Goal: Task Accomplishment & Management: Manage account settings

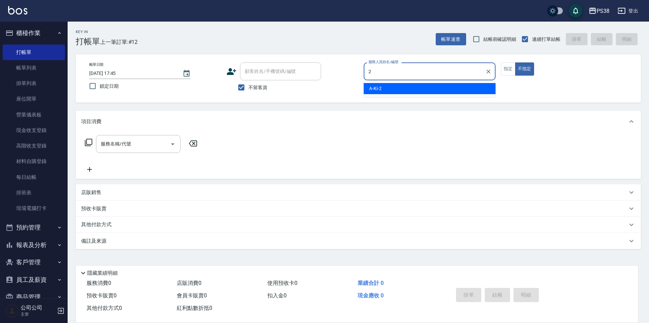
type input "A-Ki-2"
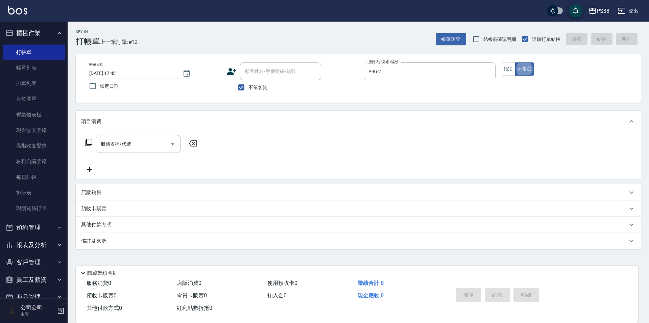
type button "false"
click at [528, 68] on button "不指定" at bounding box center [524, 69] width 19 height 13
click at [127, 151] on div "服務名稱/代號" at bounding box center [138, 144] width 84 height 18
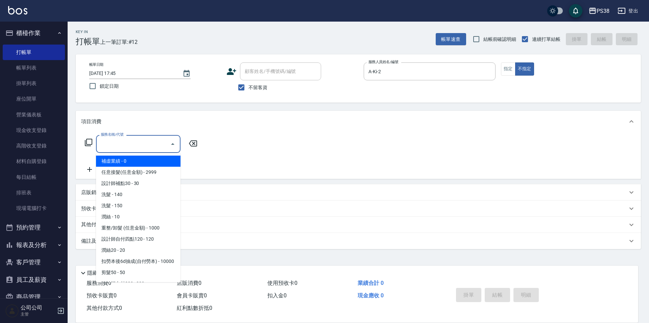
click at [130, 150] on input "服務名稱/代號" at bounding box center [133, 144] width 68 height 12
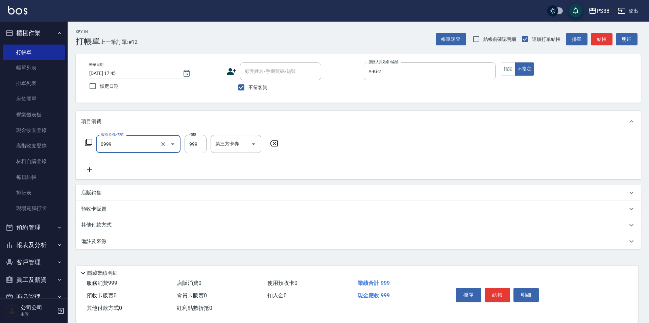
type input "spa999(0999)"
type input "1000"
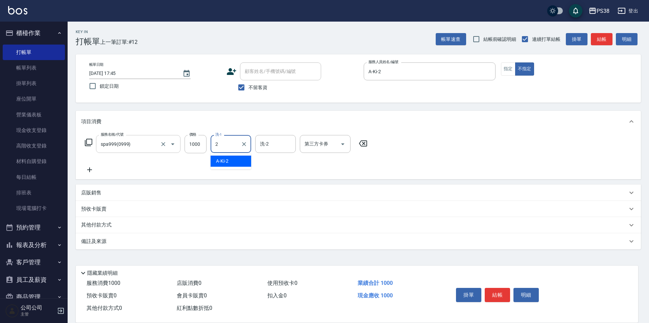
type input "A-Ki-2"
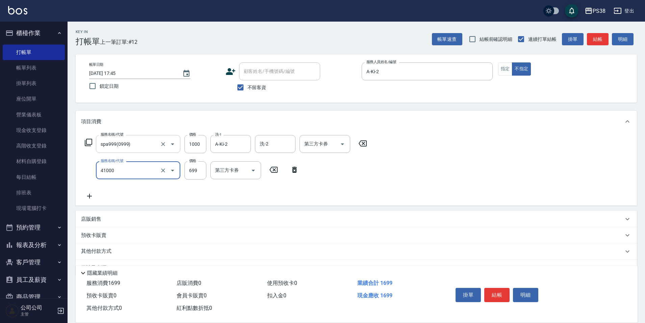
type input "燙髮699-2500(任意金額)(41000)"
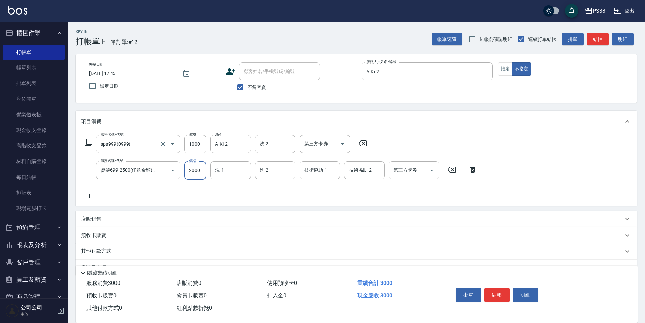
type input "2000"
type input "A-Ki-2"
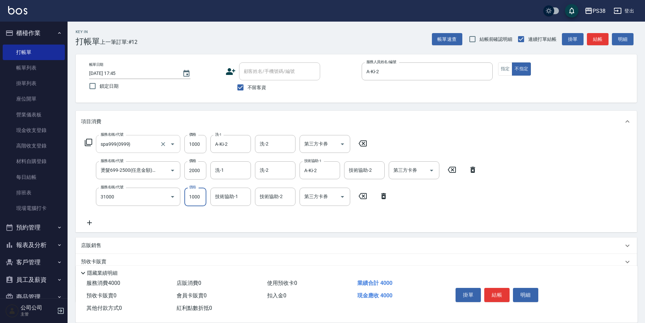
type input "酵素護髮(31000)"
type input "A-Ki-2"
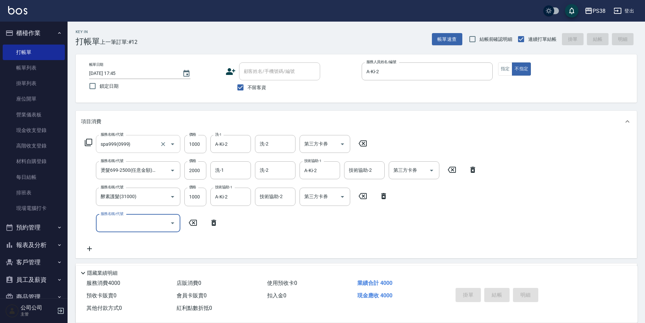
type input "2025/08/11 19:01"
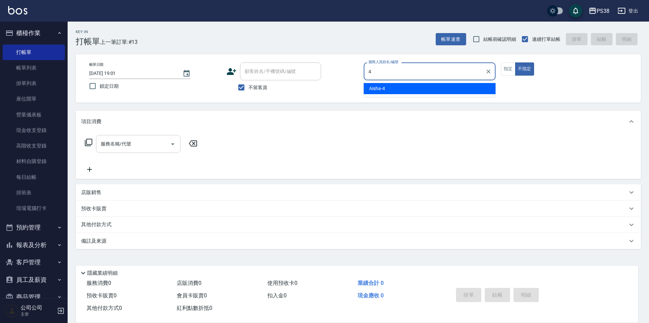
type input "Aisha-4"
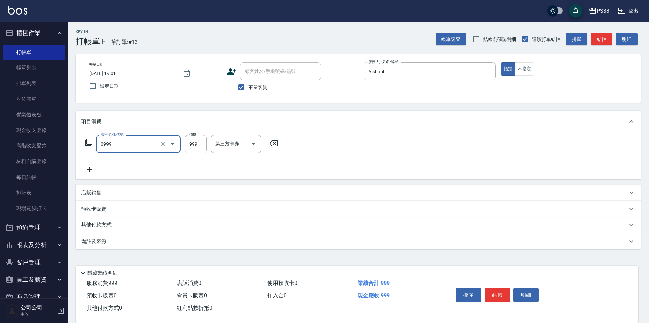
type input "spa999(0999)"
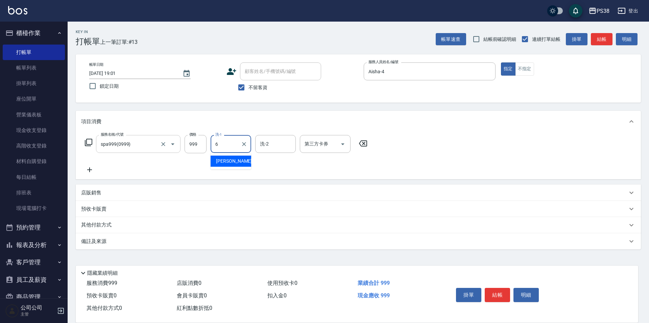
type input "Yuki-6"
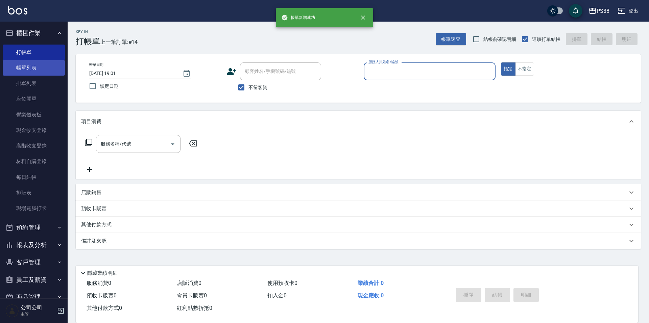
click at [38, 69] on link "帳單列表" at bounding box center [34, 68] width 62 height 16
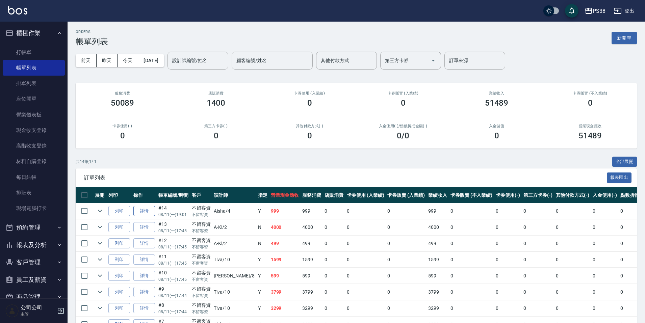
click at [146, 211] on link "詳情" at bounding box center [144, 211] width 22 height 10
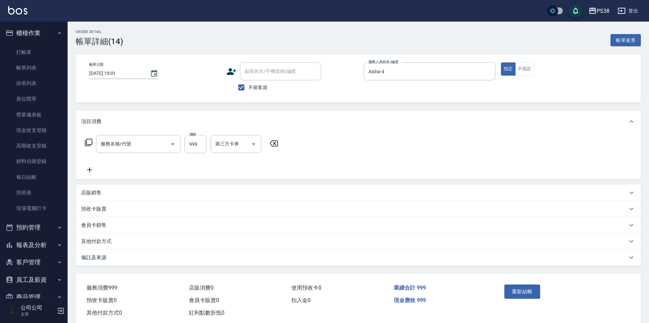
checkbox input "true"
type input "Aisha-4"
type input "spa999(0999)"
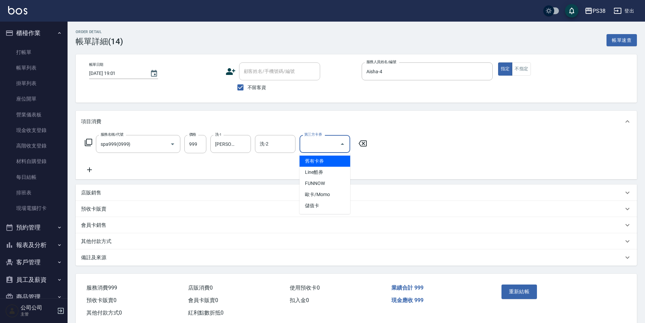
click at [311, 145] on input "第三方卡券" at bounding box center [320, 144] width 34 height 12
drag, startPoint x: 281, startPoint y: 137, endPoint x: 292, endPoint y: 142, distance: 11.9
click at [290, 141] on div "洗-2" at bounding box center [275, 144] width 41 height 18
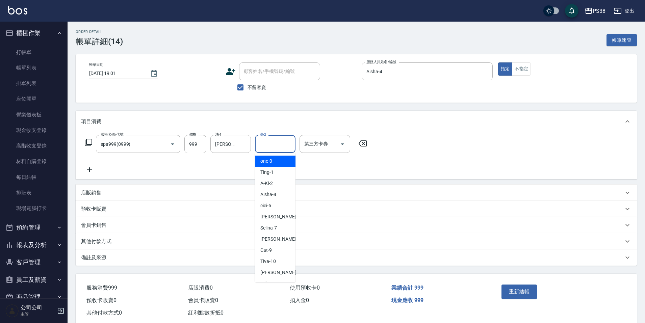
type input "one-0"
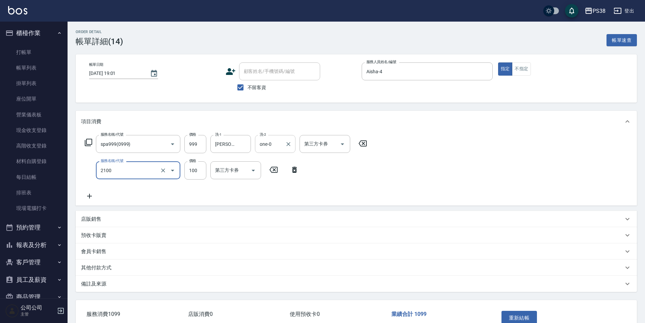
type input "剪髮與造型(任意金額)(2100)"
click at [292, 143] on button "Clear" at bounding box center [288, 144] width 9 height 9
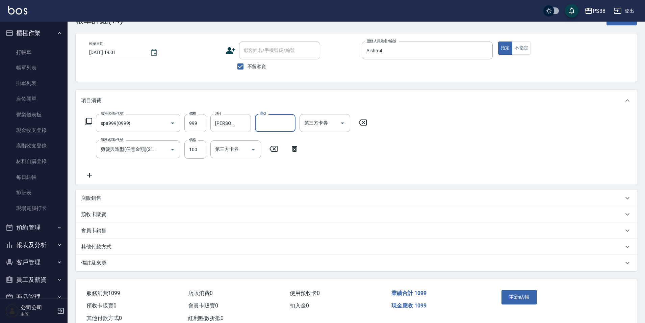
scroll to position [42, 0]
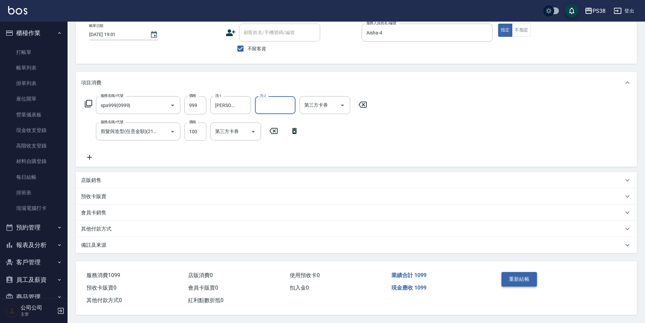
click at [517, 281] on button "重新結帳" at bounding box center [520, 279] width 36 height 14
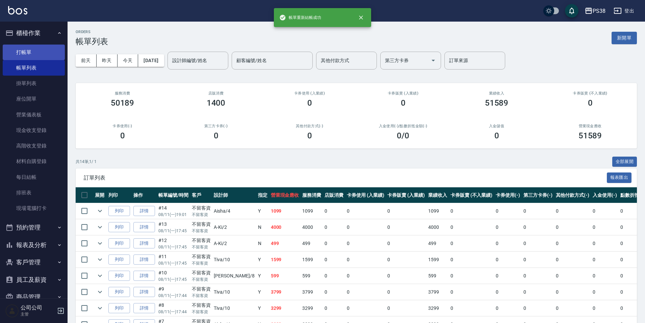
click at [26, 53] on link "打帳單" at bounding box center [34, 53] width 62 height 16
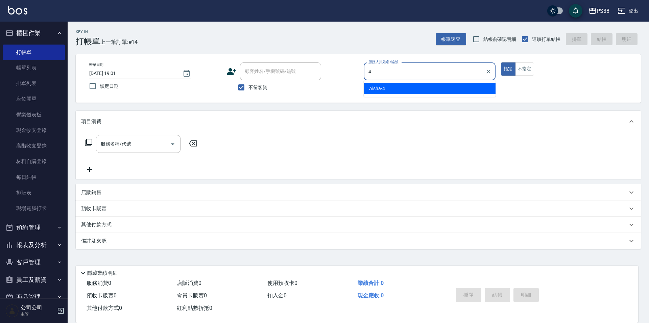
type input "Aisha-4"
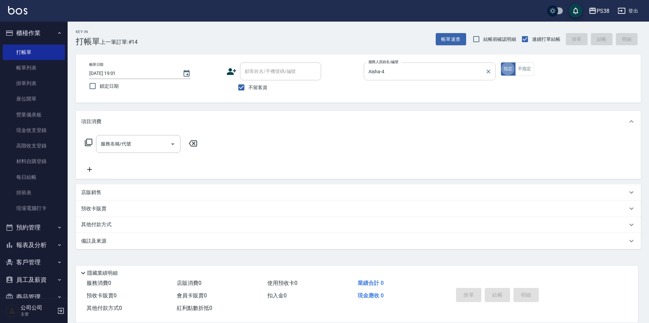
type button "true"
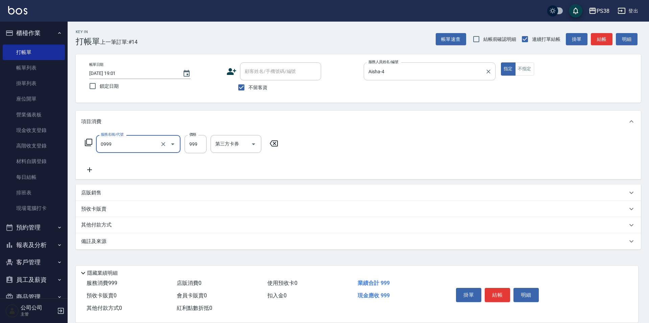
type input "spa999(0999)"
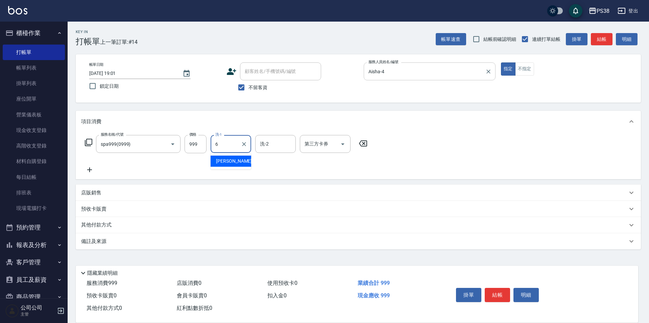
type input "Yuki-6"
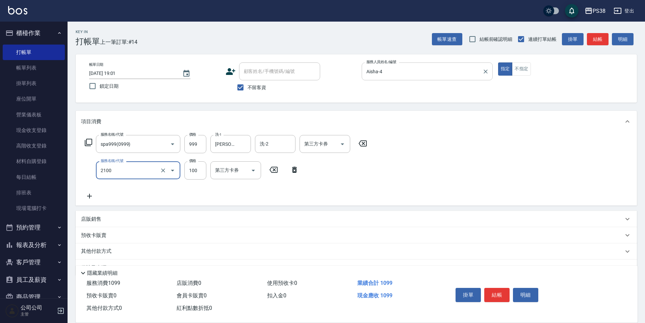
type input "剪髮與造型(任意金額)(2100)"
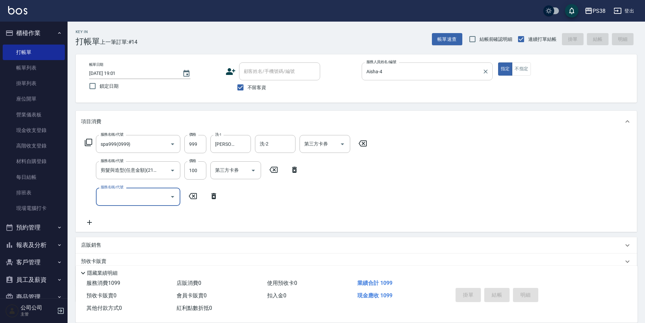
type input "2025/08/11 19:02"
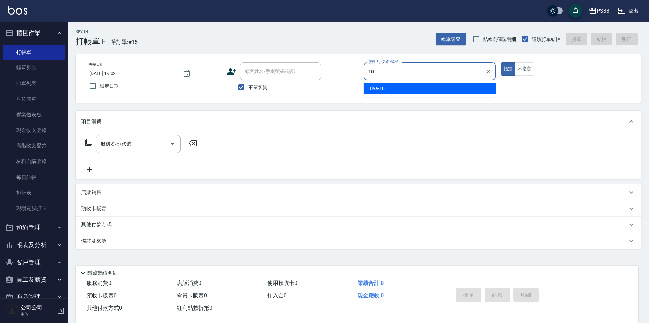
type input "Tiva-10"
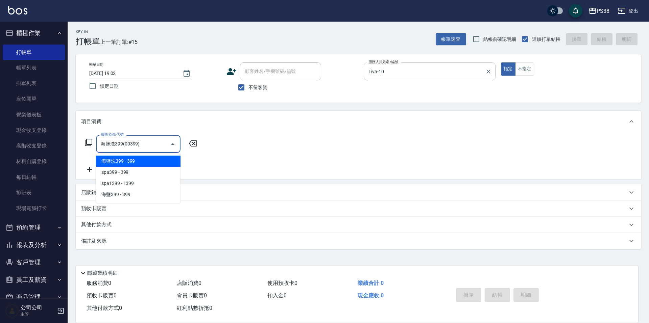
type input "海鹽洗399(00399)"
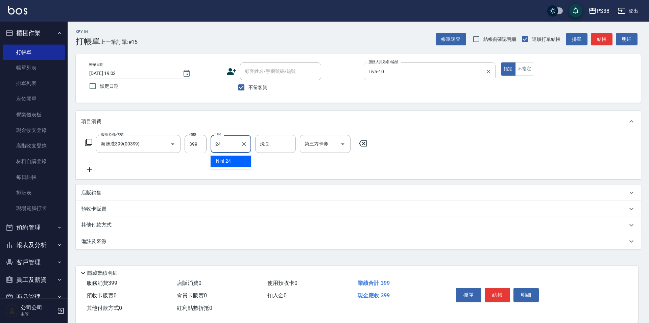
type input "Nini-24"
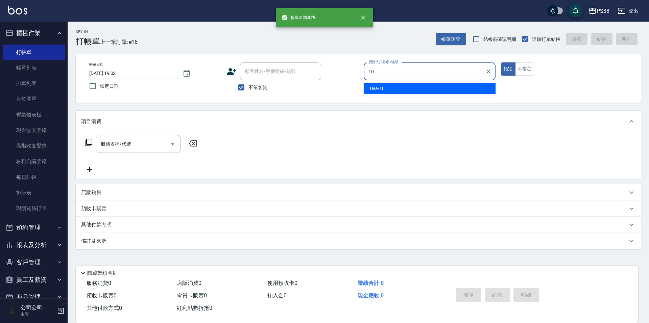
type input "Tiva-10"
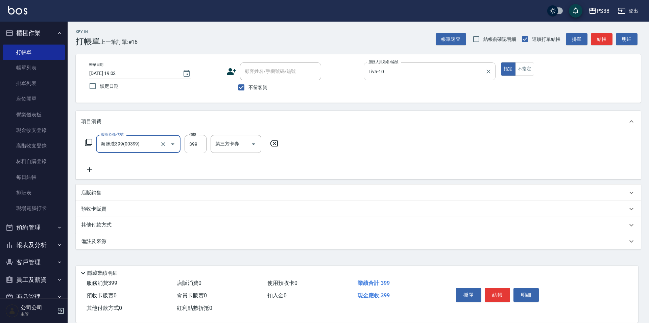
type input "海鹽洗399(00399)"
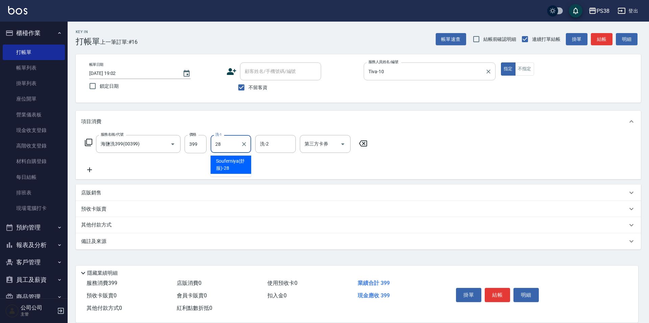
type input "Souferniya(舒服)-28"
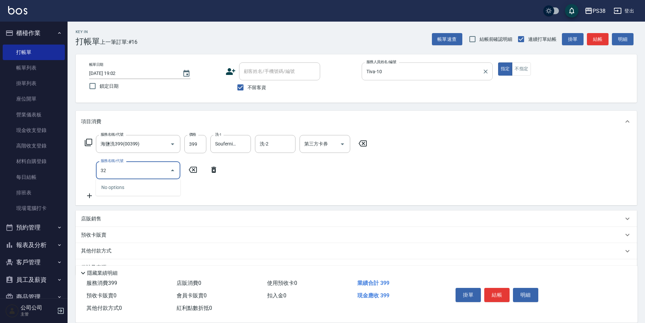
type input "3"
type input "油刮痧(6250)"
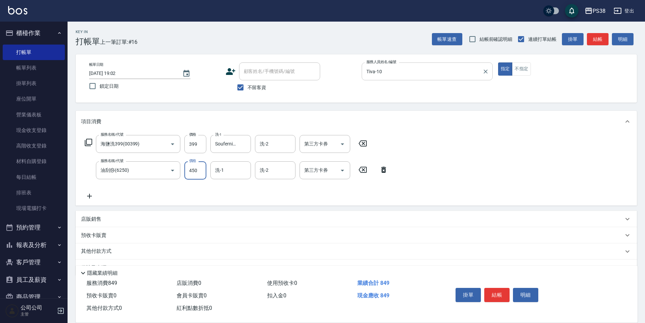
type input "450"
type input "Souferniya(舒服)-28"
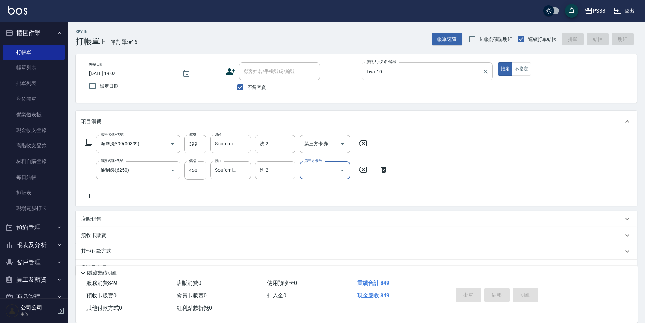
type input "2025/08/11 19:03"
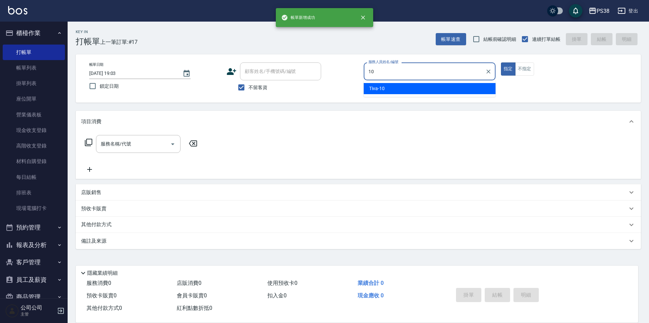
type input "Tiva-10"
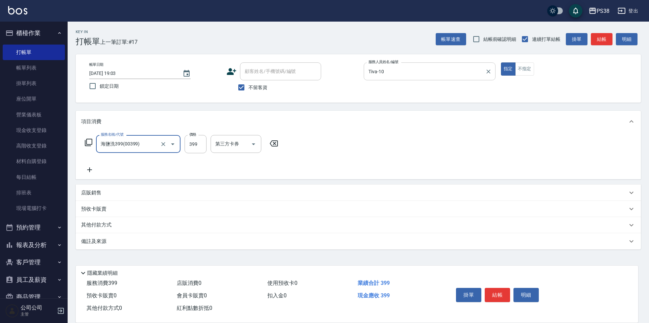
type input "海鹽洗399(00399)"
type input "Nini-24"
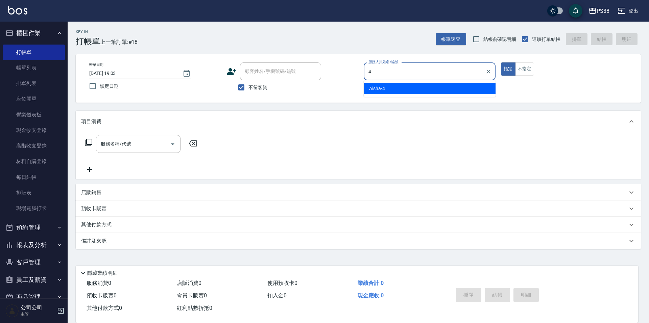
type input "Aisha-4"
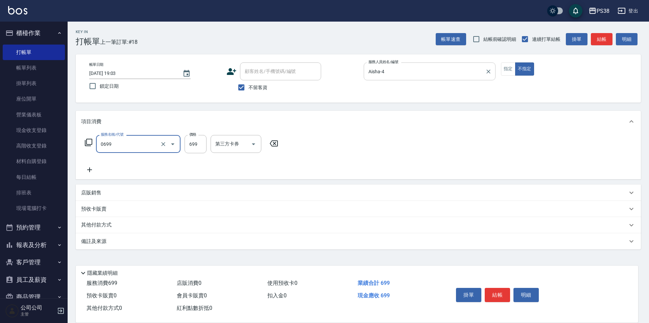
type input "spa699(0699)"
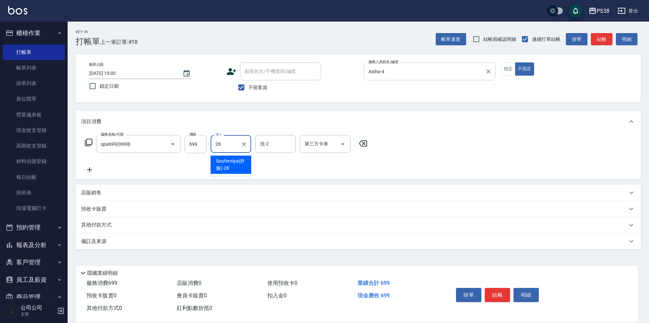
type input "Souferniya(舒服)-28"
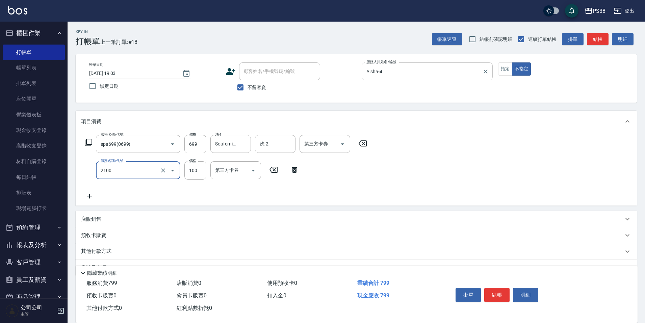
type input "剪髮與造型(任意金額)(2100)"
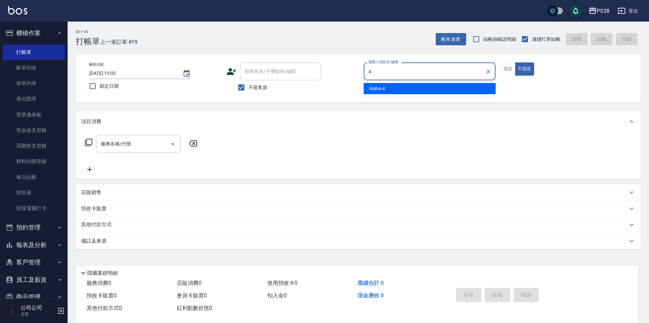
type input "Aisha-4"
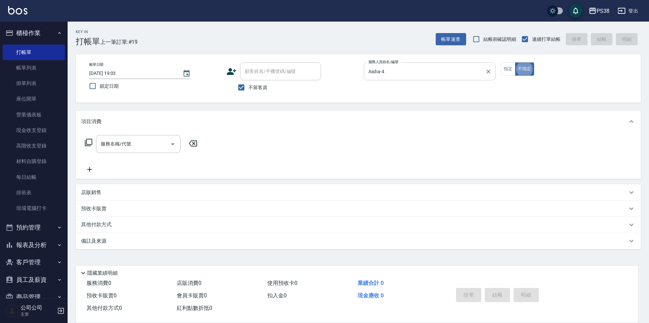
type button "false"
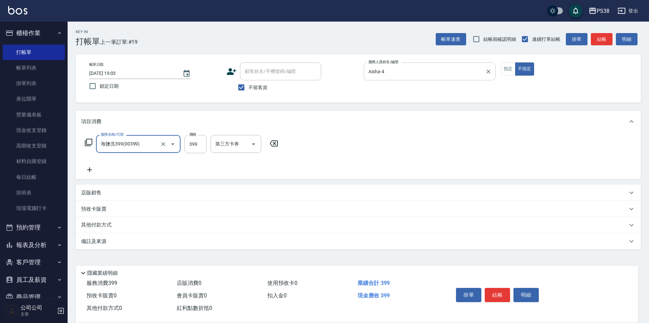
type input "海鹽洗399(00399)"
type input "400"
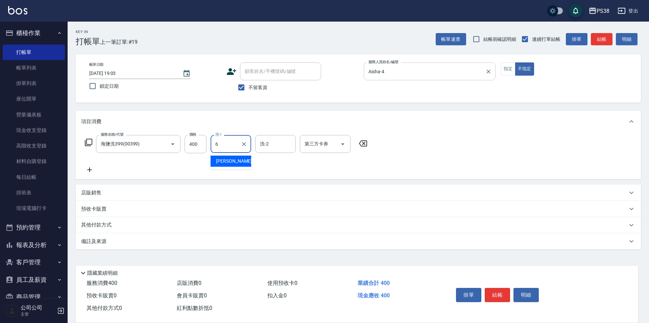
type input "Yuki-6"
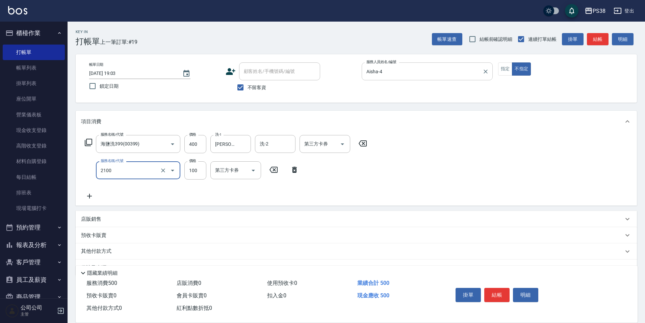
type input "剪髮與造型(任意金額)(2100)"
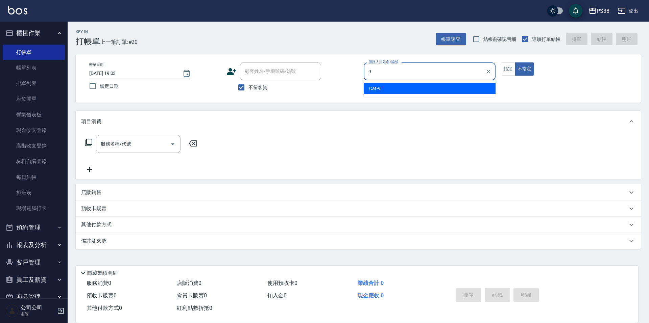
type input "Cat-9"
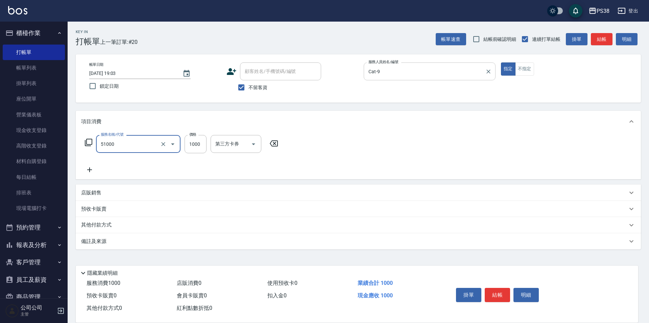
type input "染髮600以上(任意金額)(51000)"
type input "2000"
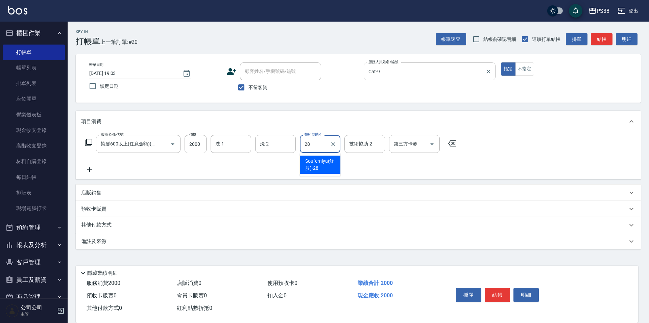
type input "Souferniya(舒服)-28"
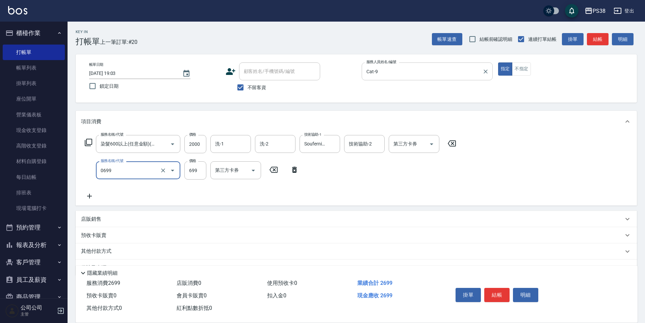
type input "spa699(0699)"
type input "700"
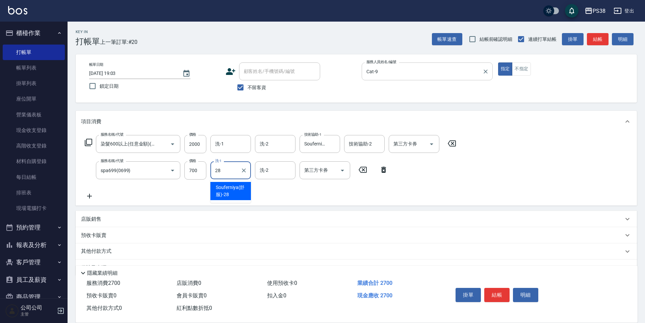
type input "Souferniya(舒服)-28"
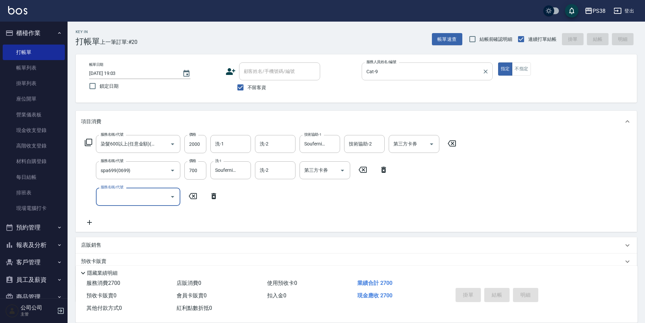
type input "2025/08/11 19:04"
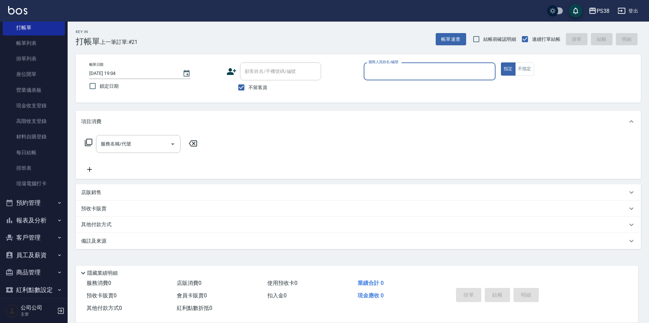
scroll to position [50, 0]
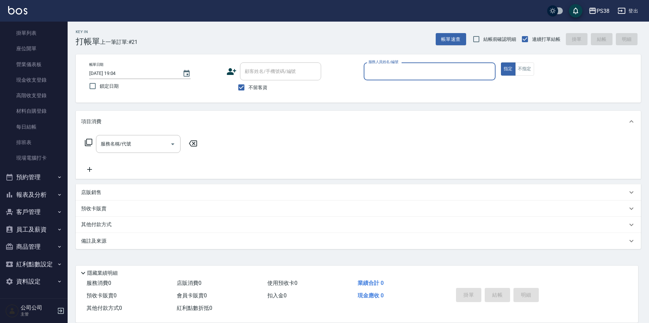
click at [49, 197] on button "報表及分析" at bounding box center [34, 195] width 62 height 18
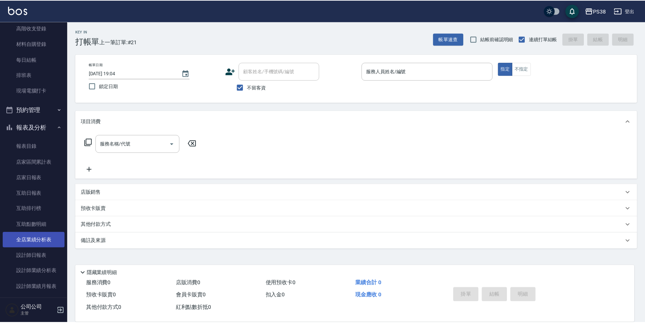
scroll to position [118, 0]
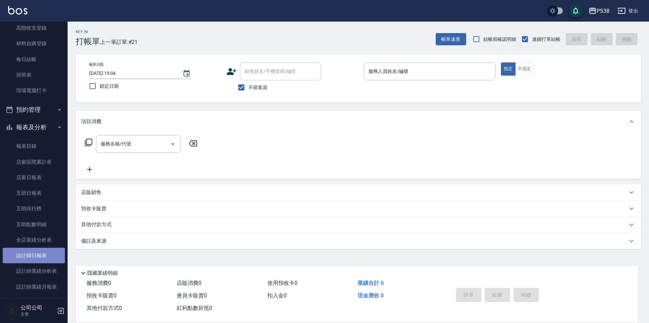
click at [50, 251] on link "設計師日報表" at bounding box center [34, 256] width 62 height 16
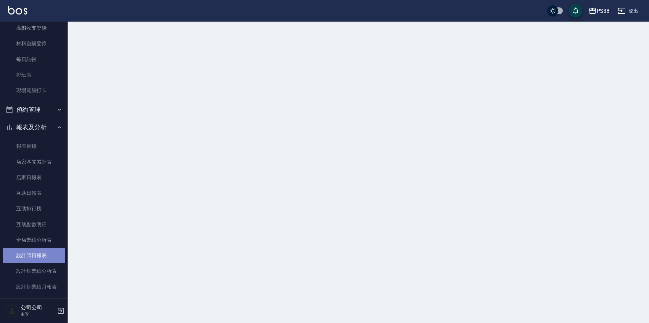
click at [50, 251] on link "設計師日報表" at bounding box center [34, 256] width 62 height 16
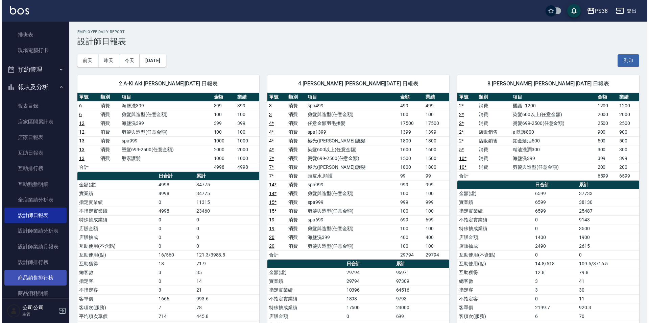
scroll to position [169, 0]
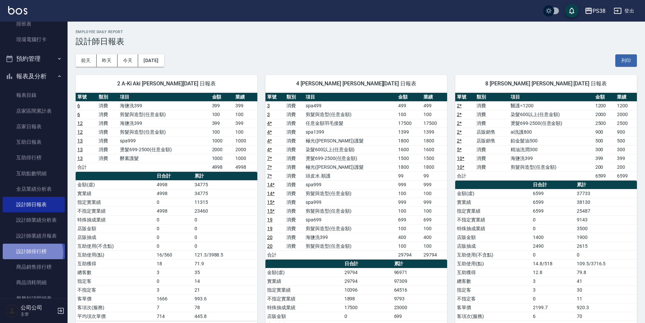
click at [31, 253] on link "設計師排行榜" at bounding box center [34, 252] width 62 height 16
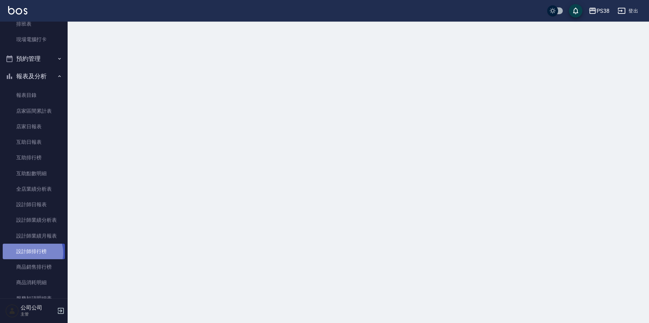
click at [31, 253] on link "設計師排行榜" at bounding box center [34, 252] width 62 height 16
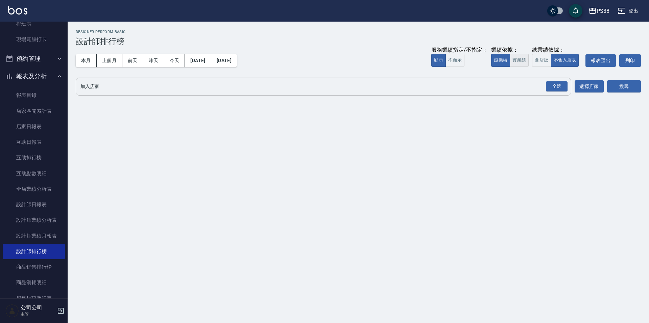
click at [513, 65] on button "實業績" at bounding box center [519, 60] width 19 height 13
click at [556, 85] on div "全選" at bounding box center [557, 86] width 22 height 10
drag, startPoint x: 618, startPoint y: 94, endPoint x: 620, endPoint y: 91, distance: 3.7
click at [619, 93] on div "搜尋" at bounding box center [624, 87] width 34 height 19
drag, startPoint x: 620, startPoint y: 91, endPoint x: 616, endPoint y: 90, distance: 4.8
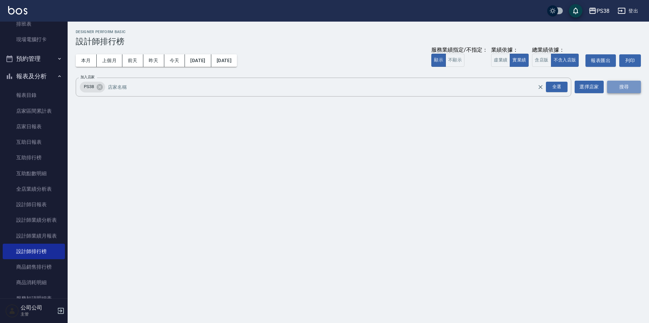
click at [617, 90] on button "搜尋" at bounding box center [624, 87] width 34 height 13
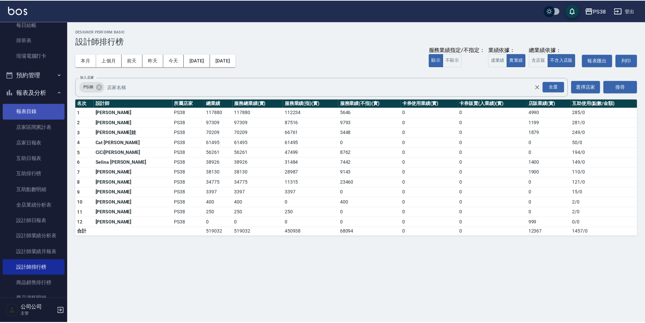
scroll to position [169, 0]
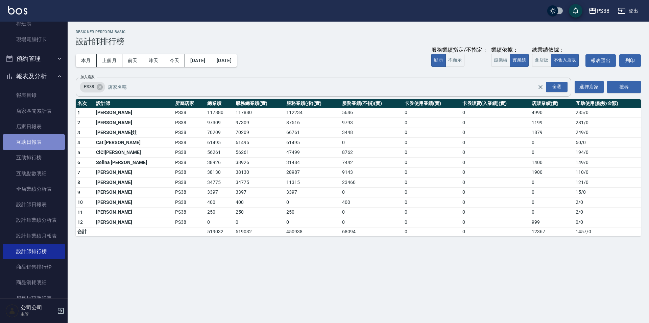
click at [39, 143] on link "互助日報表" at bounding box center [34, 142] width 62 height 16
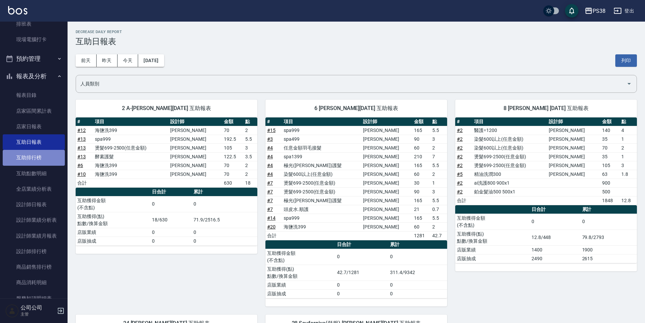
click at [49, 157] on link "互助排行榜" at bounding box center [34, 158] width 62 height 16
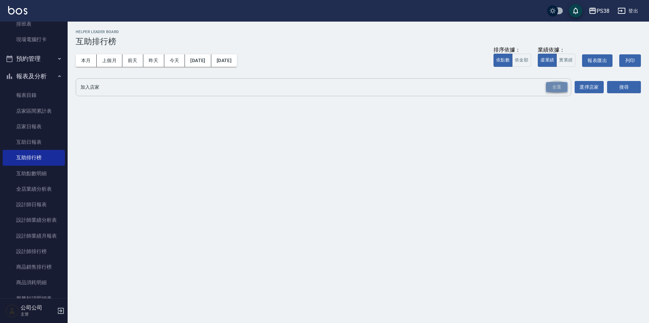
click at [551, 85] on div "全選" at bounding box center [557, 87] width 22 height 10
click at [621, 83] on button "搜尋" at bounding box center [624, 87] width 34 height 13
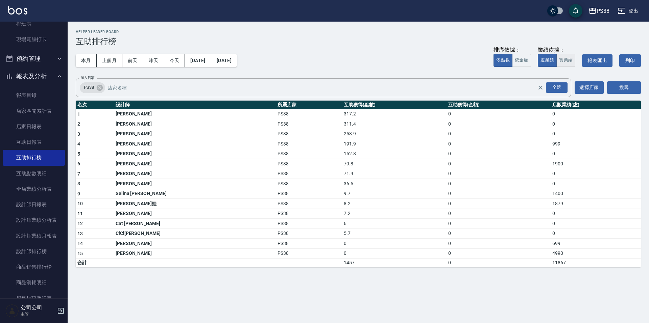
click at [565, 62] on button "實業績" at bounding box center [565, 60] width 19 height 13
click at [23, 11] on img at bounding box center [17, 10] width 19 height 8
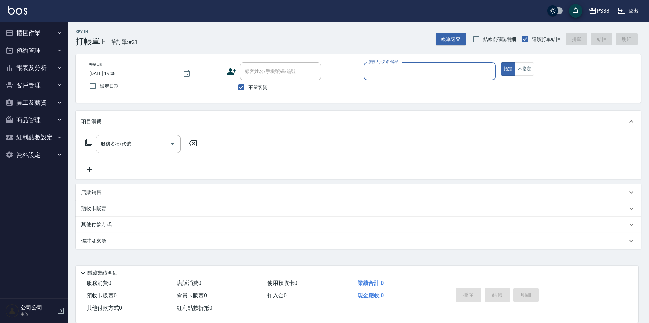
click at [36, 36] on button "櫃檯作業" at bounding box center [34, 33] width 62 height 18
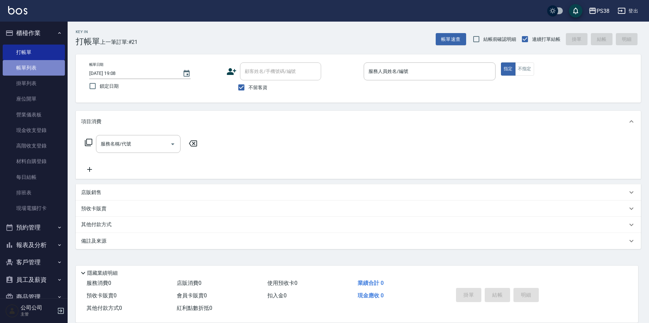
click at [43, 65] on link "帳單列表" at bounding box center [34, 68] width 62 height 16
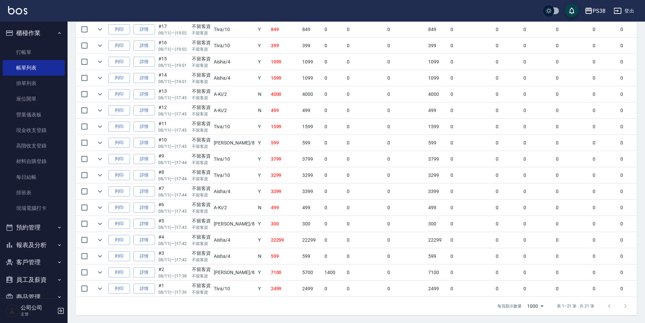
scroll to position [252, 0]
click at [271, 287] on td "2499" at bounding box center [285, 289] width 32 height 16
click at [269, 285] on td "2499" at bounding box center [285, 289] width 32 height 16
click at [100, 288] on icon "expand row" at bounding box center [100, 289] width 4 height 2
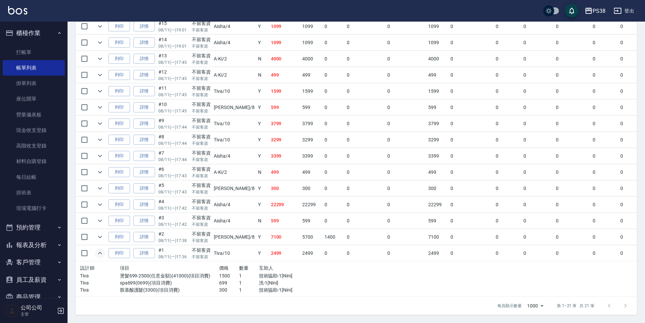
scroll to position [287, 0]
click at [99, 236] on icon "expand row" at bounding box center [100, 237] width 4 height 2
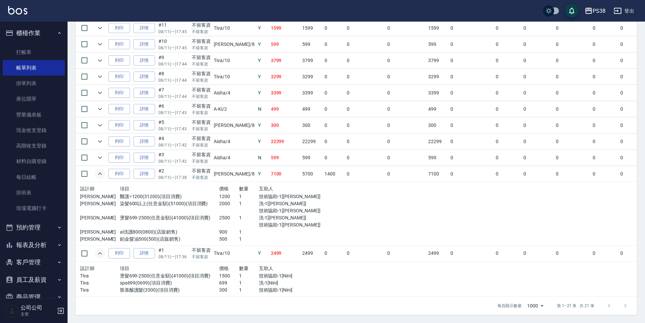
scroll to position [350, 0]
click at [239, 216] on p "1" at bounding box center [249, 218] width 20 height 7
click at [239, 222] on div "1" at bounding box center [249, 222] width 20 height 14
click at [239, 203] on div "1" at bounding box center [249, 207] width 20 height 14
click at [239, 207] on div "1" at bounding box center [249, 207] width 20 height 14
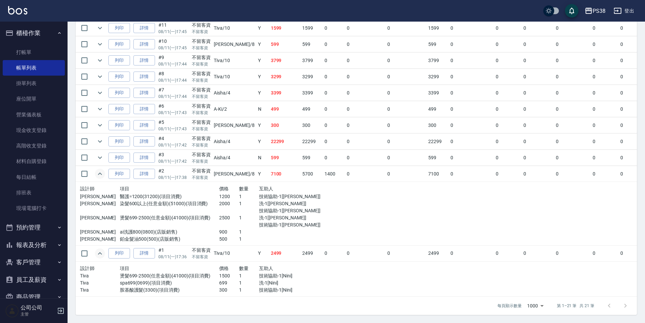
click at [239, 193] on p "1" at bounding box center [249, 196] width 20 height 7
click at [239, 236] on p "1" at bounding box center [249, 239] width 20 height 7
click at [144, 170] on link "詳情" at bounding box center [144, 174] width 22 height 10
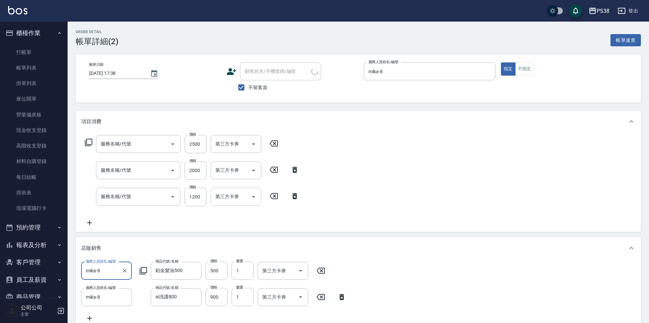
type input "2025/08/11 17:38"
checkbox input "true"
type input "mika-8"
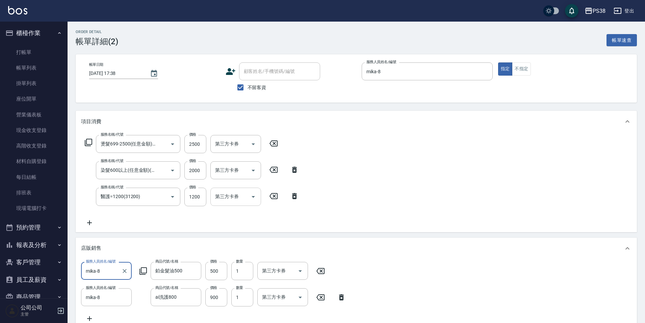
type input "燙髮699-2500(任意金額)(41000)"
type input "染髮600以上(任意金額)(51000)"
type input "醫護=1200(31200)"
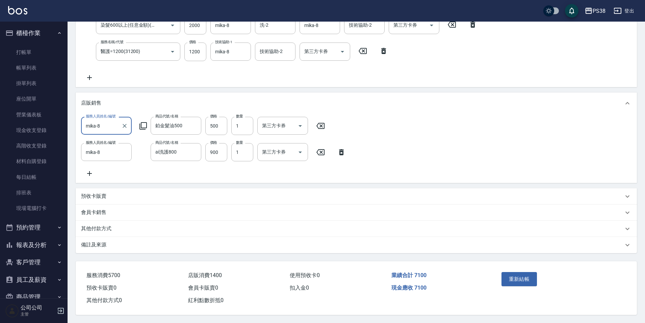
scroll to position [153, 0]
click at [196, 149] on icon "Clear" at bounding box center [194, 152] width 7 height 7
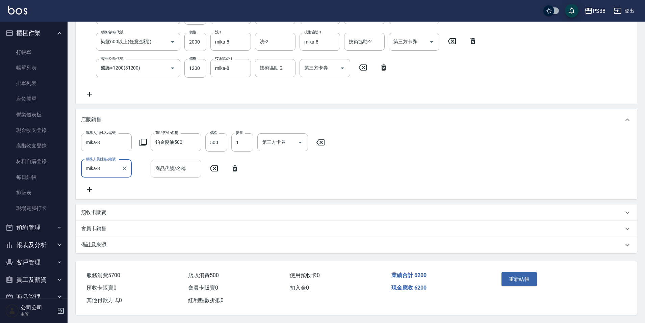
scroll to position [137, 0]
click at [176, 147] on div "服務人員姓名/編號 mika-8 服務人員姓名/編號 商品代號/名稱 鉑金髮油500 商品代號/名稱 價格 500 價格 數量 1 數量 第三方卡券 第三方卡…" at bounding box center [356, 163] width 551 height 60
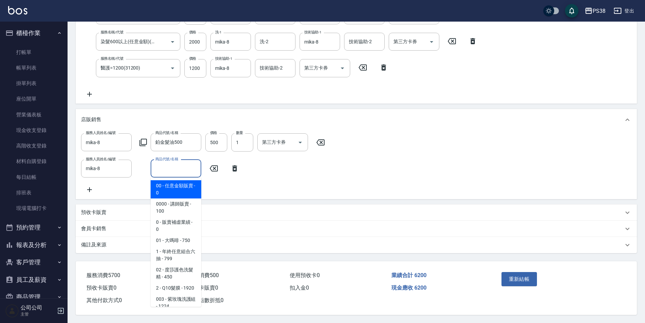
click at [167, 160] on div "商品代號/名稱 商品代號/名稱" at bounding box center [176, 169] width 51 height 18
click at [177, 183] on span "00 - 任意金額販賣 - 0" at bounding box center [176, 189] width 51 height 18
type input "任意金額販賣"
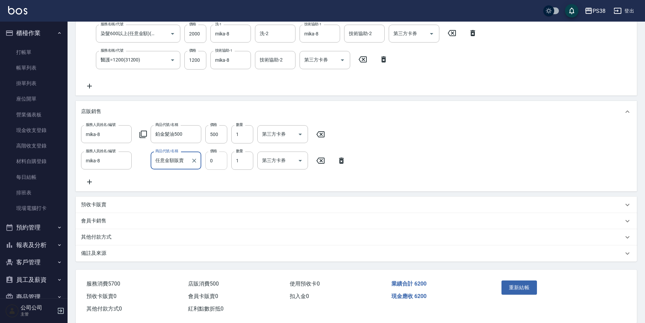
click at [216, 164] on input "0" at bounding box center [216, 161] width 22 height 18
type input "900"
click at [512, 290] on button "重新結帳" at bounding box center [520, 288] width 36 height 14
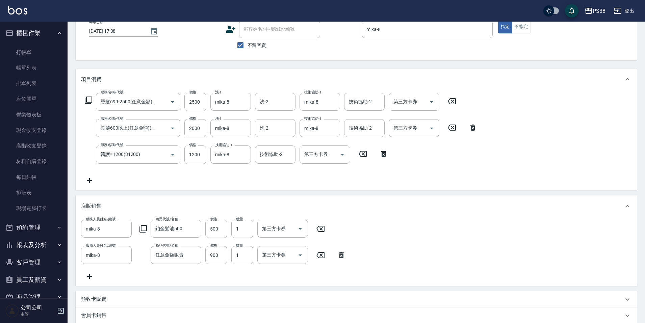
scroll to position [2, 0]
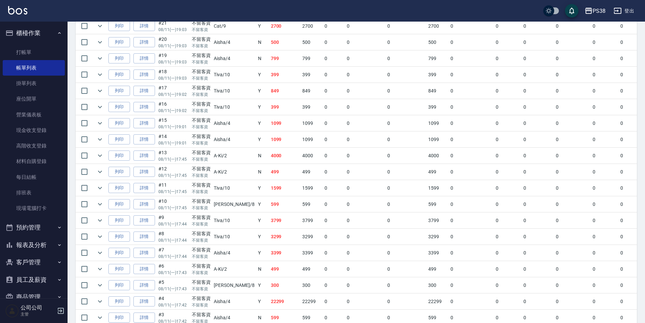
scroll to position [252, 0]
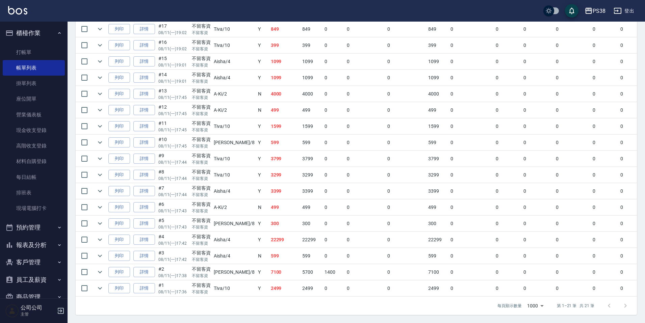
click at [269, 265] on td "7100" at bounding box center [285, 273] width 32 height 16
click at [269, 251] on td "599" at bounding box center [285, 256] width 32 height 16
click at [269, 240] on td "22299" at bounding box center [285, 240] width 32 height 16
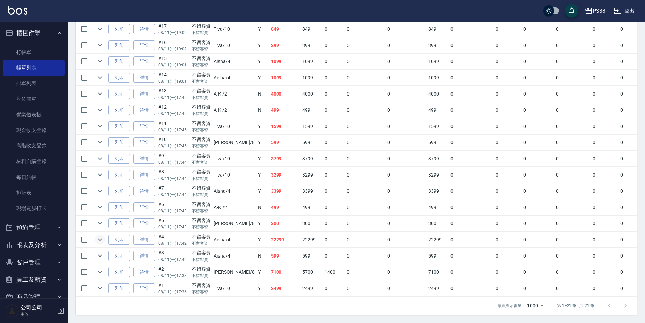
click at [98, 236] on icon "expand row" at bounding box center [100, 240] width 8 height 8
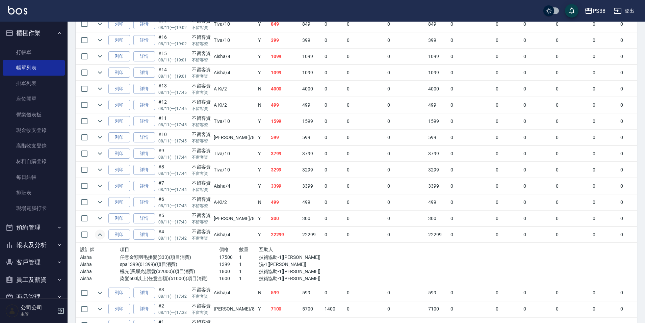
click at [239, 265] on p "1" at bounding box center [249, 264] width 20 height 7
click at [239, 271] on p "1" at bounding box center [249, 271] width 20 height 7
click at [221, 278] on p "1600" at bounding box center [229, 278] width 20 height 7
click at [146, 236] on link "詳情" at bounding box center [144, 235] width 22 height 10
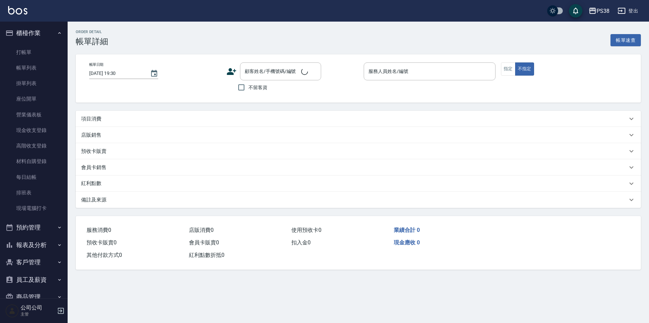
type input "2025/08/11 17:42"
checkbox input "true"
type input "Aisha-4"
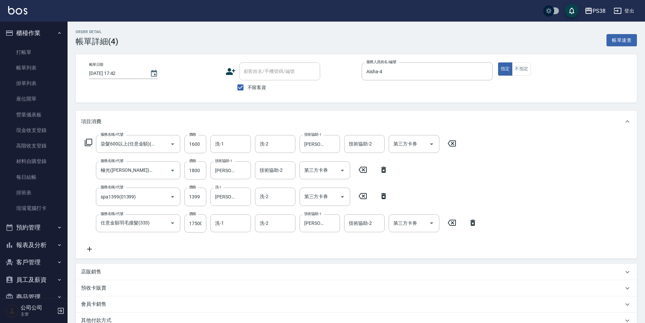
type input "染髮600以上(任意金額)(51000)"
type input "極光(黑耀光)護髮(32000)"
type input "spa1399(01399)"
type input "任意金額羽毛接髮(333)"
click at [30, 65] on link "帳單列表" at bounding box center [34, 68] width 62 height 16
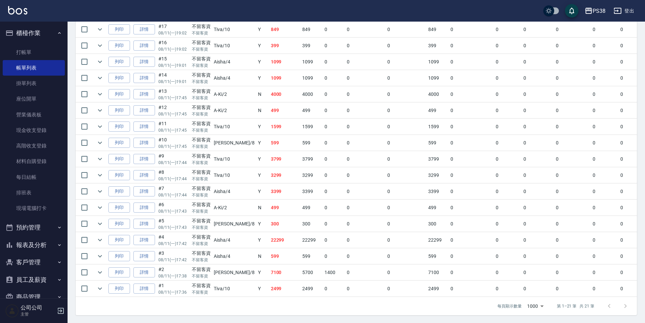
scroll to position [252, 0]
click at [185, 241] on p "08/11 (一) 17:42" at bounding box center [173, 244] width 30 height 6
click at [256, 221] on td "Y" at bounding box center [262, 224] width 13 height 16
click at [269, 207] on td "499" at bounding box center [285, 208] width 32 height 16
drag, startPoint x: 101, startPoint y: 199, endPoint x: 122, endPoint y: 198, distance: 21.3
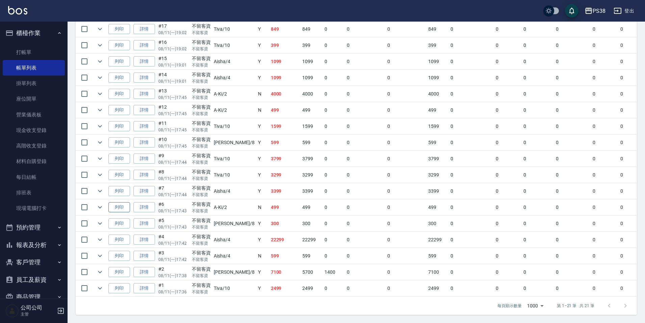
click at [101, 203] on icon "expand row" at bounding box center [100, 207] width 8 height 8
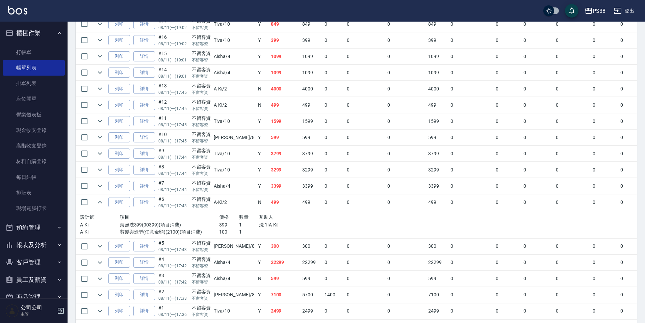
click at [269, 184] on td "3399" at bounding box center [285, 186] width 32 height 16
click at [97, 186] on icon "expand row" at bounding box center [100, 186] width 8 height 8
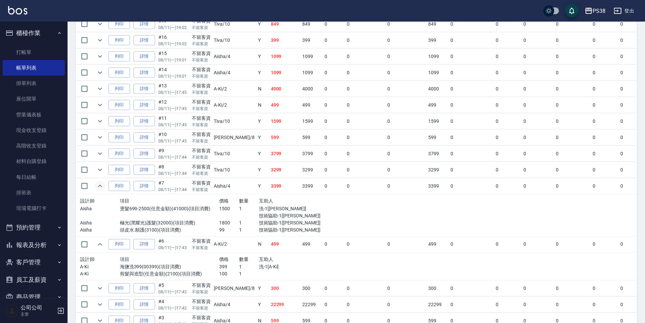
click at [269, 174] on td "3299" at bounding box center [285, 170] width 32 height 16
click at [102, 169] on icon "expand row" at bounding box center [100, 170] width 4 height 2
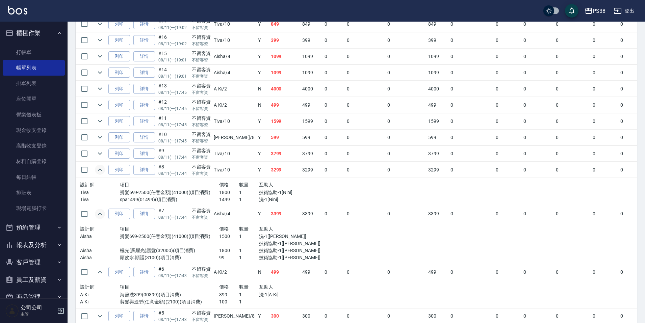
click at [220, 202] on p "1499" at bounding box center [229, 199] width 20 height 7
click at [148, 172] on link "詳情" at bounding box center [144, 170] width 22 height 10
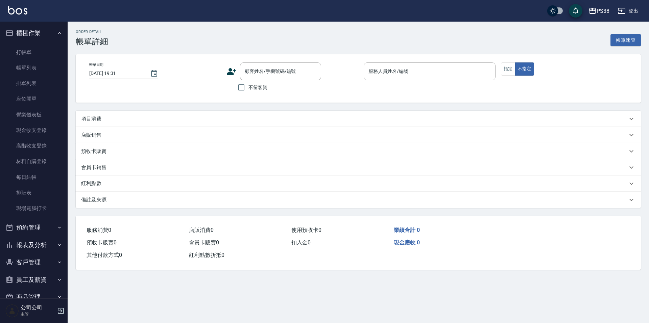
type input "2025/08/11 17:44"
checkbox input "true"
type input "Tiva-10"
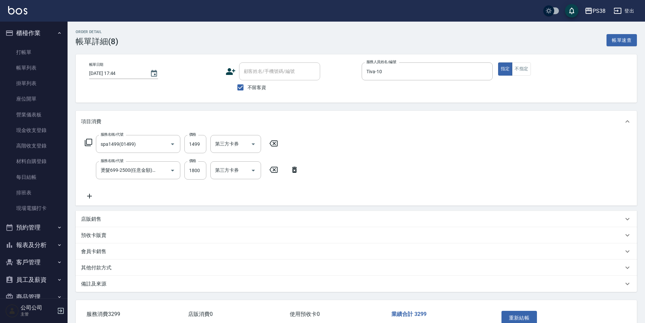
type input "spa1499(01499)"
type input "燙髮699-2500(任意金額)(41000)"
click at [161, 145] on icon "Clear" at bounding box center [163, 144] width 7 height 7
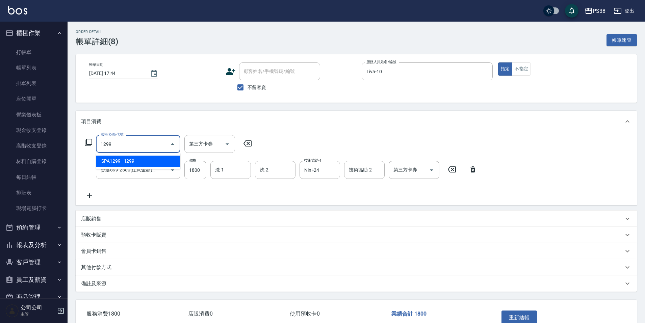
type input "SPA1299(01299)"
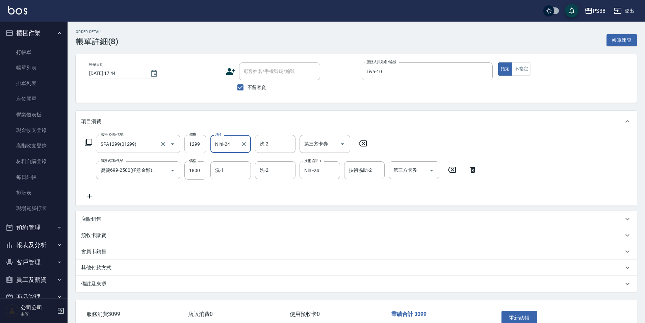
click at [199, 147] on input "1299" at bounding box center [195, 144] width 22 height 18
type input "1499"
click at [261, 184] on div "服務名稱/代號 SPA1299(01299) 服務名稱/代號 價格 1499 價格 洗-1 Nini-24 洗-1 洗-2 洗-2 第三方卡券 第三方卡券 服…" at bounding box center [281, 167] width 400 height 65
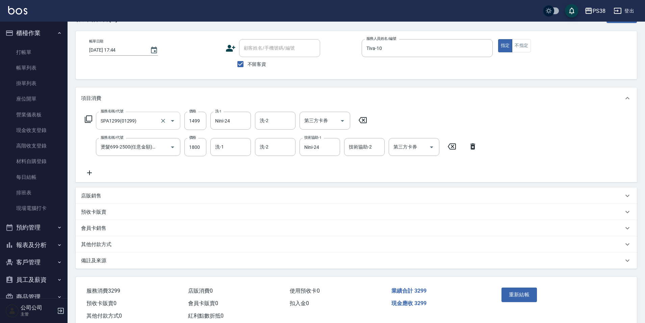
scroll to position [42, 0]
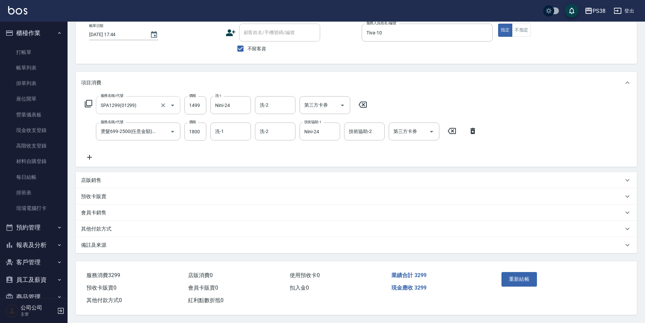
click at [527, 286] on div "重新結帳" at bounding box center [529, 284] width 61 height 29
click at [525, 280] on button "重新結帳" at bounding box center [520, 279] width 36 height 14
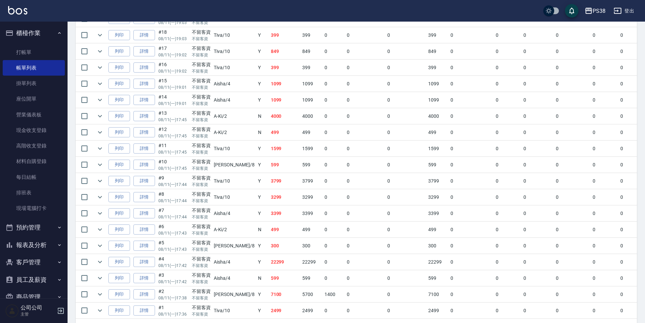
scroll to position [237, 0]
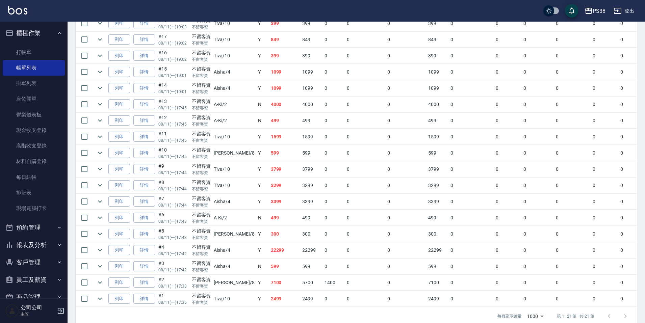
click at [272, 191] on td "3299" at bounding box center [285, 186] width 32 height 16
click at [269, 174] on td "3799" at bounding box center [285, 170] width 32 height 16
click at [98, 170] on icon "expand row" at bounding box center [100, 169] width 8 height 8
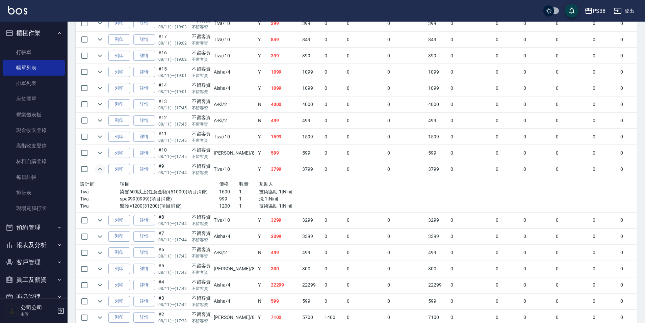
click at [94, 154] on td at bounding box center [100, 153] width 14 height 16
click at [106, 149] on td at bounding box center [100, 153] width 14 height 16
drag, startPoint x: 103, startPoint y: 152, endPoint x: 117, endPoint y: 156, distance: 13.9
click at [104, 153] on icon "expand row" at bounding box center [100, 153] width 8 height 8
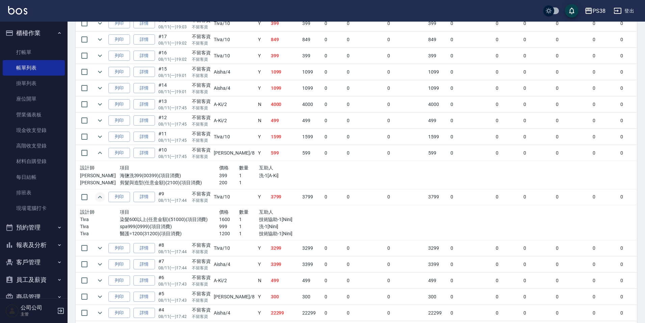
click at [270, 177] on p "洗-1[A-Ki]" at bounding box center [289, 175] width 60 height 7
click at [100, 137] on icon "expand row" at bounding box center [100, 137] width 8 height 8
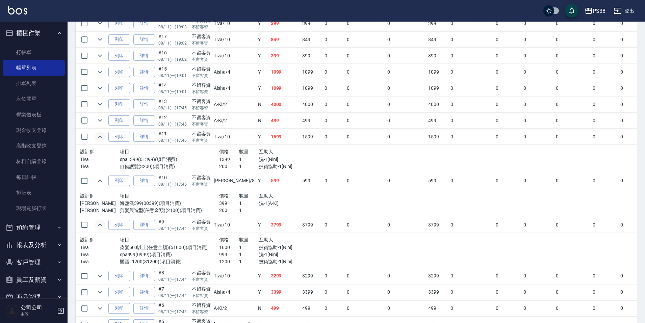
scroll to position [203, 0]
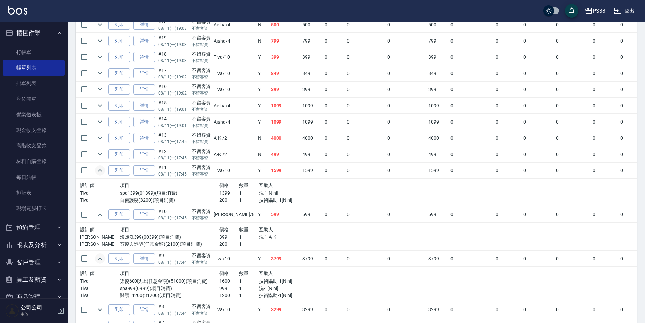
click at [269, 158] on td "499" at bounding box center [285, 155] width 32 height 16
click at [99, 152] on icon "expand row" at bounding box center [100, 154] width 8 height 8
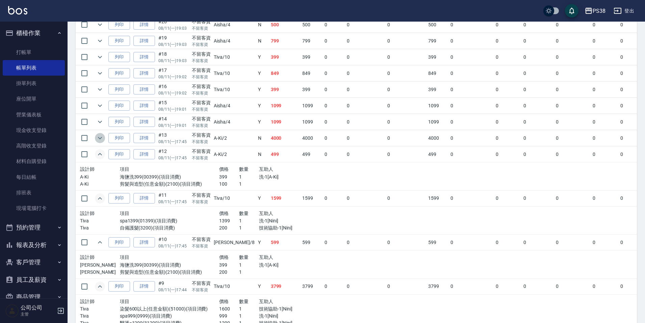
click at [103, 138] on icon "expand row" at bounding box center [100, 138] width 8 height 8
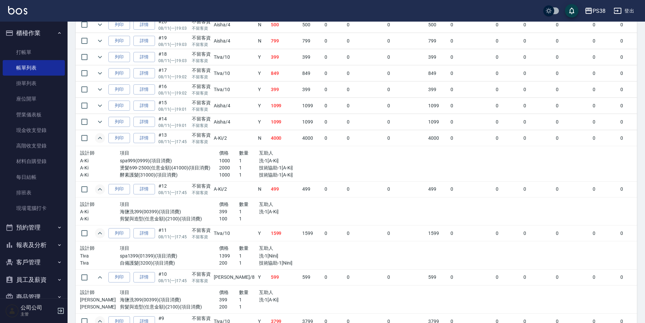
click at [239, 149] on div "數量" at bounding box center [249, 153] width 20 height 8
click at [276, 168] on p "技術協助-1[A-Ki]" at bounding box center [289, 168] width 60 height 7
click at [259, 164] on p "洗-1[A-Ki]" at bounding box center [289, 160] width 60 height 7
click at [280, 170] on p "技術協助-1[A-Ki]" at bounding box center [289, 168] width 60 height 7
click at [279, 178] on p "技術協助-1[A-Ki]" at bounding box center [289, 175] width 60 height 7
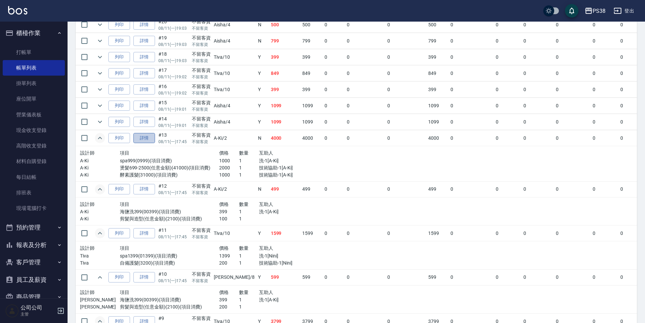
click at [145, 138] on link "詳情" at bounding box center [144, 138] width 22 height 10
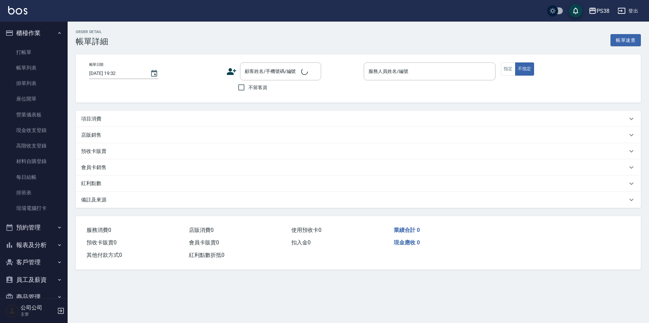
type input "2025/08/11 17:45"
checkbox input "true"
type input "A-Ki-2"
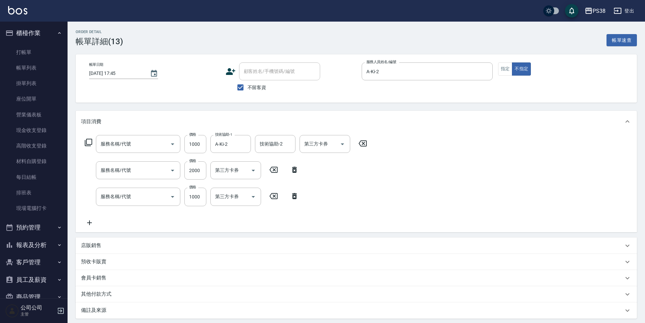
type input "酵素護髮(31000)"
type input "燙髮699-2500(任意金額)(41000)"
type input "spa999(0999)"
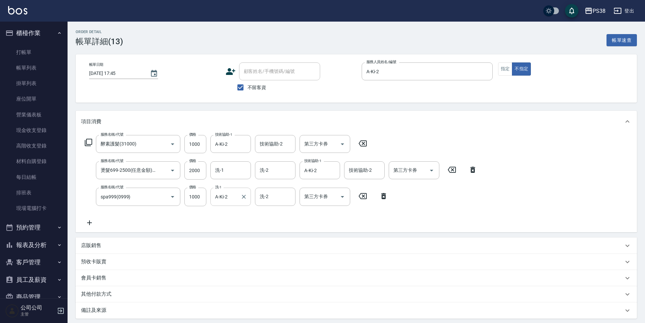
scroll to position [68, 0]
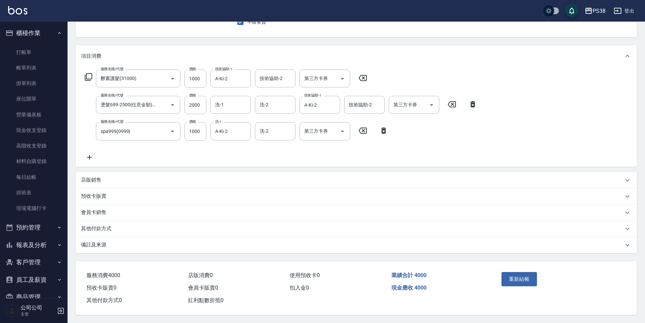
click at [90, 178] on p "店販銷售" at bounding box center [91, 180] width 20 height 7
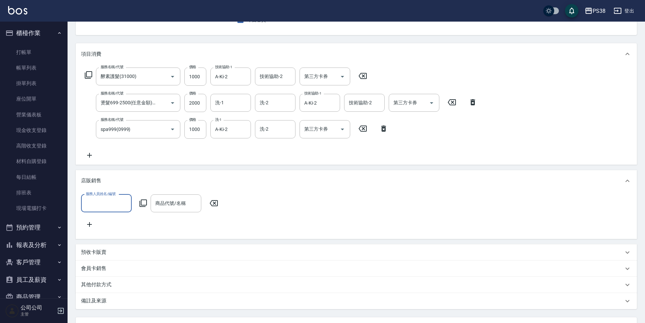
scroll to position [0, 0]
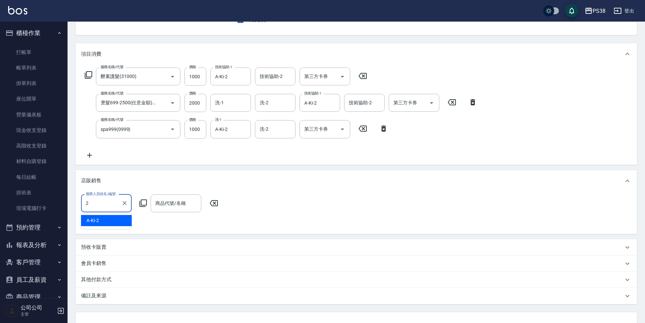
type input "A-Ki-2"
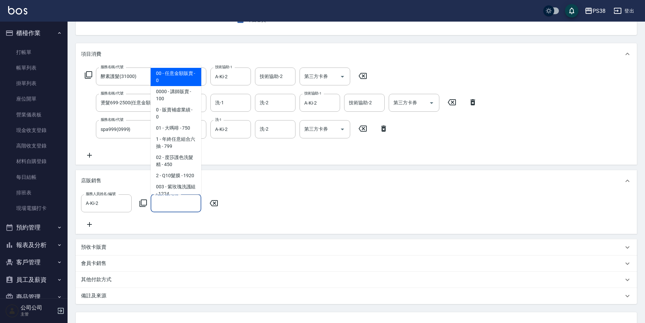
click at [187, 208] on input "商品代號/名稱" at bounding box center [176, 204] width 45 height 12
click at [174, 80] on span "00 - 任意金額販賣 - 0" at bounding box center [176, 77] width 51 height 18
type input "任意金額販賣"
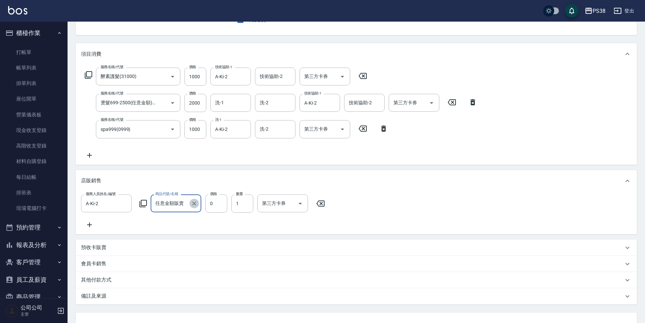
click at [193, 207] on icon "Clear" at bounding box center [194, 203] width 7 height 7
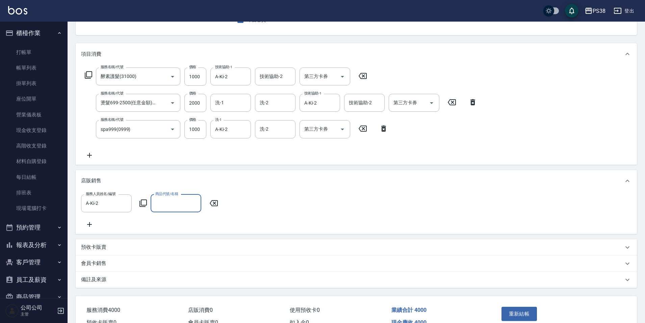
click at [177, 209] on input "商品代號/名稱" at bounding box center [176, 204] width 45 height 12
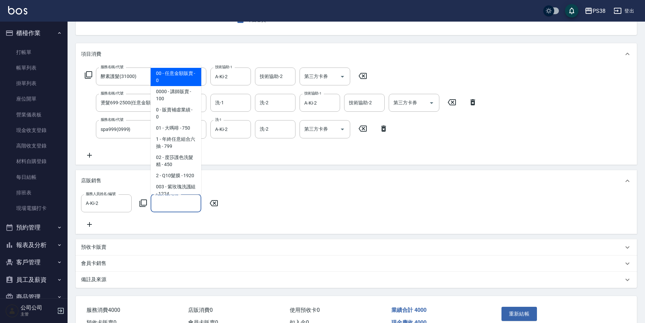
click at [155, 76] on span "00 - 任意金額販賣 - 0" at bounding box center [176, 77] width 51 height 18
type input "任意金額販賣"
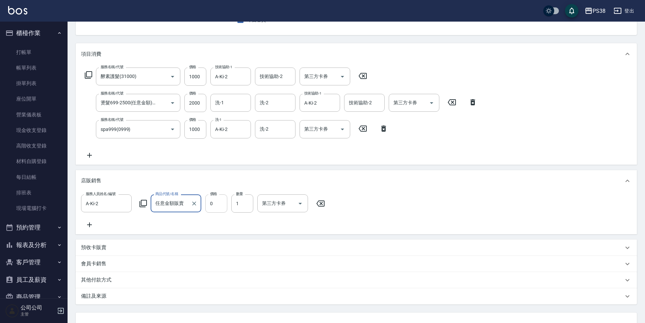
click at [227, 203] on input "0" at bounding box center [216, 204] width 22 height 18
type input "800"
click at [223, 223] on div "服務人員姓名/編號 A-Ki-2 服務人員姓名/編號 商品代號/名稱 任意金額販賣 商品代號/名稱 價格 800 價格 數量 1 數量 第三方卡券 第三方卡券" at bounding box center [356, 212] width 551 height 34
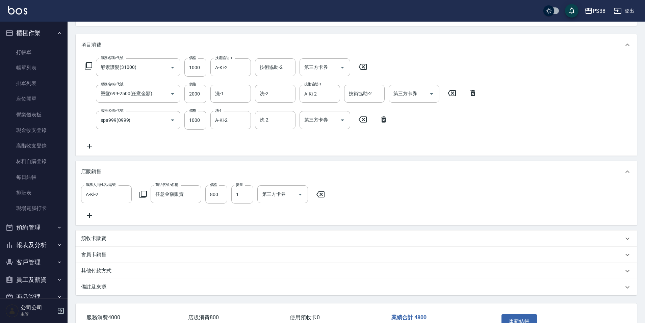
scroll to position [127, 0]
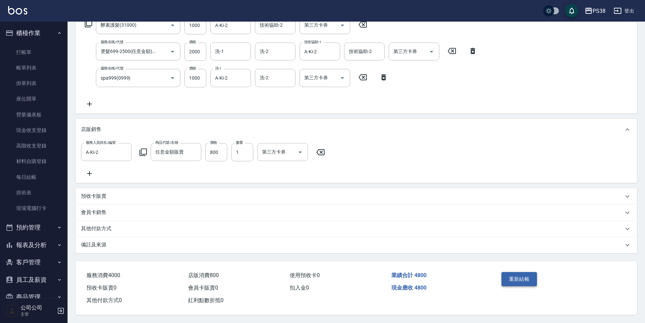
click at [520, 281] on button "重新結帳" at bounding box center [520, 279] width 36 height 14
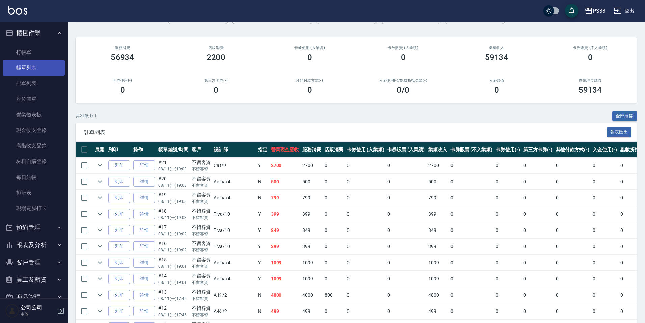
scroll to position [34, 0]
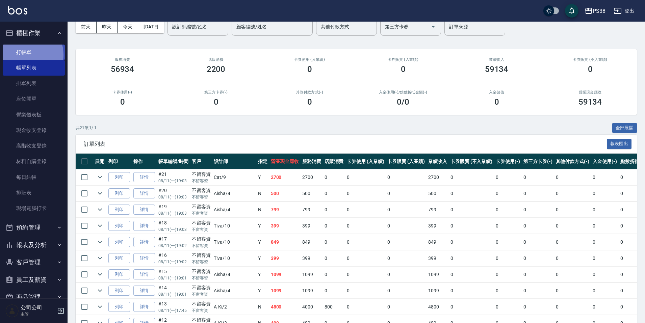
click at [24, 55] on link "打帳單" at bounding box center [34, 53] width 62 height 16
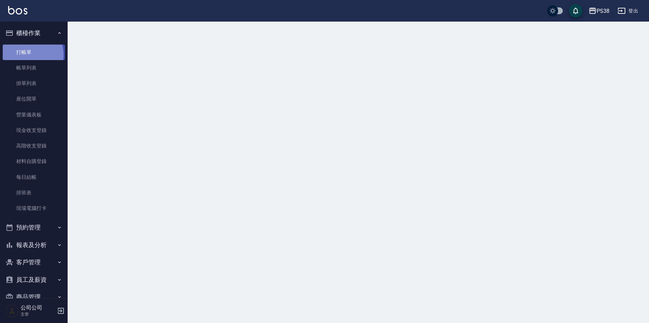
click at [24, 55] on link "打帳單" at bounding box center [34, 53] width 62 height 16
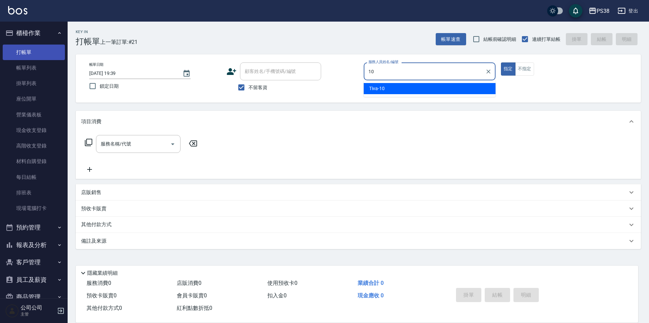
type input "Tiva-10"
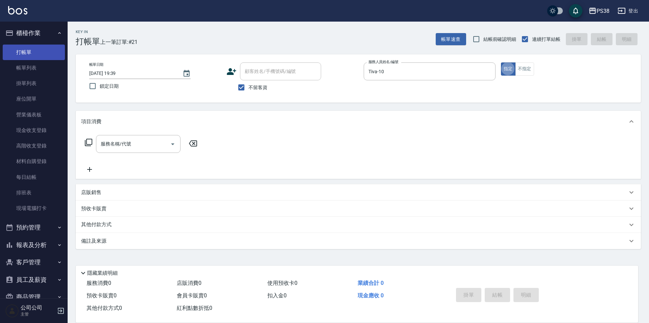
type button "true"
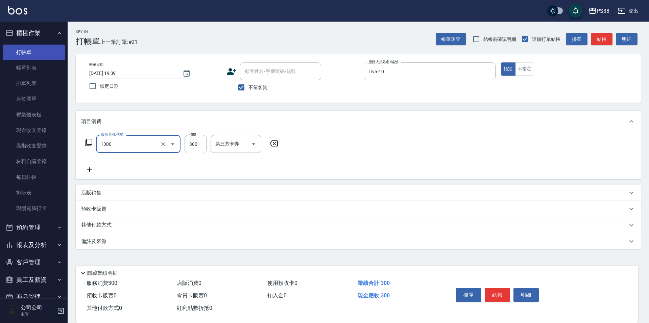
type input "精油洗潤300(1300)"
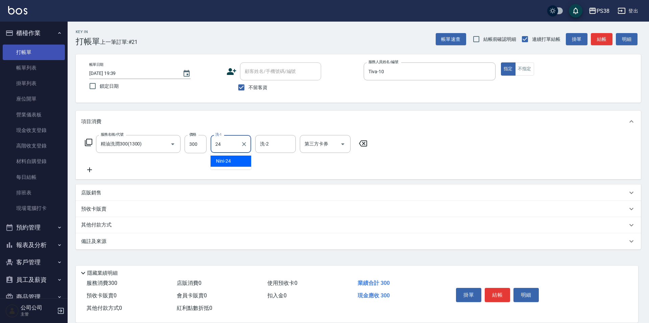
type input "Nini-24"
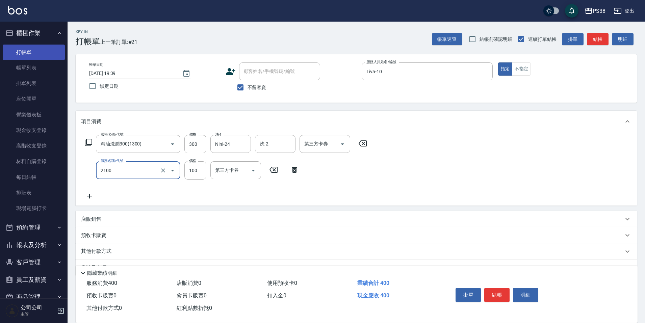
type input "剪髮與造型(任意金額)(2100)"
type input "50"
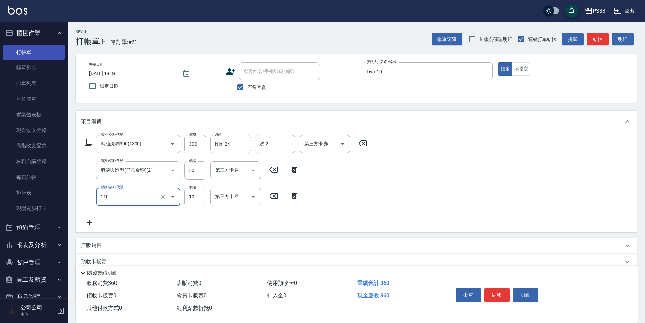
type input "潤絲(110)"
type input "20"
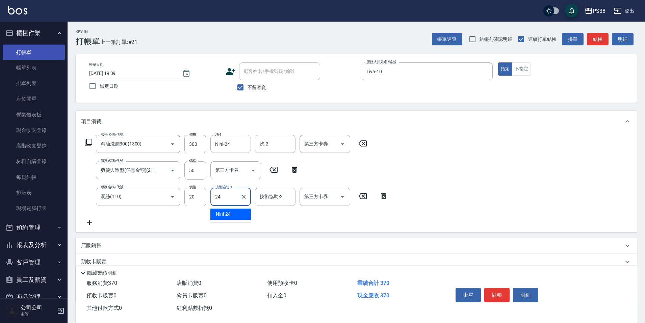
type input "Nini-24"
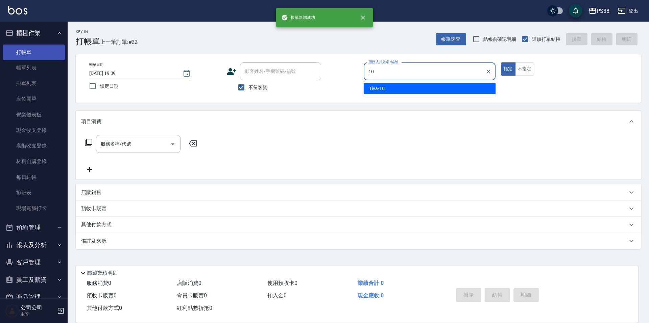
type input "Tiva-10"
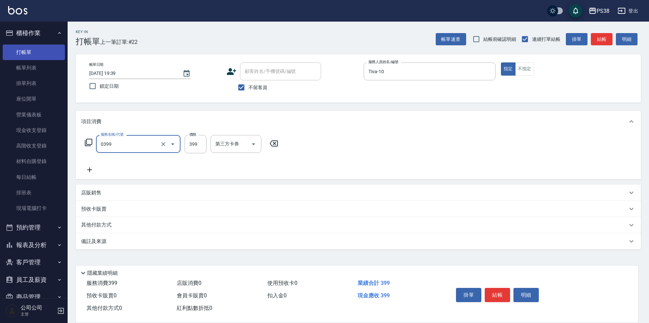
type input "spa399(0399)"
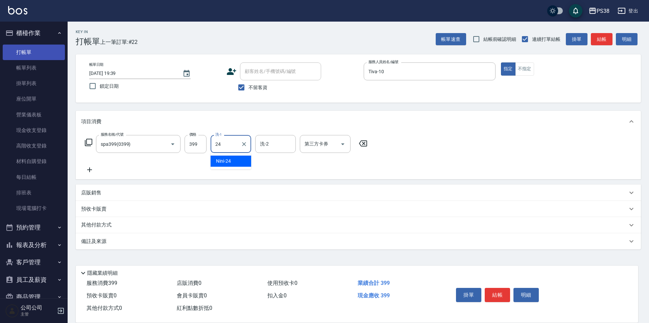
type input "Nini-24"
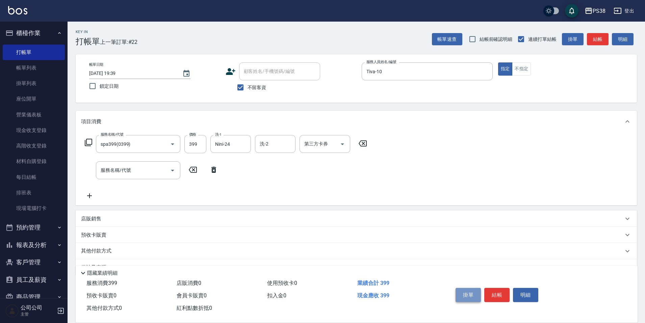
click at [475, 289] on button "掛單" at bounding box center [468, 295] width 25 height 14
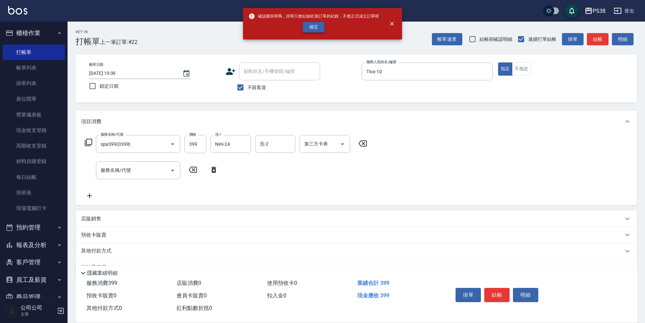
click at [310, 26] on button "確定" at bounding box center [314, 27] width 22 height 10
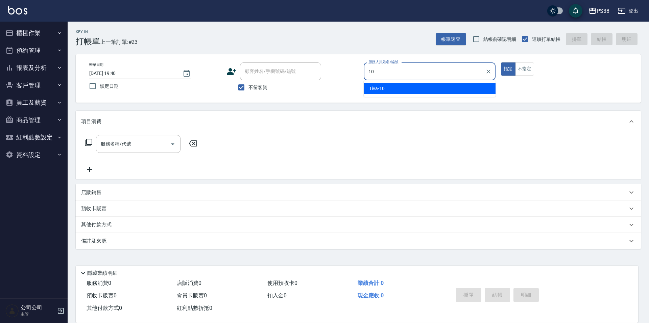
type input "Tiva-10"
type button "true"
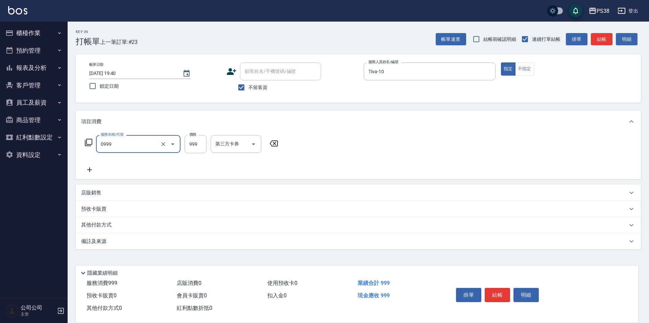
type input "spa999(0999)"
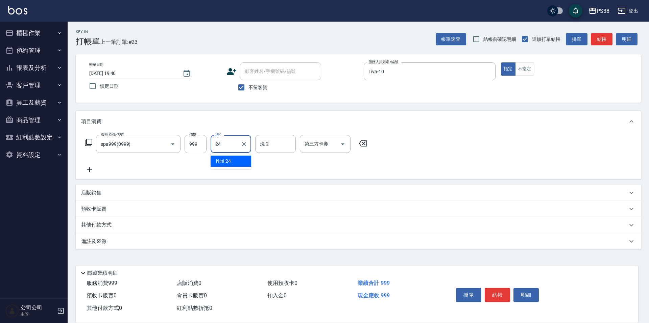
type input "Nini-24"
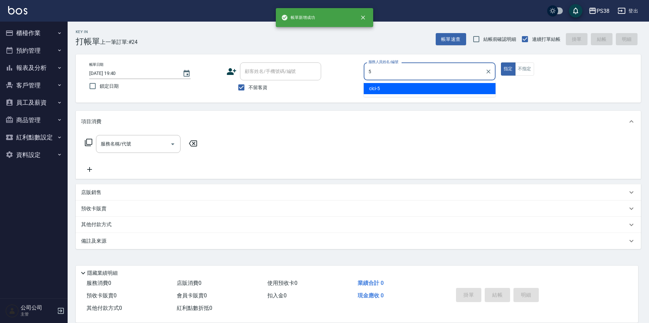
type input "cici-5"
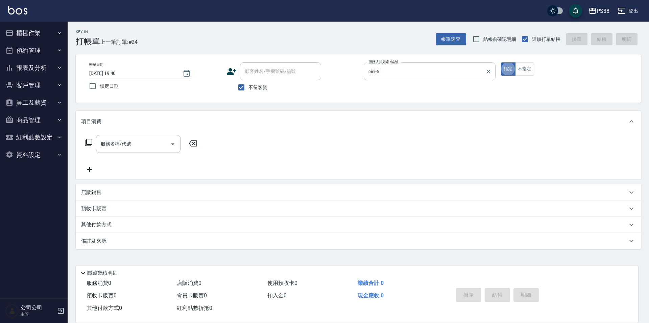
click at [482, 70] on input "cici-5" at bounding box center [425, 72] width 116 height 12
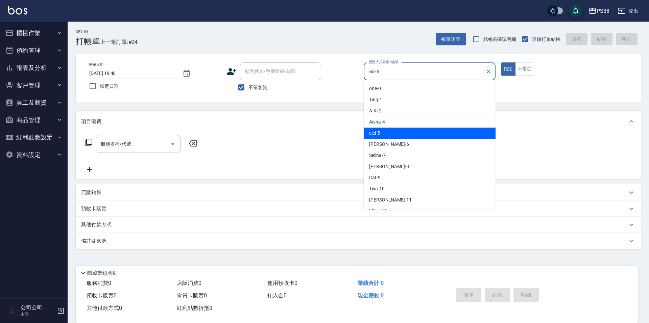
click at [488, 72] on icon "Clear" at bounding box center [488, 72] width 4 height 4
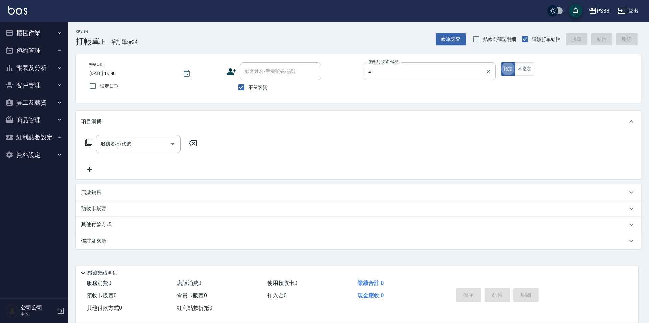
type input "Aisha-4"
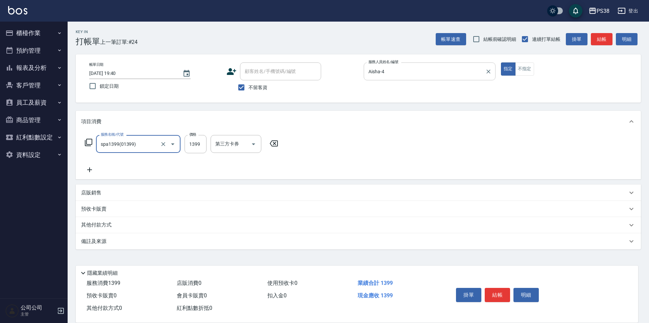
type input "spa1399(01399)"
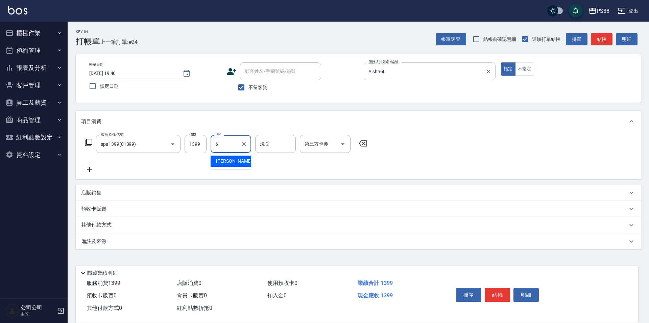
type input "Yuki-6"
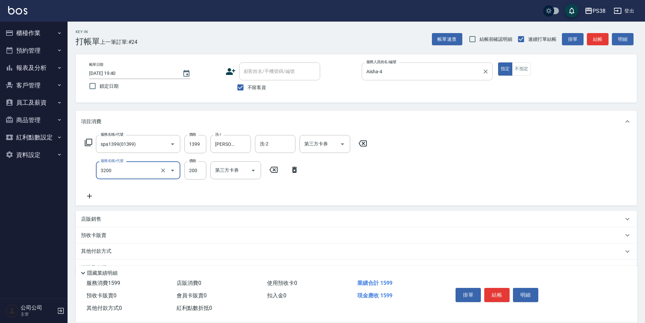
type input "自備護髮(3200)"
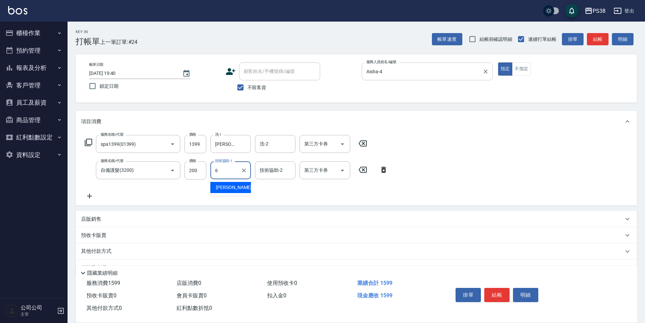
type input "Yuki-6"
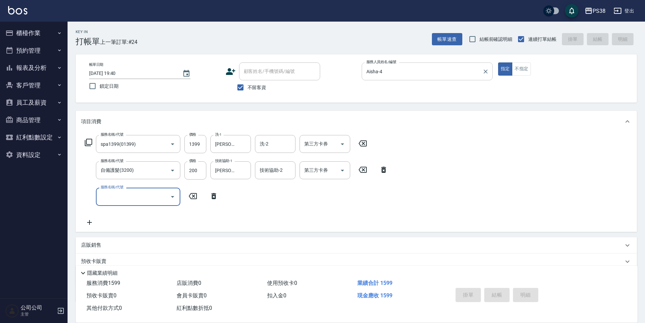
type input "2025/08/11 19:41"
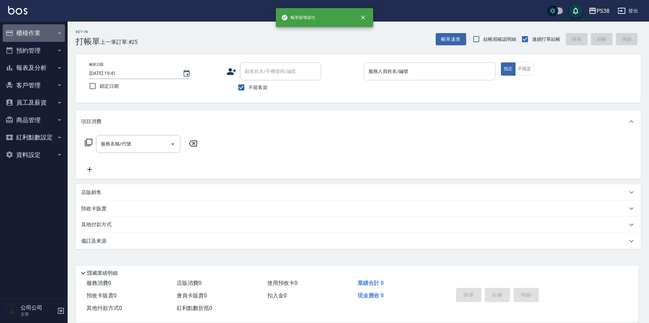
click at [57, 27] on button "櫃檯作業" at bounding box center [34, 33] width 62 height 18
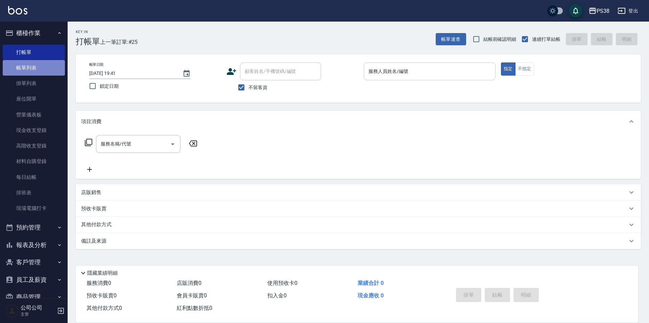
click at [45, 71] on link "帳單列表" at bounding box center [34, 68] width 62 height 16
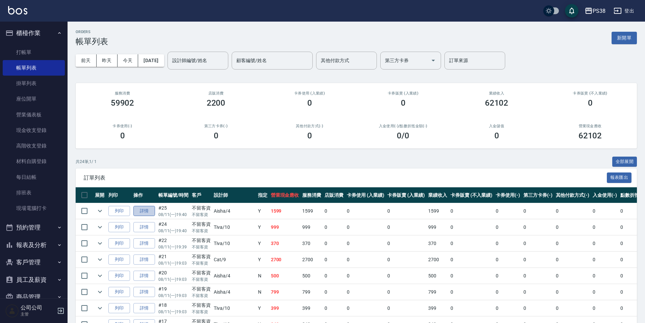
click at [147, 212] on link "詳情" at bounding box center [144, 211] width 22 height 10
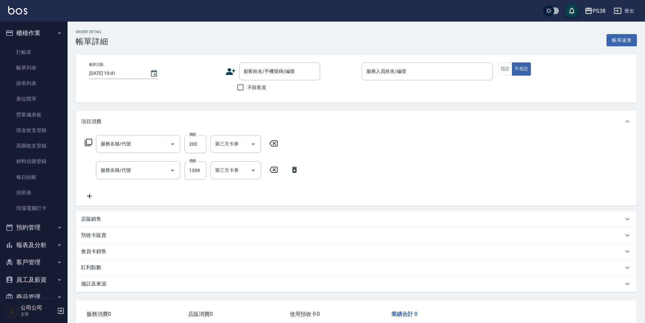
type input "2025/08/11 19:40"
checkbox input "true"
type input "Aisha-4"
type input "自備護髮(3200)"
type input "spa1399(01399)"
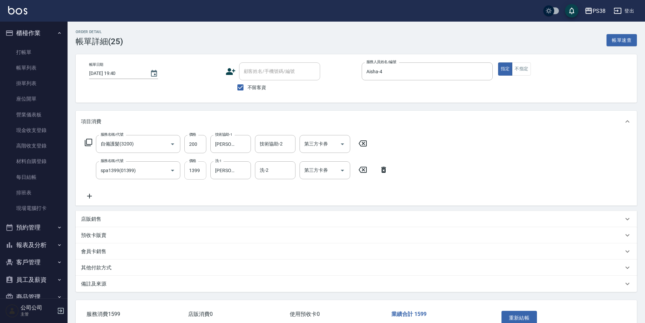
click at [198, 172] on input "1399" at bounding box center [195, 171] width 22 height 18
type input "1400"
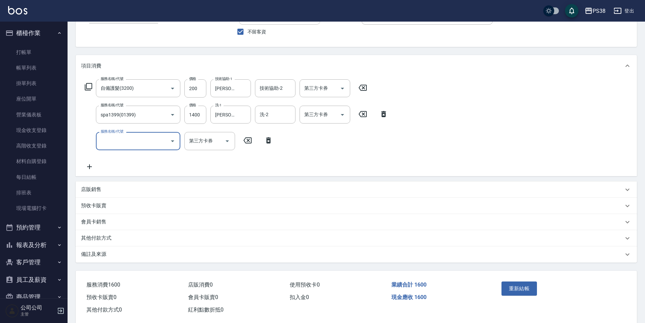
scroll to position [68, 0]
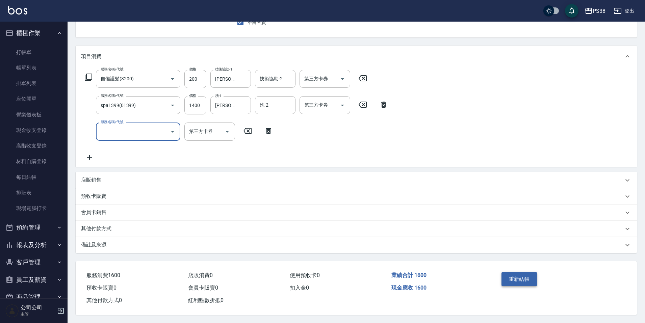
click at [516, 272] on button "重新結帳" at bounding box center [520, 279] width 36 height 14
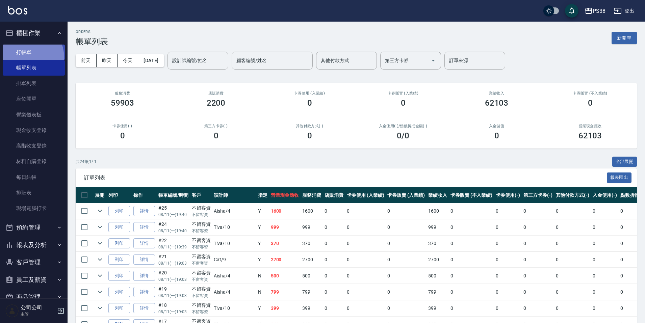
click at [23, 58] on link "打帳單" at bounding box center [34, 53] width 62 height 16
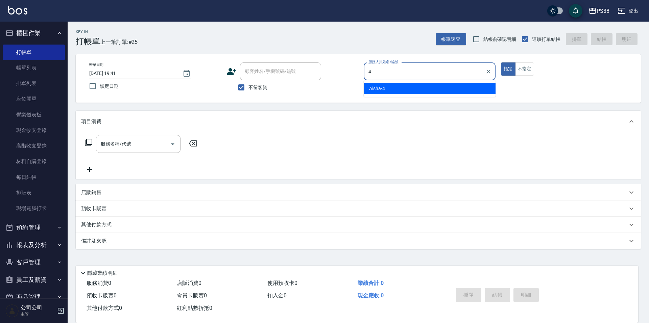
type input "Aisha-4"
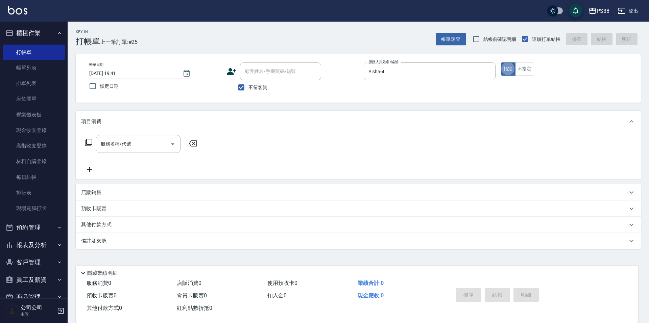
type button "true"
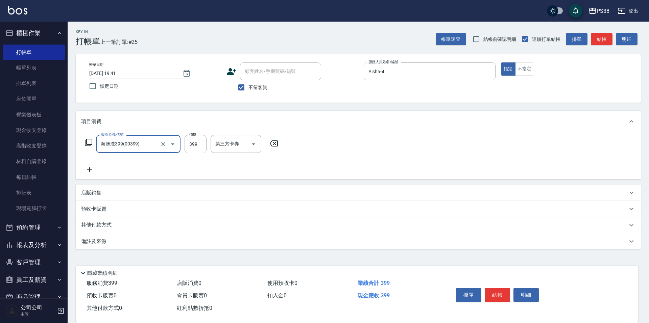
type input "海鹽洗399(00399)"
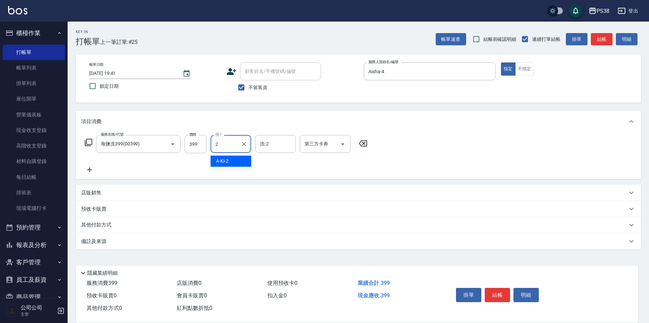
type input "A-Ki-2"
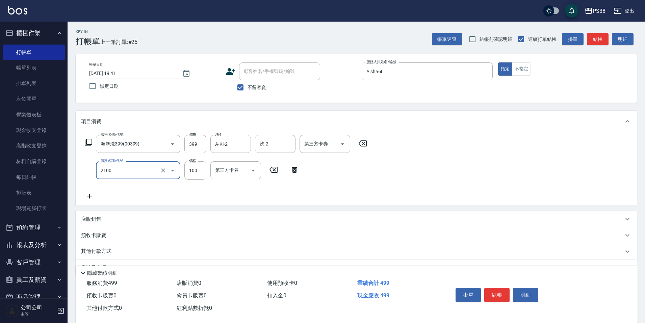
type input "剪髮與造型(任意金額)(2100)"
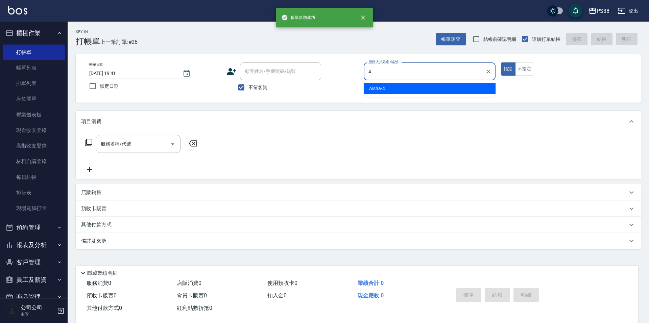
type input "Aisha-4"
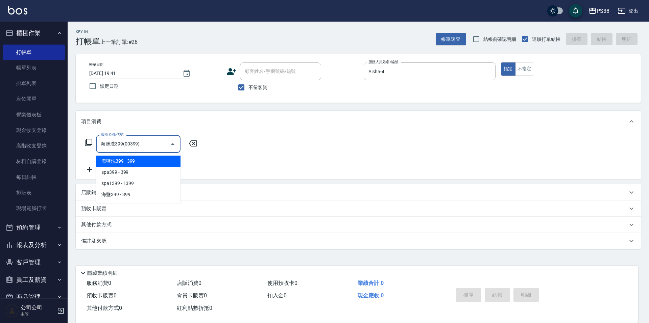
type input "海鹽洗399(00399)"
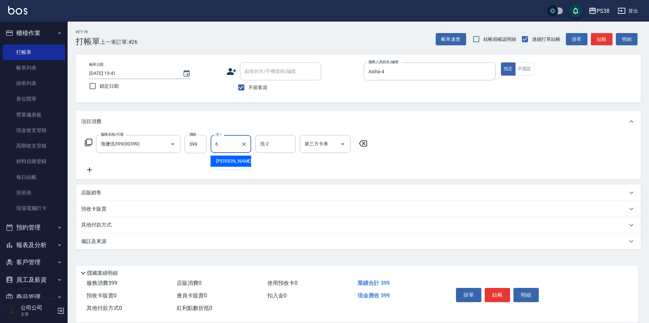
type input "Yuki-6"
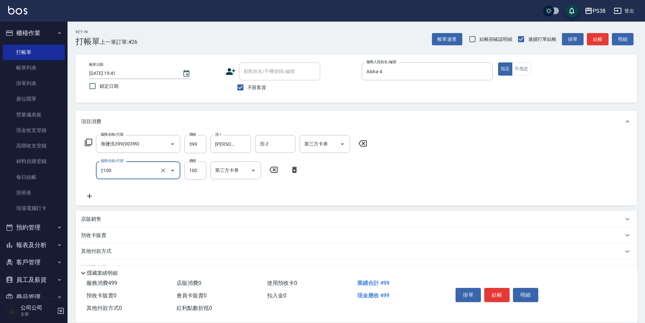
type input "剪髮與造型(任意金額)(2100)"
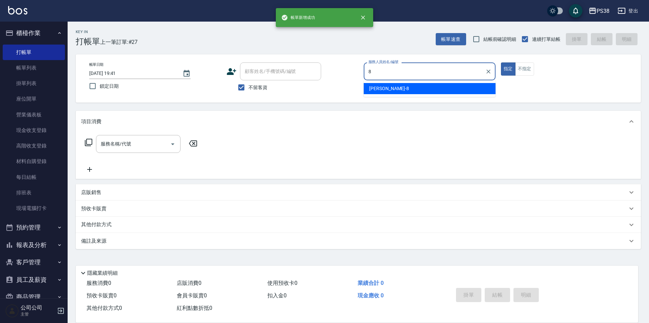
type input "mika-8"
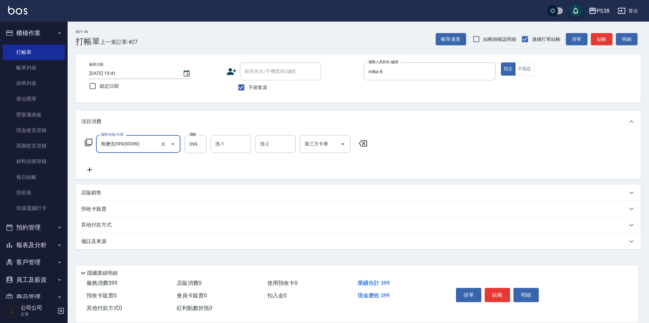
type input "海鹽洗399(00399)"
type input "mika-8"
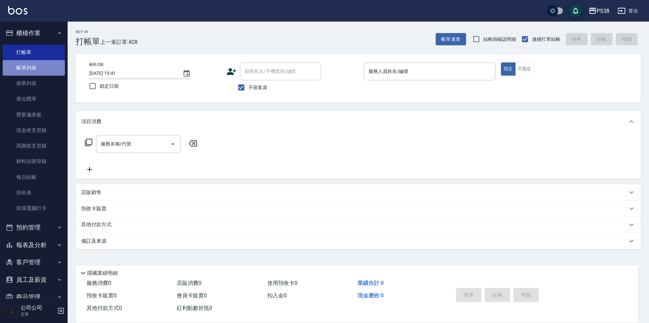
click at [42, 73] on link "帳單列表" at bounding box center [34, 68] width 62 height 16
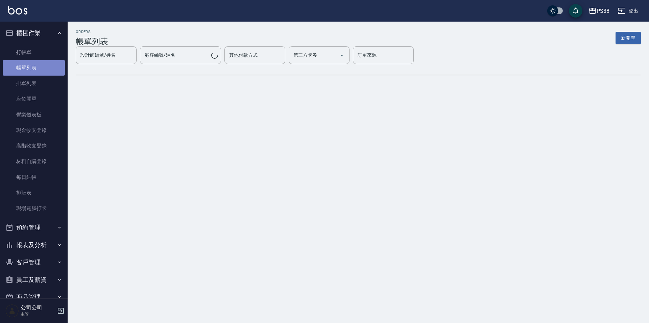
click at [42, 73] on link "帳單列表" at bounding box center [34, 68] width 62 height 16
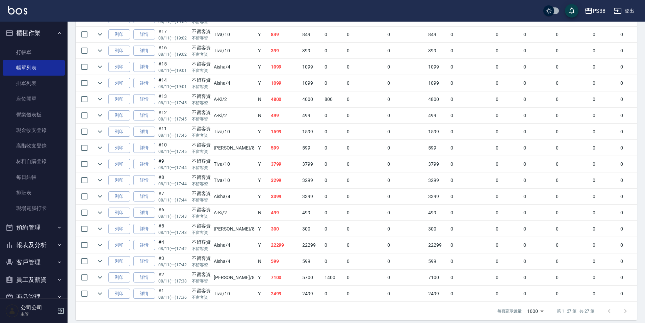
scroll to position [349, 0]
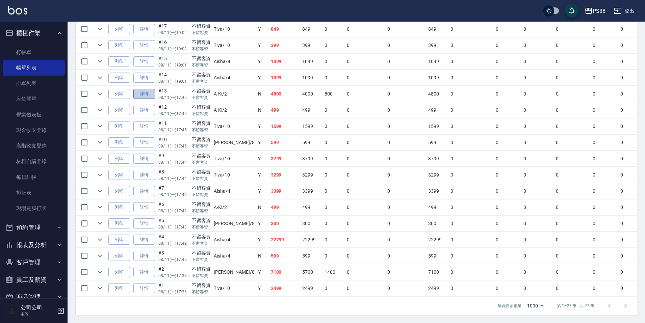
click at [153, 89] on link "詳情" at bounding box center [144, 94] width 22 height 10
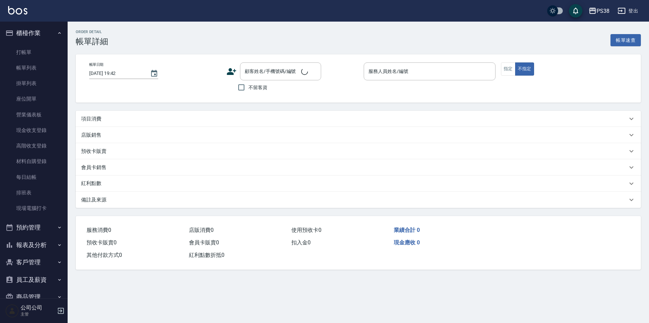
type input "2025/08/11 17:45"
checkbox input "true"
type input "A-Ki-2"
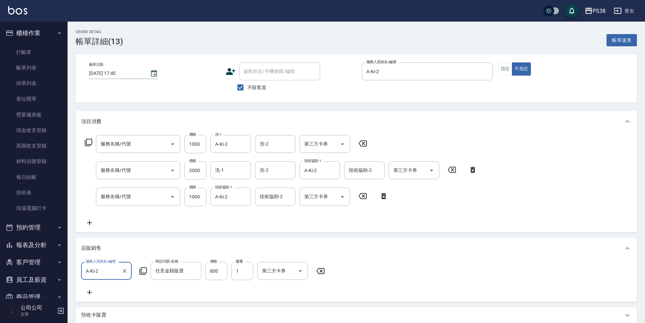
type input "spa999(0999)"
type input "燙髮699-2500(任意金額)(41000)"
type input "酵素護髮(31000)"
click at [27, 50] on link "打帳單" at bounding box center [34, 53] width 62 height 16
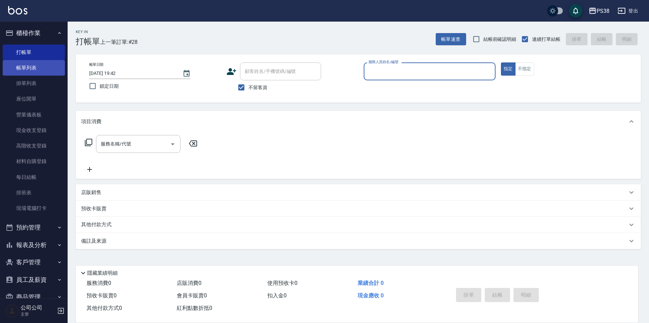
click at [29, 69] on link "帳單列表" at bounding box center [34, 68] width 62 height 16
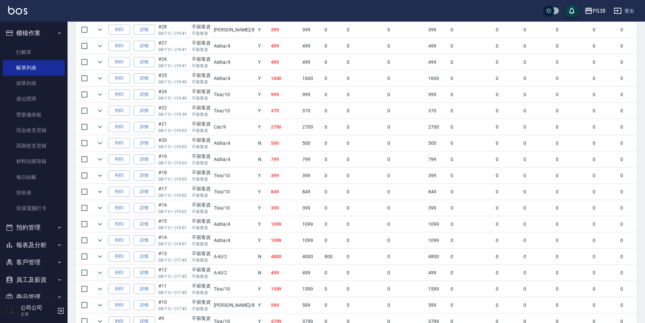
scroll to position [147, 0]
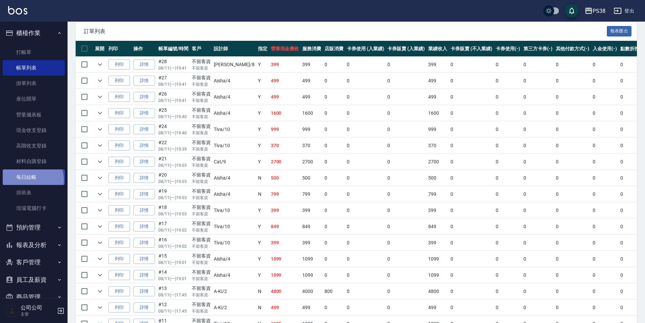
click at [28, 180] on link "每日結帳" at bounding box center [34, 178] width 62 height 16
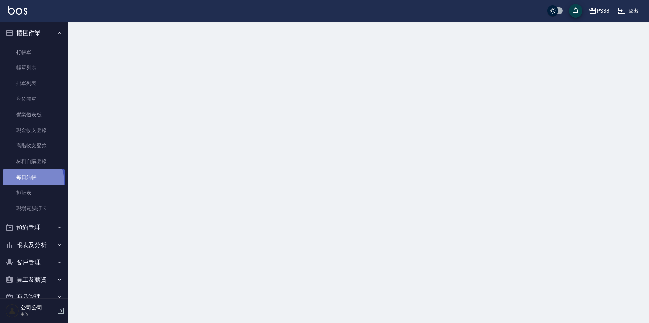
click at [28, 180] on link "每日結帳" at bounding box center [34, 178] width 62 height 16
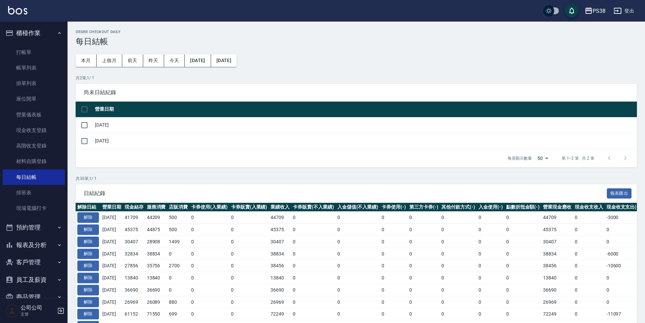
click at [121, 127] on td "[DATE]" at bounding box center [365, 125] width 544 height 16
click at [20, 73] on link "帳單列表" at bounding box center [34, 68] width 62 height 16
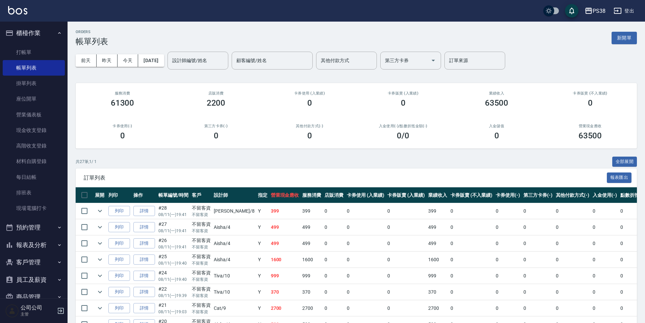
click at [94, 53] on div "前天 昨天 今天 2025/08/11 設計師編號/姓名 設計師編號/姓名 顧客編號/姓名 顧客編號/姓名 其他付款方式 其他付款方式 第三方卡券 第三方卡券…" at bounding box center [357, 60] width 562 height 29
click at [101, 55] on button "昨天" at bounding box center [107, 60] width 21 height 13
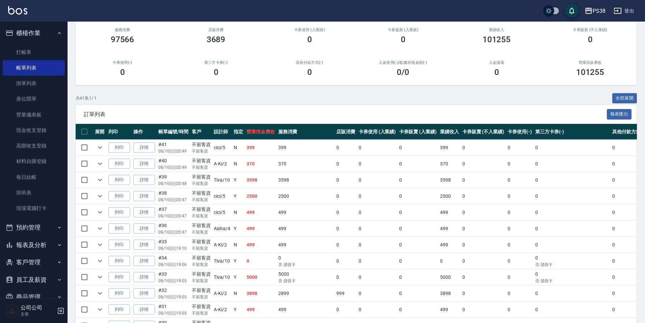
scroll to position [36, 0]
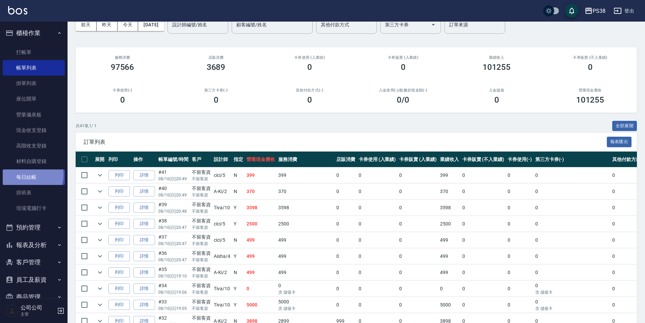
click at [27, 175] on link "每日結帳" at bounding box center [34, 178] width 62 height 16
drag, startPoint x: 27, startPoint y: 175, endPoint x: 58, endPoint y: 165, distance: 31.8
click at [27, 175] on link "每日結帳" at bounding box center [34, 178] width 62 height 16
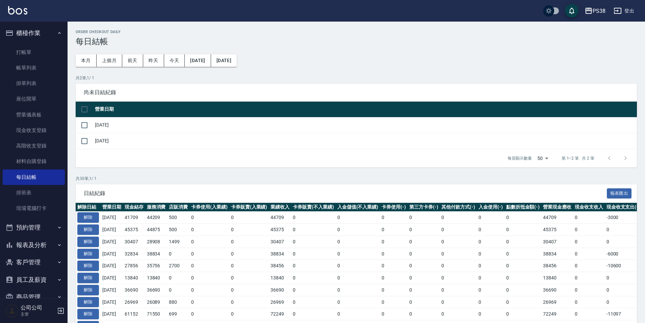
click at [83, 109] on input "checkbox" at bounding box center [84, 109] width 14 height 14
checkbox input "true"
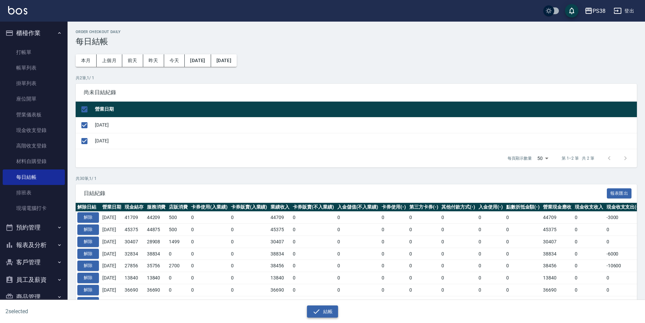
click at [322, 309] on button "結帳" at bounding box center [322, 312] width 31 height 13
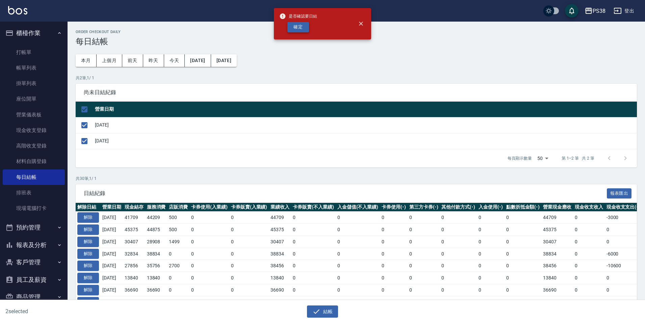
click at [302, 29] on button "確定" at bounding box center [299, 27] width 22 height 10
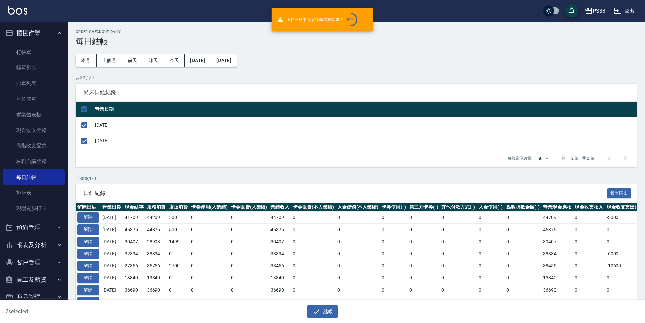
checkbox input "false"
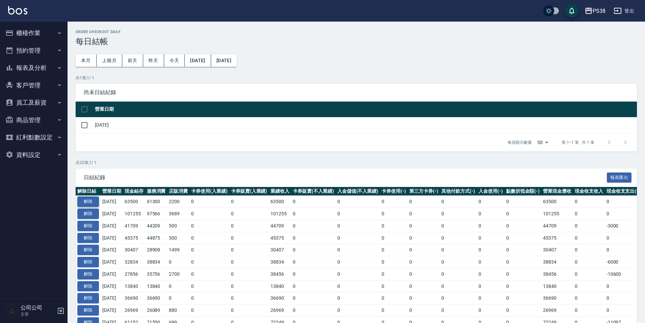
click at [93, 199] on button "解除" at bounding box center [88, 202] width 22 height 10
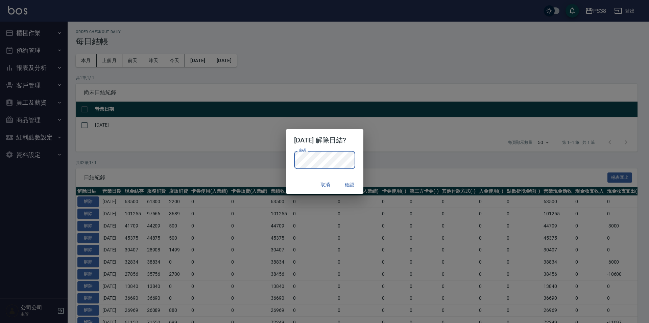
click at [354, 188] on button "確認" at bounding box center [350, 185] width 22 height 13
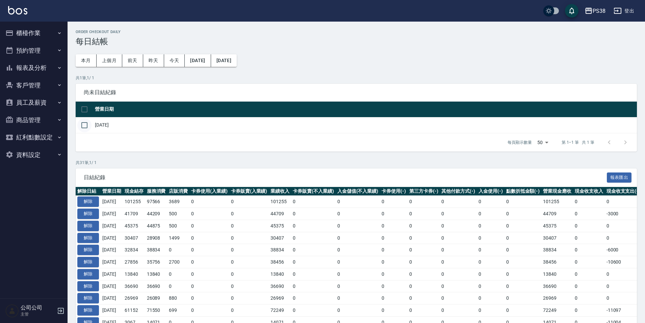
click at [87, 127] on input "checkbox" at bounding box center [84, 125] width 14 height 14
checkbox input "true"
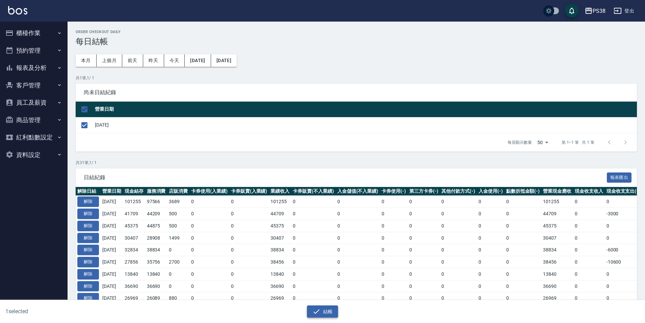
click at [324, 311] on button "結帳" at bounding box center [322, 312] width 31 height 13
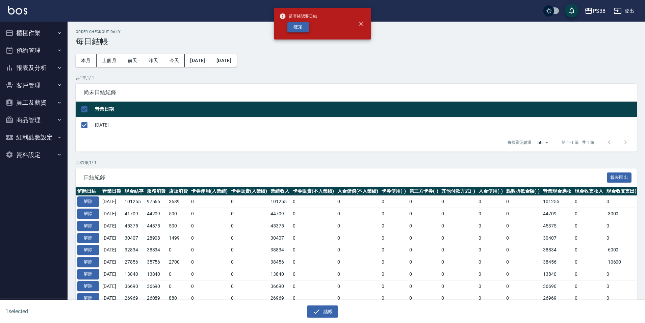
click at [300, 28] on button "確定" at bounding box center [299, 27] width 22 height 10
checkbox input "false"
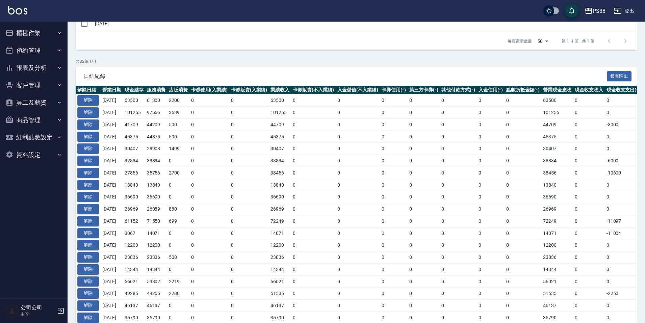
scroll to position [68, 0]
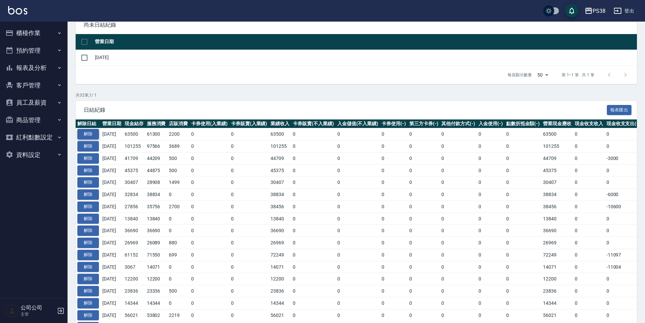
click at [90, 136] on button "解除" at bounding box center [88, 134] width 22 height 10
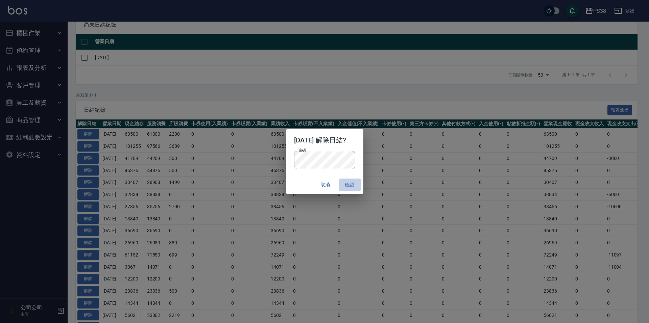
click at [355, 181] on button "確認" at bounding box center [350, 185] width 22 height 13
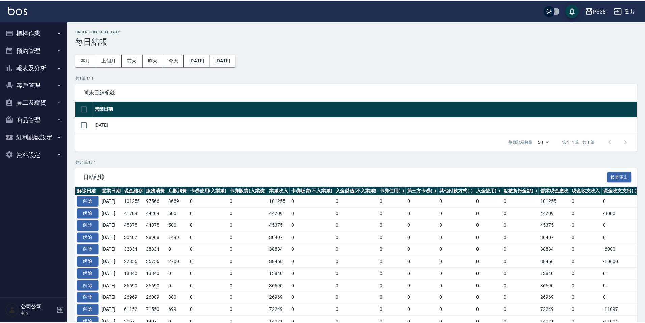
scroll to position [144, 0]
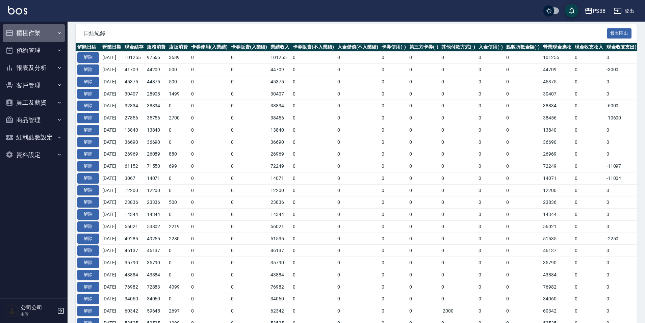
click at [31, 32] on button "櫃檯作業" at bounding box center [34, 33] width 62 height 18
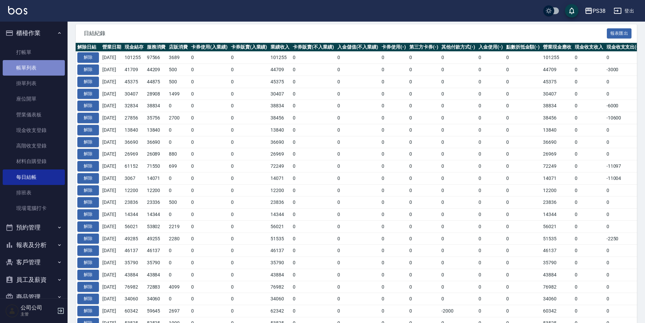
click at [40, 64] on link "帳單列表" at bounding box center [34, 68] width 62 height 16
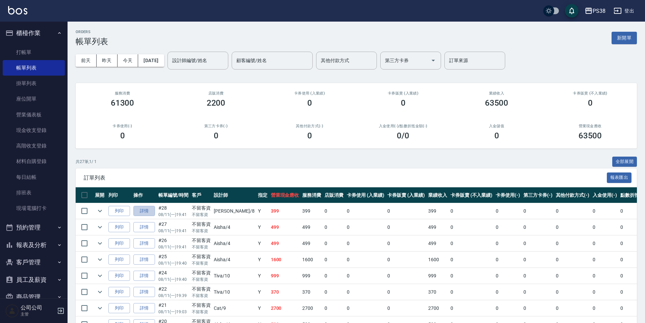
click at [151, 210] on link "詳情" at bounding box center [144, 211] width 22 height 10
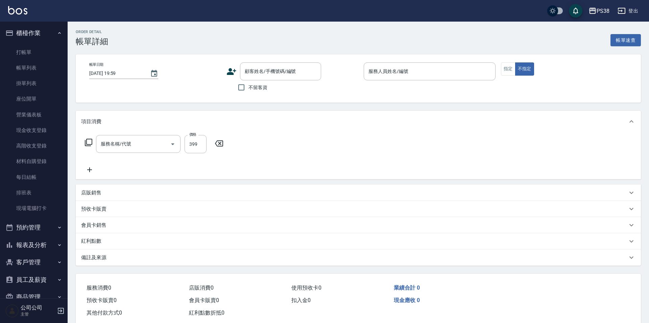
type input "2025/08/11 19:41"
checkbox input "true"
type input "mika-8"
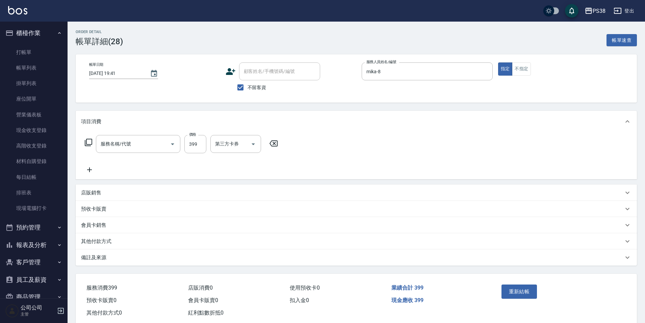
type input "海鹽洗399(00399)"
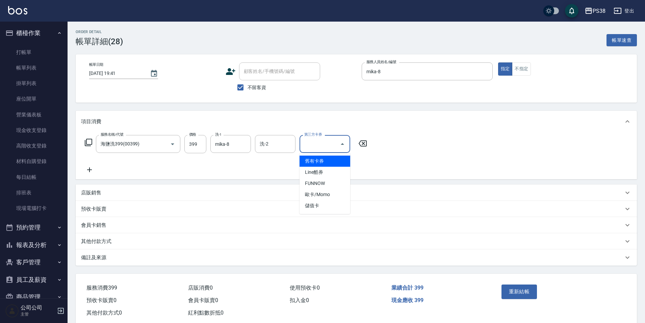
drag, startPoint x: 333, startPoint y: 143, endPoint x: 336, endPoint y: 149, distance: 7.4
click at [334, 143] on input "第三方卡券" at bounding box center [320, 144] width 34 height 12
click at [333, 206] on span "儲值卡" at bounding box center [325, 205] width 51 height 11
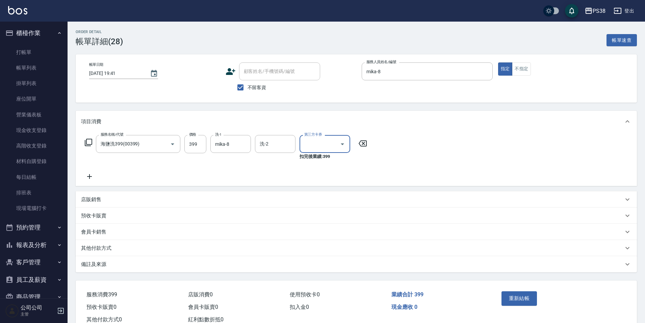
type input "儲值卡"
click at [523, 300] on button "重新結帳" at bounding box center [520, 299] width 36 height 14
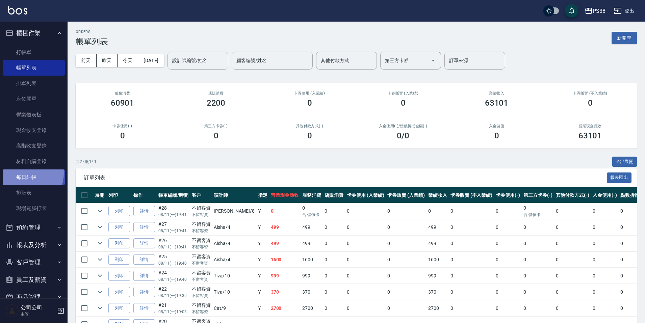
click at [23, 173] on link "每日結帳" at bounding box center [34, 178] width 62 height 16
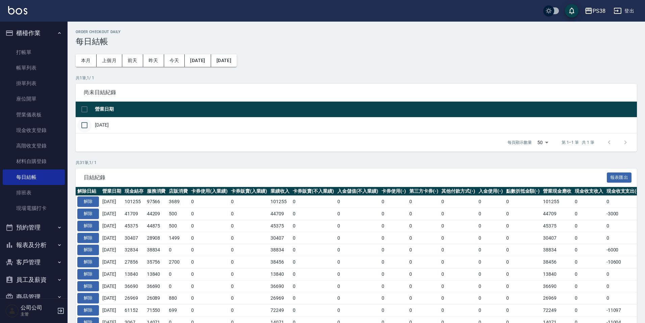
click at [82, 128] on input "checkbox" at bounding box center [84, 125] width 14 height 14
checkbox input "true"
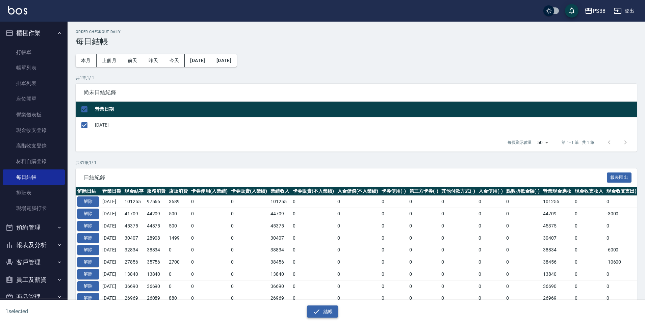
click at [330, 314] on button "結帳" at bounding box center [322, 312] width 31 height 13
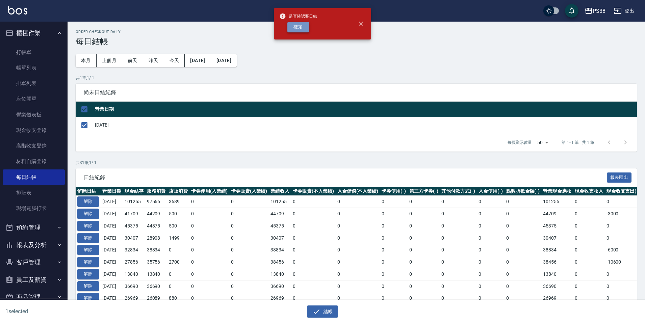
click at [303, 28] on button "確定" at bounding box center [299, 27] width 22 height 10
checkbox input "false"
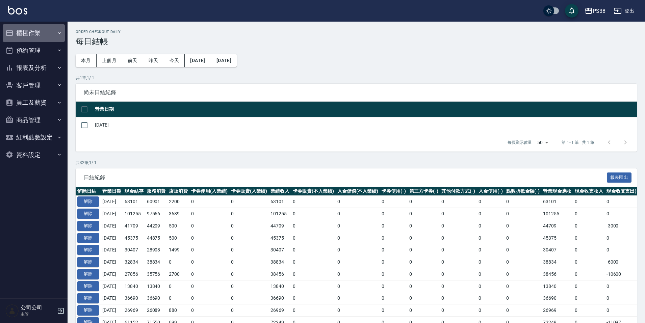
click at [37, 31] on button "櫃檯作業" at bounding box center [34, 33] width 62 height 18
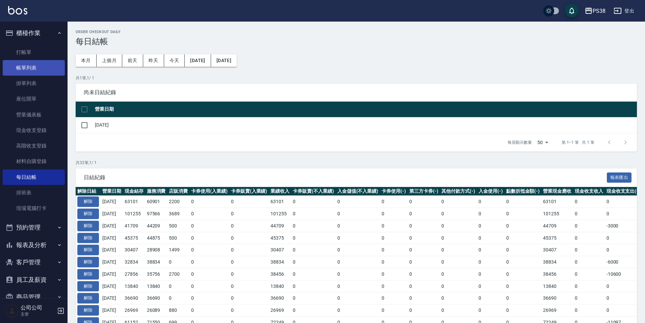
click at [28, 67] on link "帳單列表" at bounding box center [34, 68] width 62 height 16
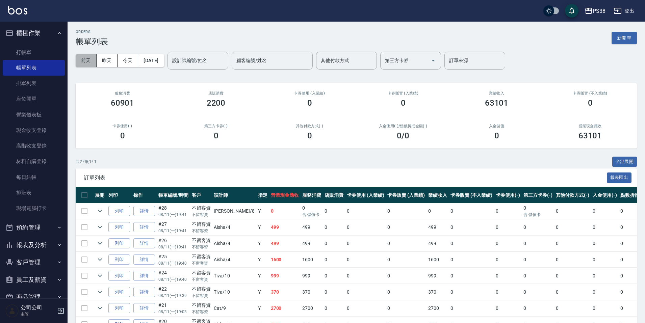
click at [83, 59] on button "前天" at bounding box center [86, 60] width 21 height 13
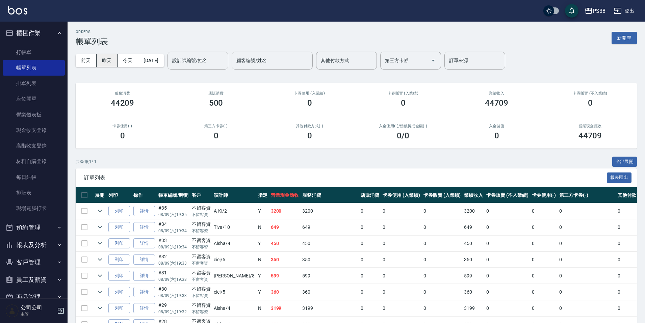
click at [113, 59] on button "昨天" at bounding box center [107, 60] width 21 height 13
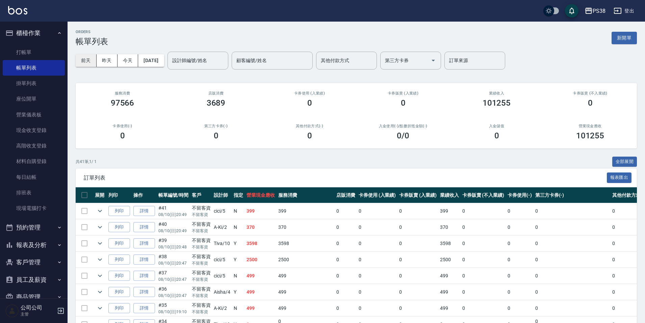
click at [92, 60] on button "前天" at bounding box center [86, 60] width 21 height 13
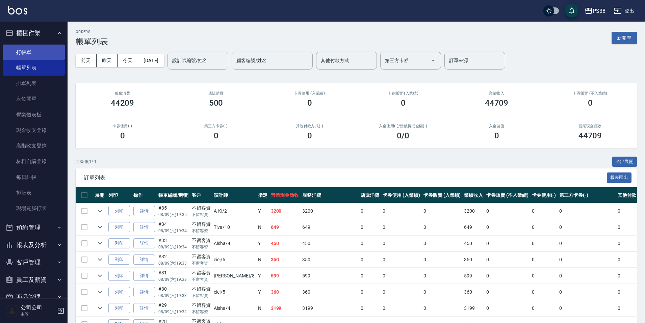
click at [40, 51] on link "打帳單" at bounding box center [34, 53] width 62 height 16
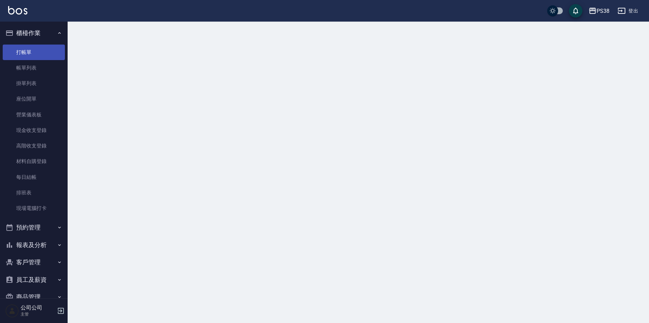
click at [40, 51] on link "打帳單" at bounding box center [34, 53] width 62 height 16
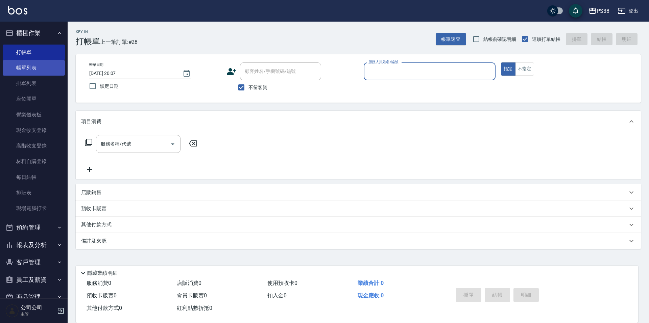
click at [32, 70] on link "帳單列表" at bounding box center [34, 68] width 62 height 16
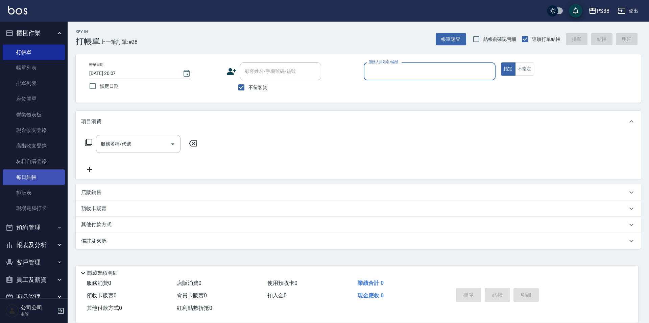
click at [41, 177] on link "每日結帳" at bounding box center [34, 178] width 62 height 16
click at [32, 175] on link "每日結帳" at bounding box center [34, 178] width 62 height 16
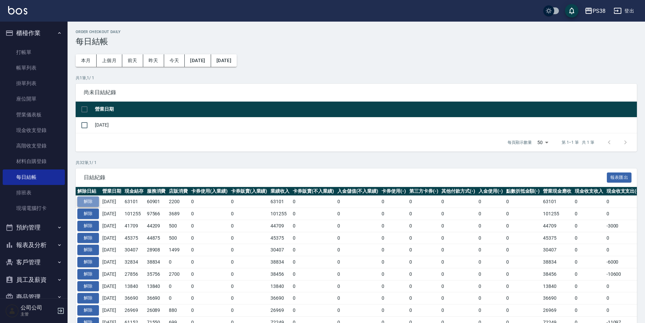
click at [90, 203] on button "解除" at bounding box center [88, 202] width 22 height 10
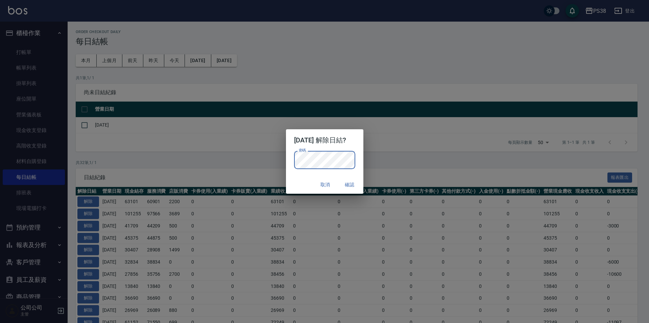
click at [350, 184] on button "確認" at bounding box center [350, 185] width 22 height 13
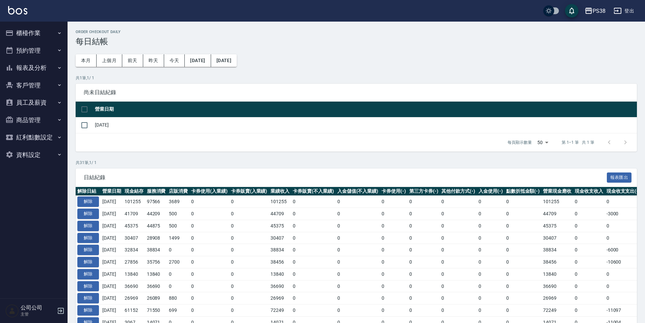
click at [33, 28] on button "櫃檯作業" at bounding box center [34, 33] width 62 height 18
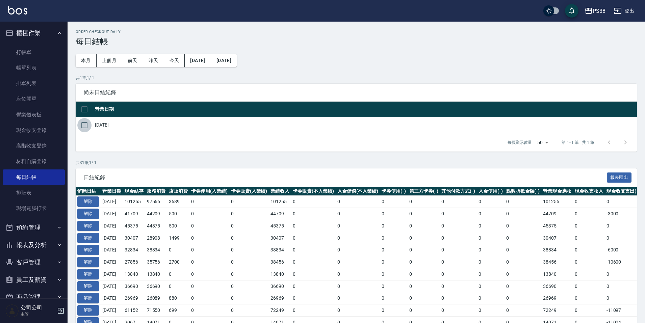
click at [81, 126] on input "checkbox" at bounding box center [84, 125] width 14 height 14
checkbox input "true"
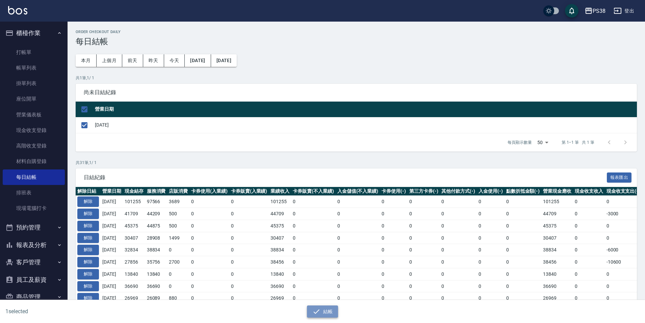
click at [329, 313] on button "結帳" at bounding box center [322, 312] width 31 height 13
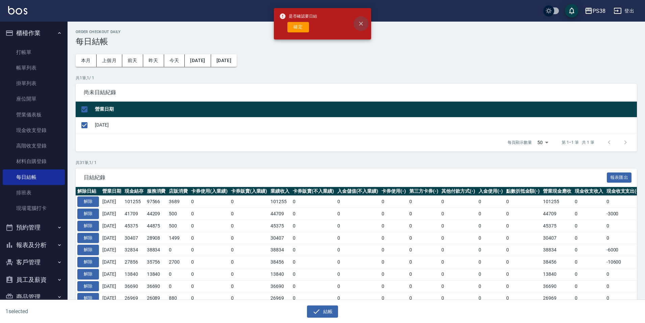
click at [363, 20] on icon "close" at bounding box center [361, 23] width 7 height 7
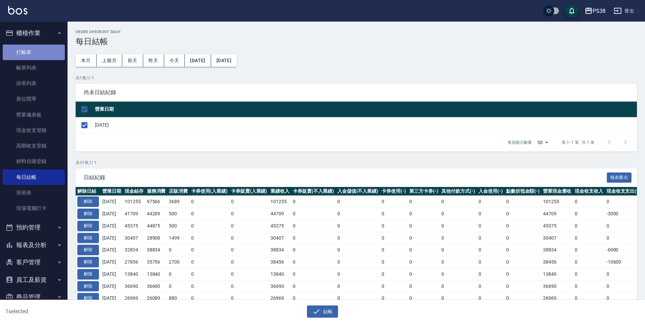
click at [35, 56] on link "打帳單" at bounding box center [34, 53] width 62 height 16
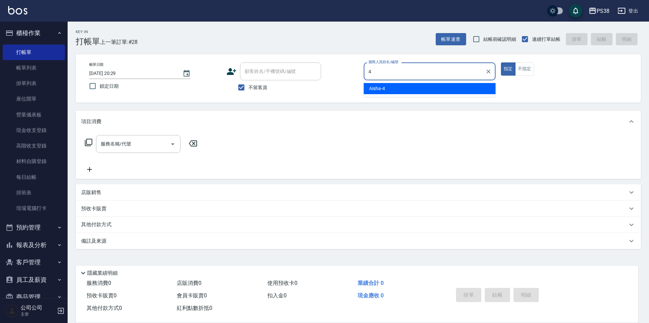
type input "Aisha-4"
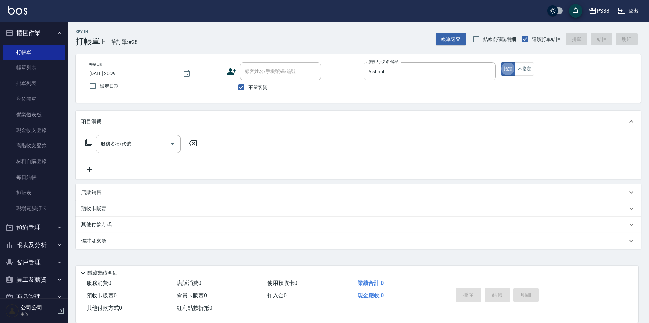
type button "true"
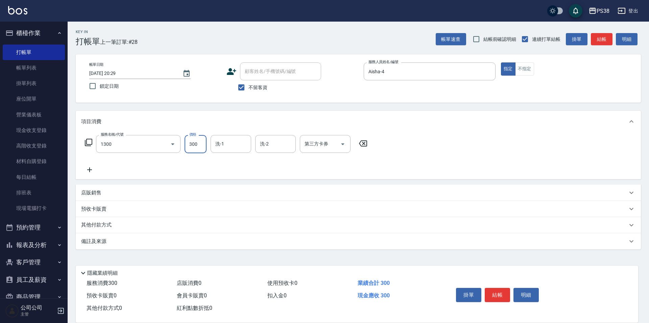
type input "精油洗潤300(1300)"
type input "Souferniya(舒服)-28"
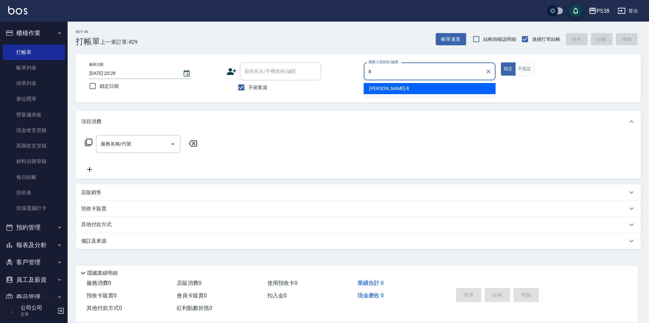
type input "mika-8"
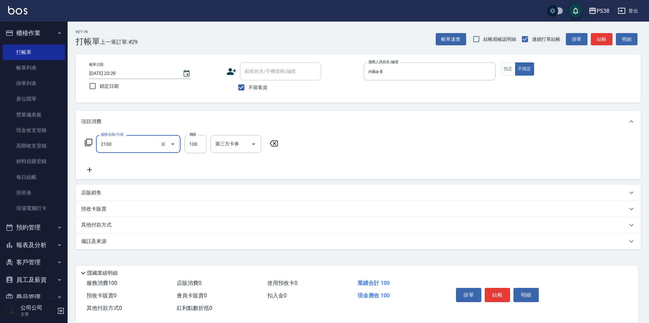
type input "剪髮與造型(任意金額)(2100)"
click at [199, 144] on input "100" at bounding box center [195, 144] width 22 height 18
type input "250"
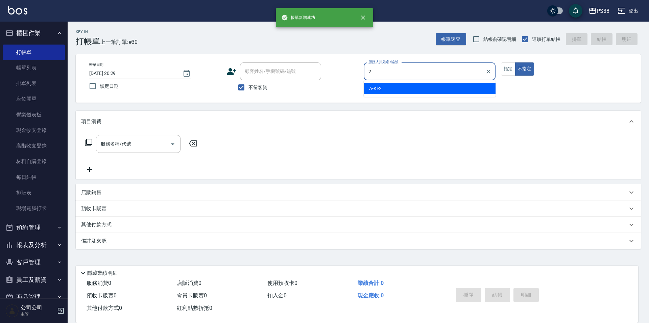
type input "A-Ki-2"
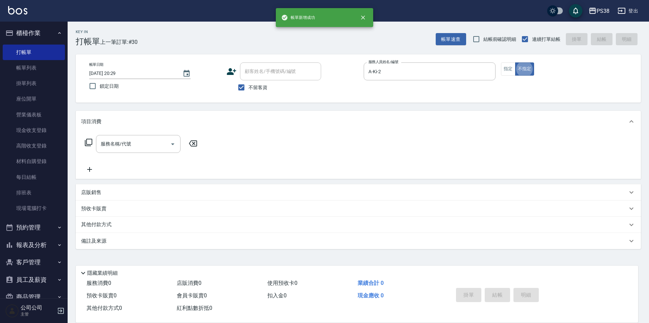
type button "false"
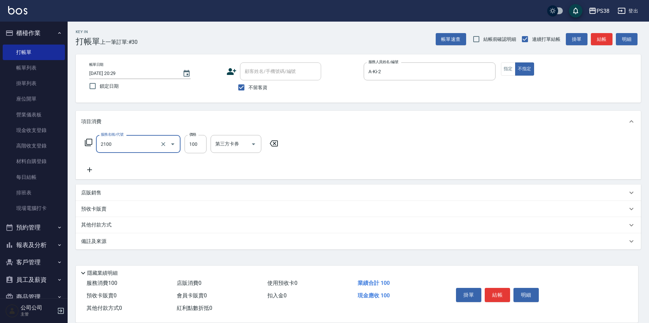
type input "剪髮與造型(任意金額)(2100)"
type input "250"
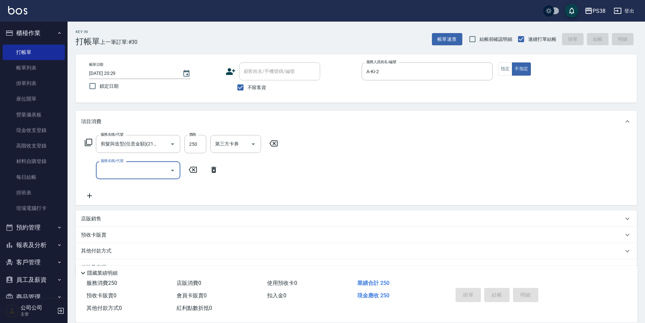
type input "2025/08/11 20:30"
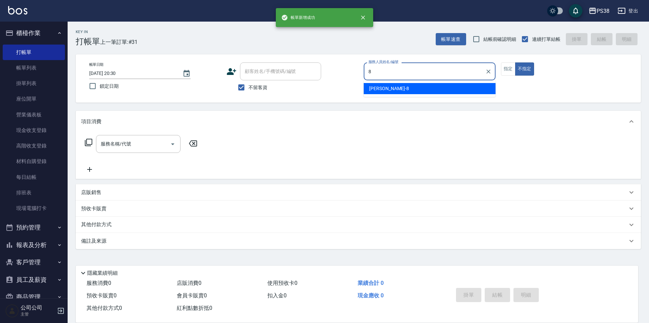
type input "mika-8"
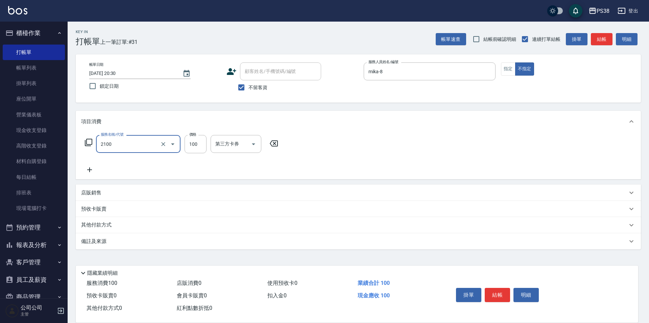
type input "剪髮與造型(任意金額)(2100)"
type input "300"
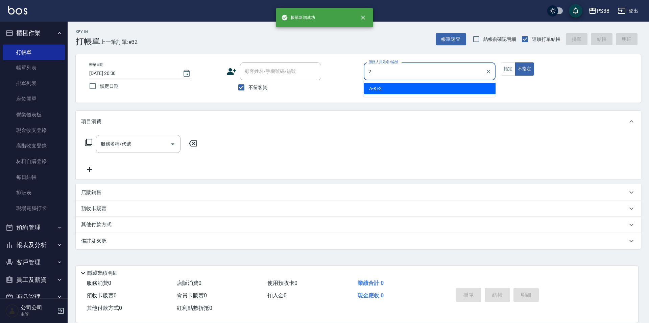
type input "A-Ki-2"
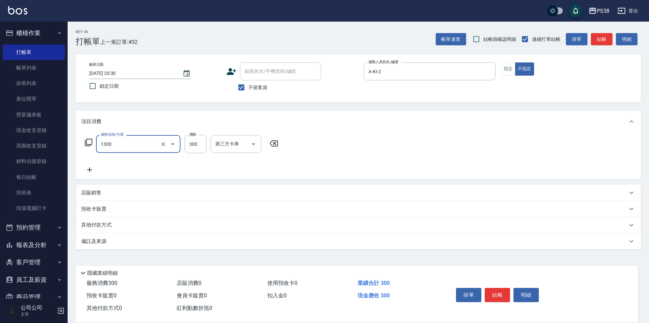
type input "精油洗潤300(1300)"
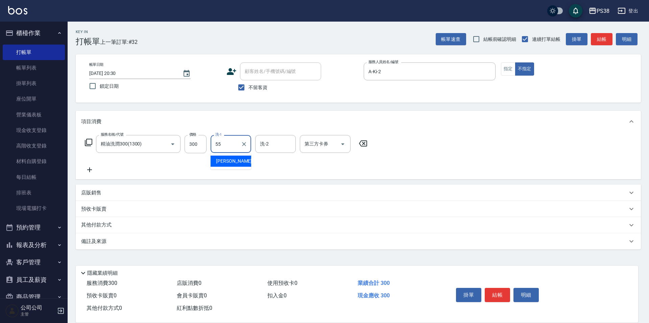
type input "彥丞-55"
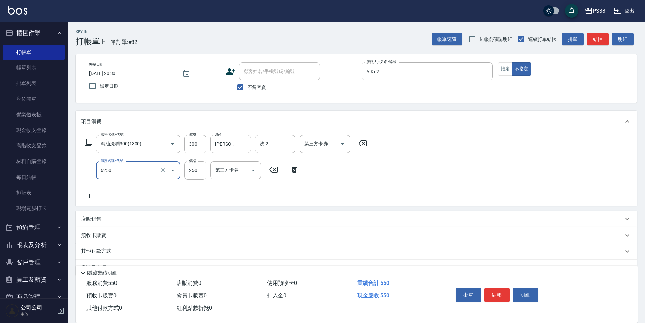
type input "油刮痧(6250)"
type input "450"
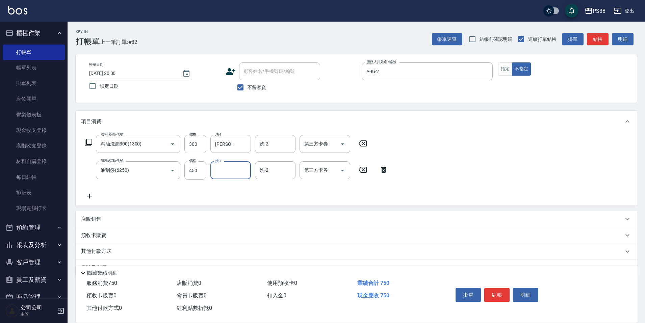
type input "2"
type input "彥丞-55"
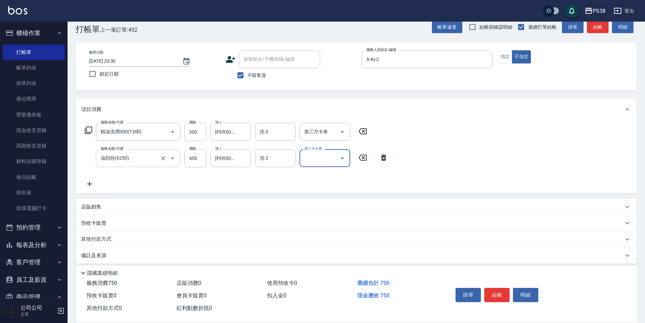
scroll to position [18, 0]
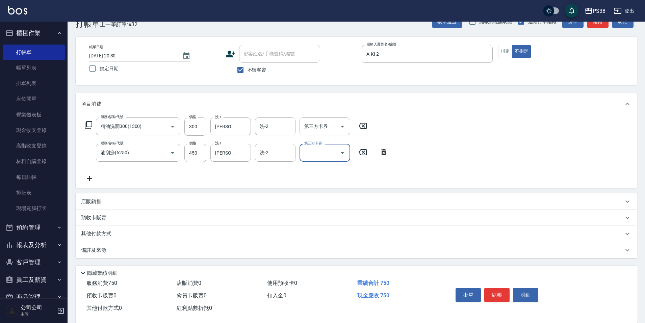
click at [121, 202] on div "店販銷售" at bounding box center [352, 201] width 543 height 7
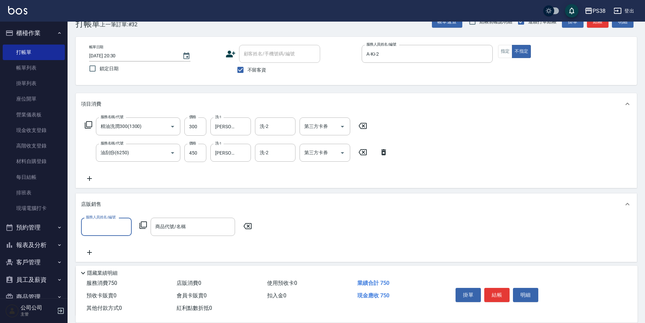
scroll to position [0, 0]
type input "彥丞-55"
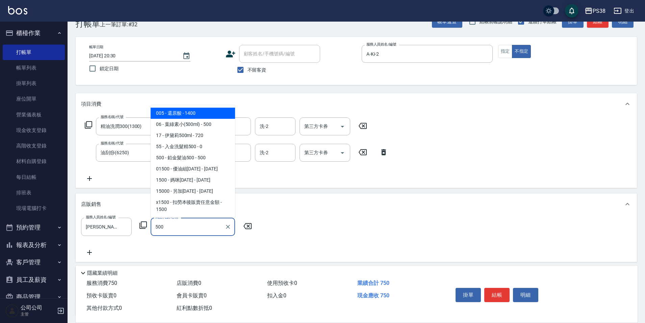
type input "葉綠素小(500ml)"
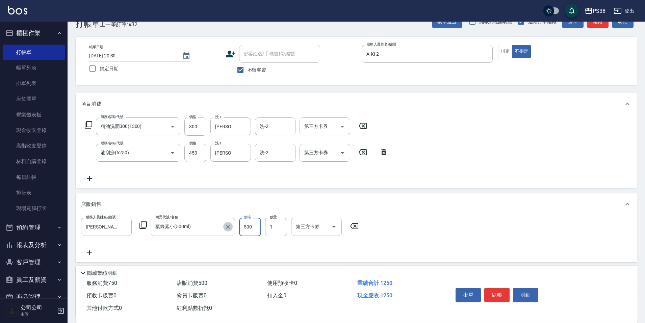
click at [227, 226] on icon "Clear" at bounding box center [228, 227] width 7 height 7
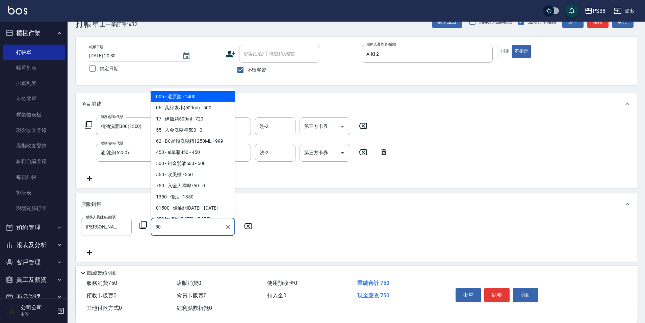
type input "5"
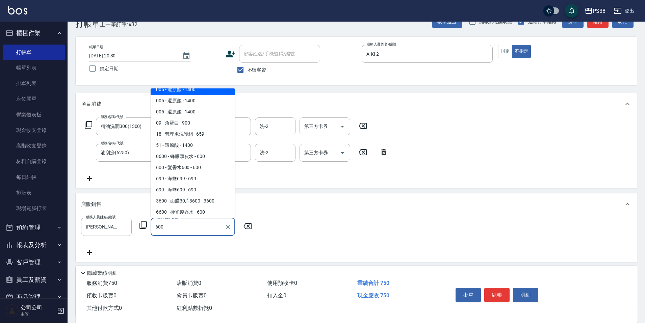
scroll to position [3, 0]
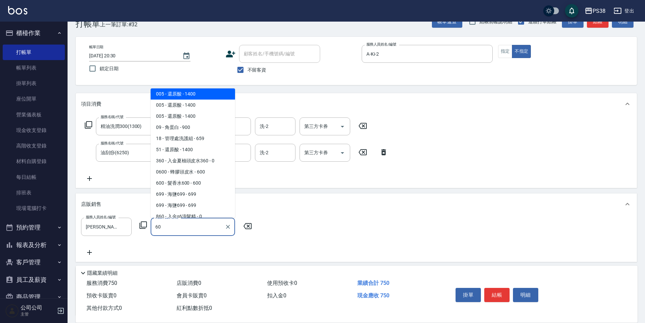
type input "6"
type input "蜂膠頭皮水"
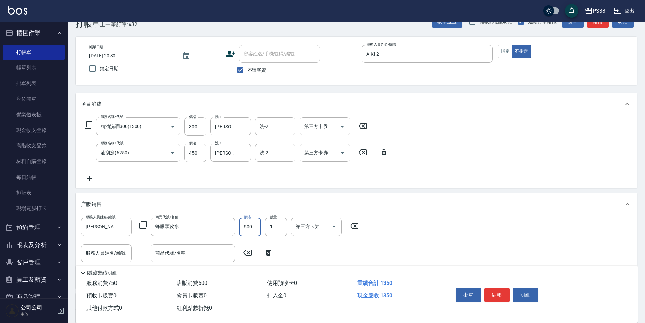
click at [243, 224] on input "600" at bounding box center [250, 227] width 22 height 18
type input "500"
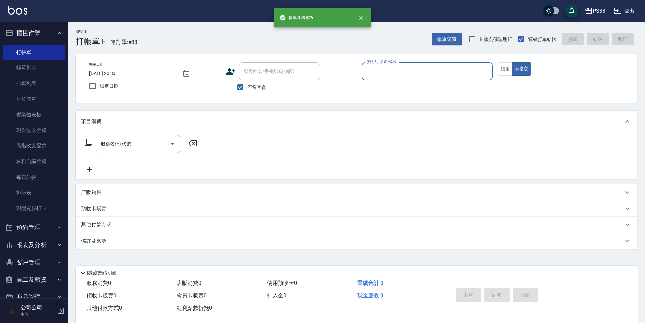
scroll to position [0, 0]
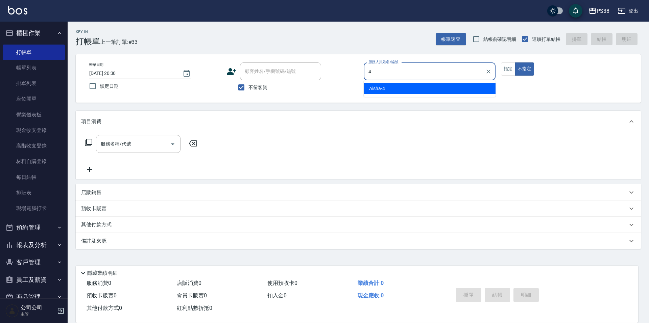
type input "Aisha-4"
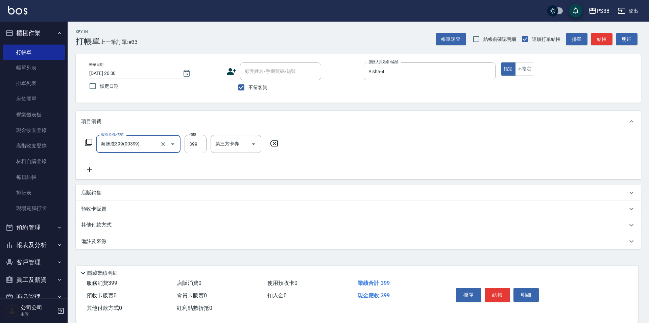
type input "海鹽洗399(00399)"
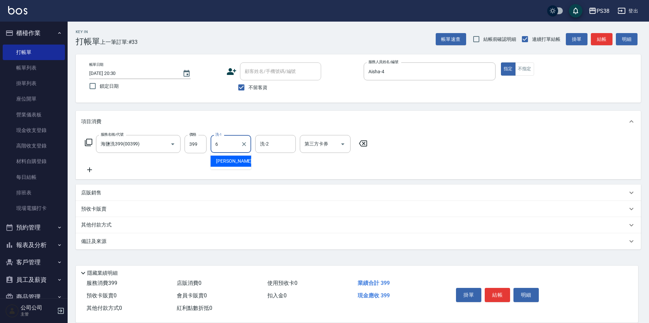
type input "Yuki-6"
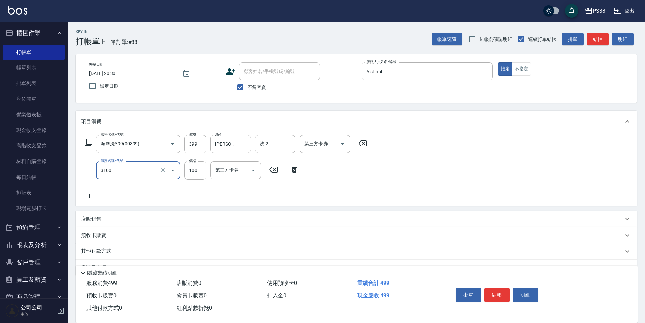
type input "頭皮水.順護(3100)"
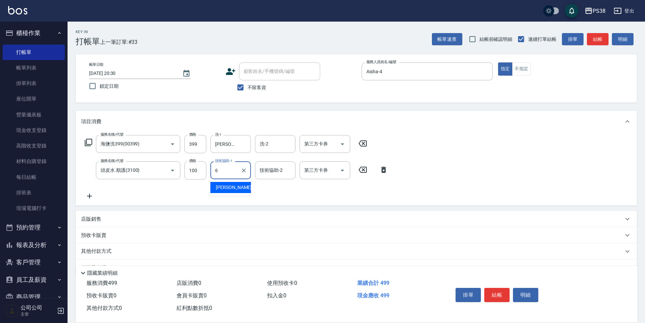
type input "Yuki-6"
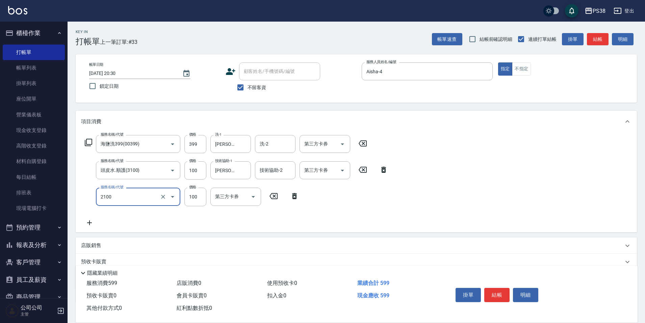
type input "剪髮與造型(任意金額)(2100)"
type input "50"
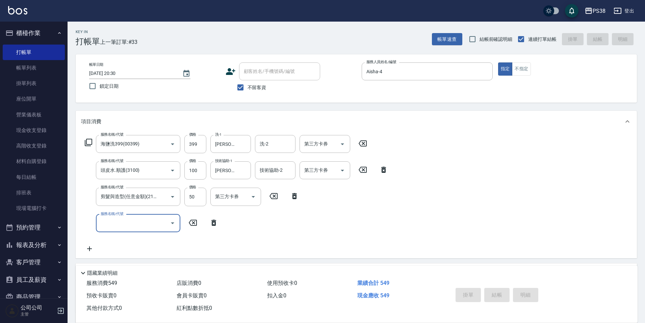
type input "2025/08/11 20:32"
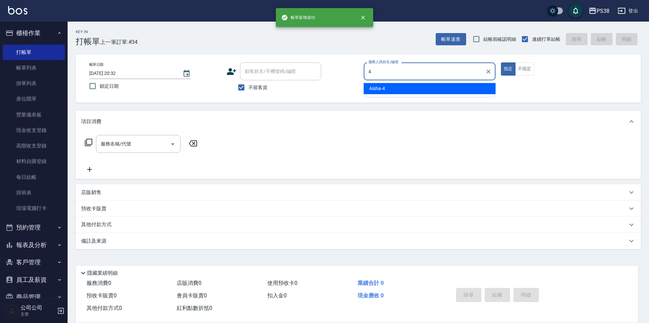
type input "Aisha-4"
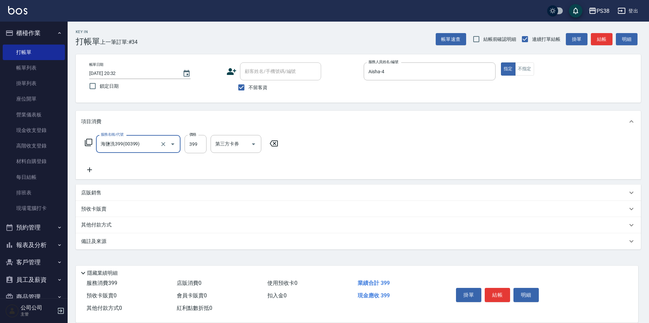
type input "海鹽洗399(00399)"
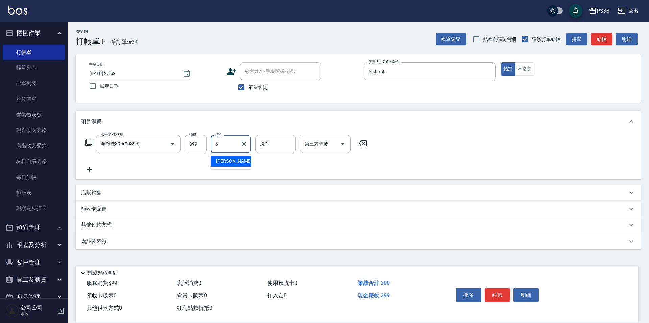
type input "Yuki-6"
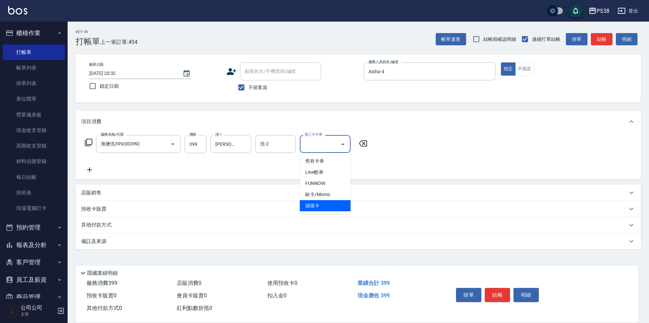
type input "儲值卡"
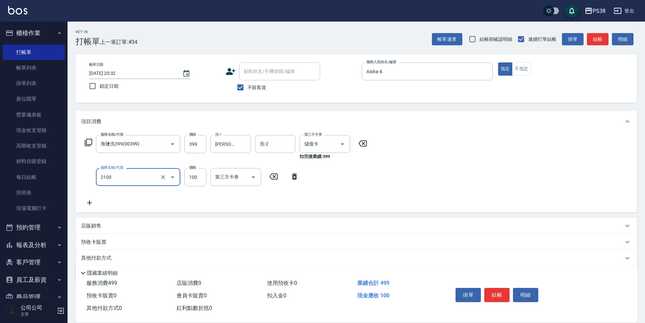
type input "剪髮與造型(任意金額)(2100)"
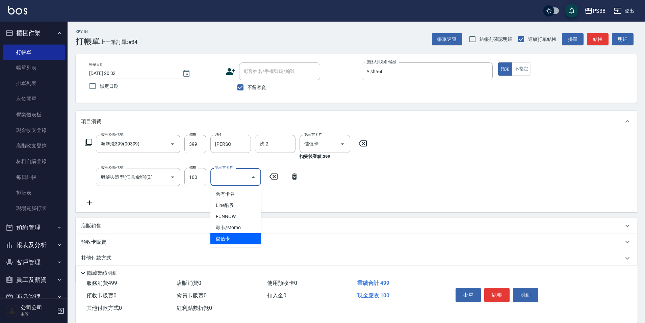
type input "儲值卡"
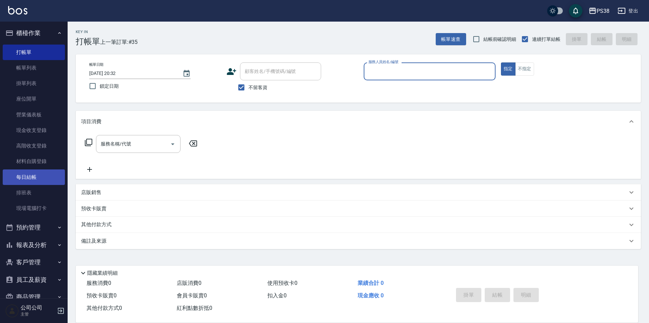
click at [34, 175] on link "每日結帳" at bounding box center [34, 178] width 62 height 16
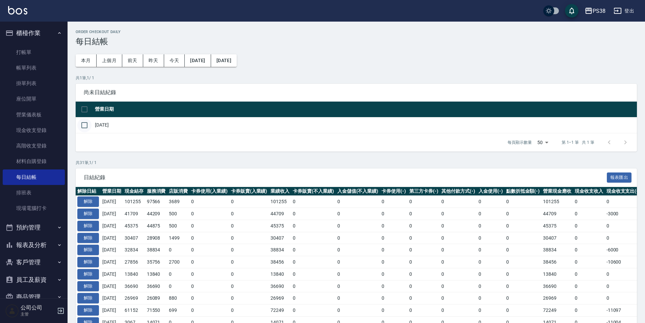
click at [86, 125] on input "checkbox" at bounding box center [84, 125] width 14 height 14
checkbox input "true"
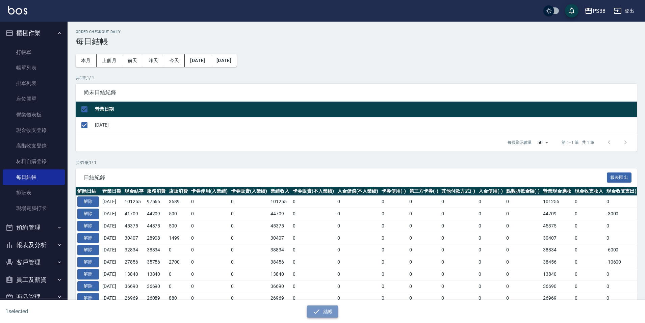
click at [318, 311] on icon "button" at bounding box center [317, 312] width 6 height 4
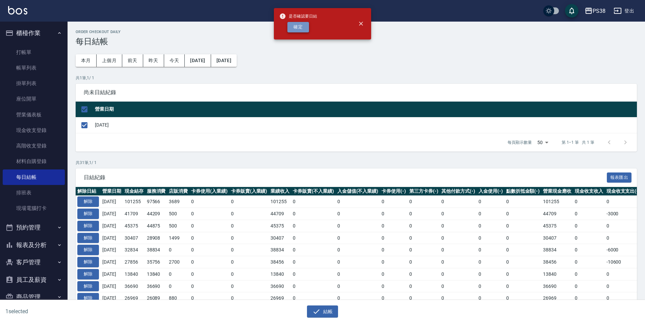
click at [296, 26] on button "確定" at bounding box center [299, 27] width 22 height 10
checkbox input "false"
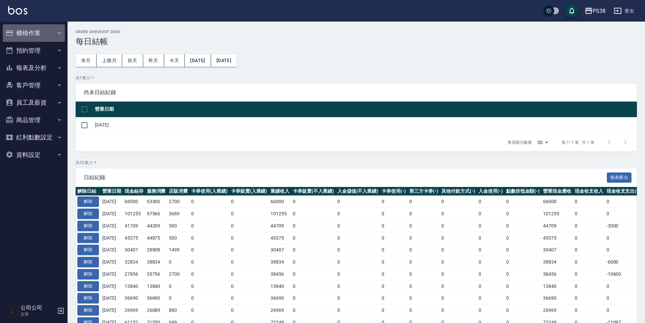
click at [48, 27] on button "櫃檯作業" at bounding box center [34, 33] width 62 height 18
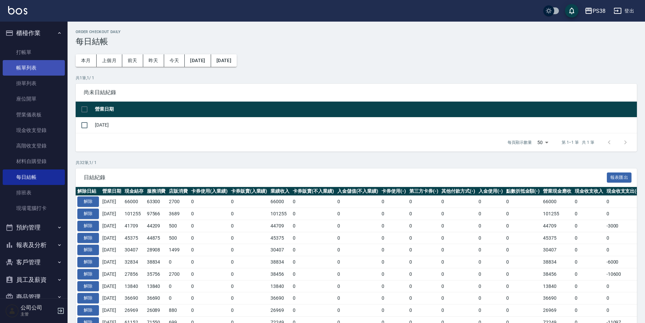
click at [41, 64] on link "帳單列表" at bounding box center [34, 68] width 62 height 16
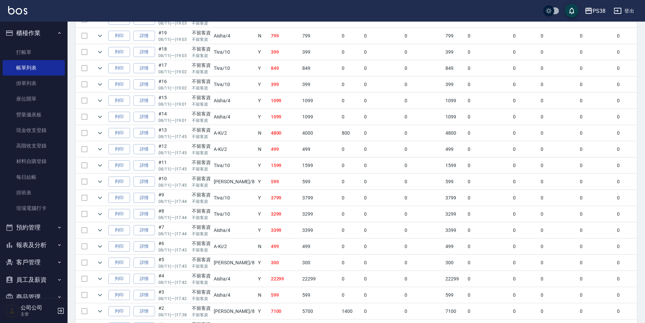
scroll to position [463, 0]
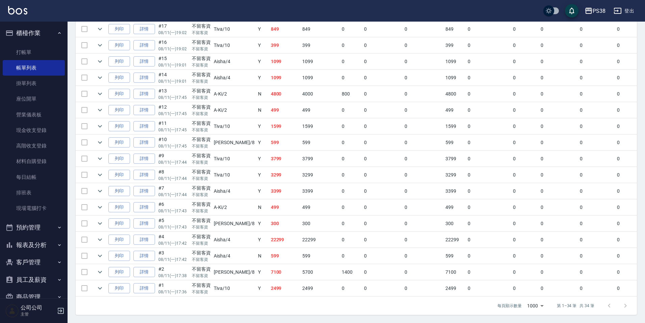
click at [269, 281] on td "2499" at bounding box center [285, 289] width 32 height 16
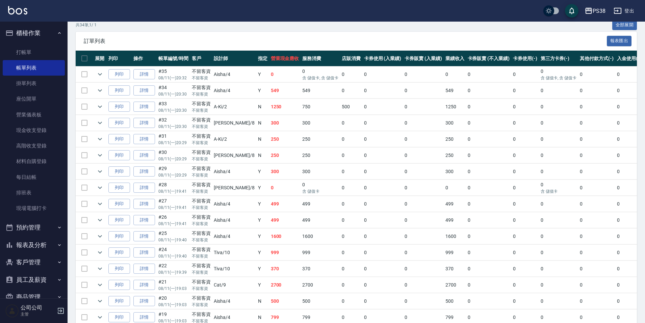
scroll to position [125, 0]
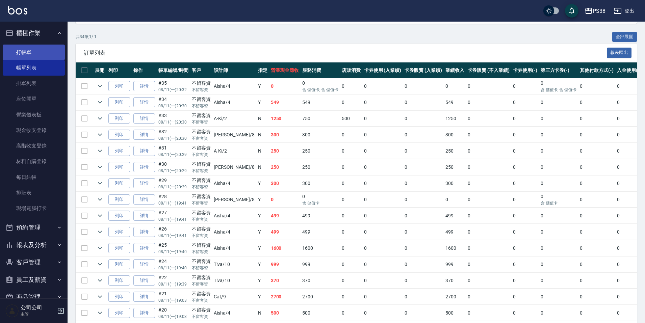
click at [33, 48] on link "打帳單" at bounding box center [34, 53] width 62 height 16
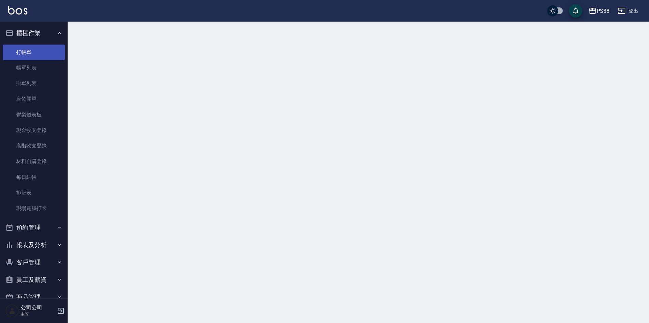
click at [33, 48] on link "打帳單" at bounding box center [34, 53] width 62 height 16
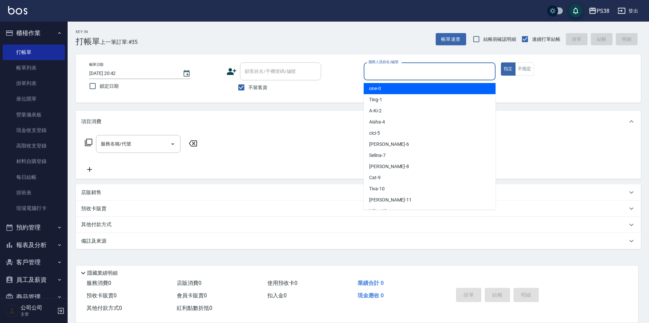
click at [369, 68] on input "服務人員姓名/編號" at bounding box center [430, 72] width 126 height 12
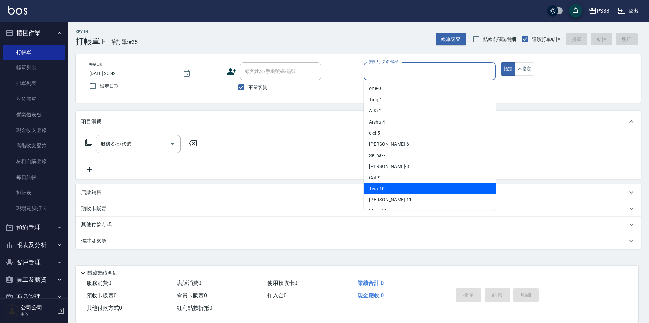
click at [387, 187] on div "Tiva -10" at bounding box center [430, 188] width 132 height 11
type input "Tiva-10"
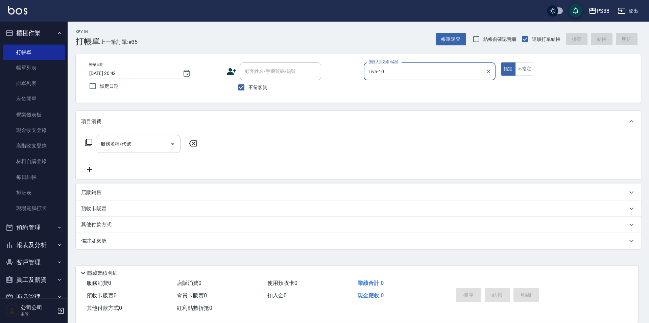
click at [146, 149] on input "服務名稱/代號" at bounding box center [133, 144] width 68 height 12
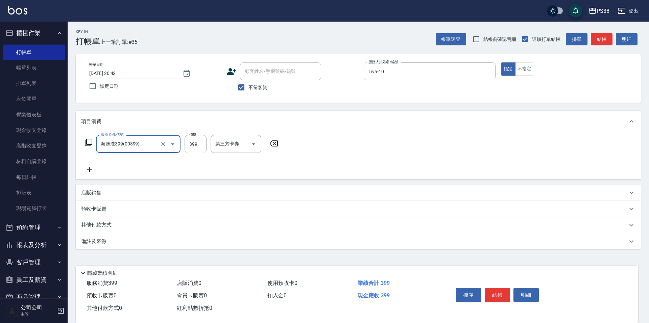
type input "海鹽洗399(00399)"
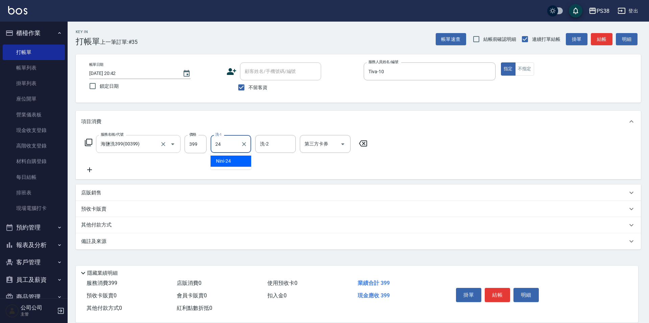
type input "Nini-24"
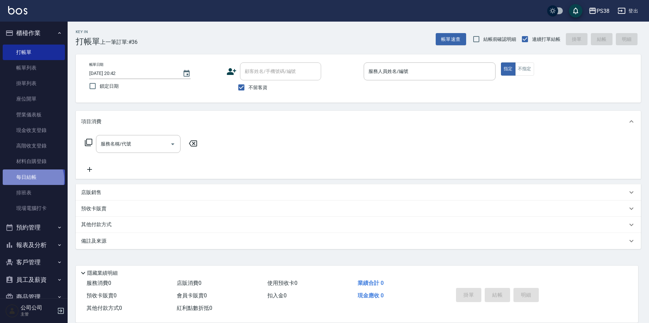
click at [32, 179] on link "每日結帳" at bounding box center [34, 178] width 62 height 16
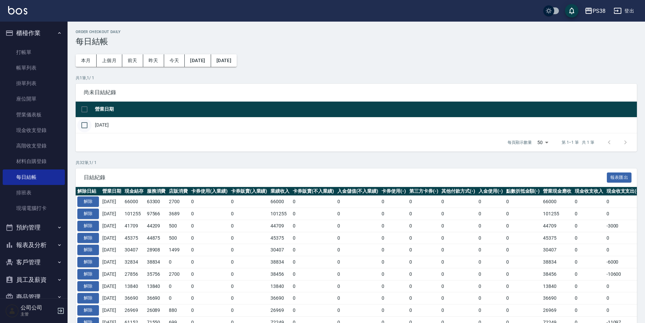
click at [86, 128] on input "checkbox" at bounding box center [84, 125] width 14 height 14
checkbox input "true"
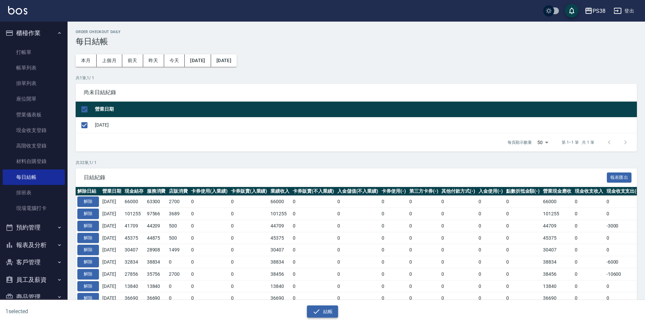
click at [324, 311] on button "結帳" at bounding box center [322, 312] width 31 height 13
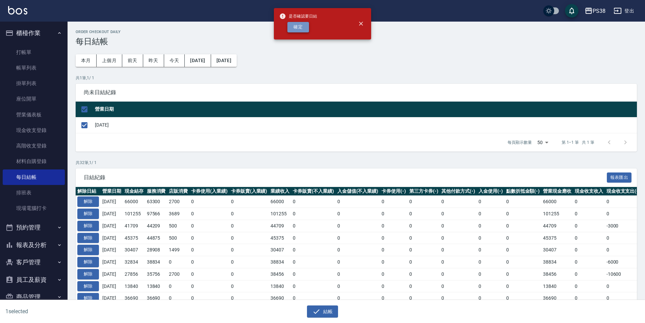
click at [300, 28] on button "確定" at bounding box center [299, 27] width 22 height 10
checkbox input "false"
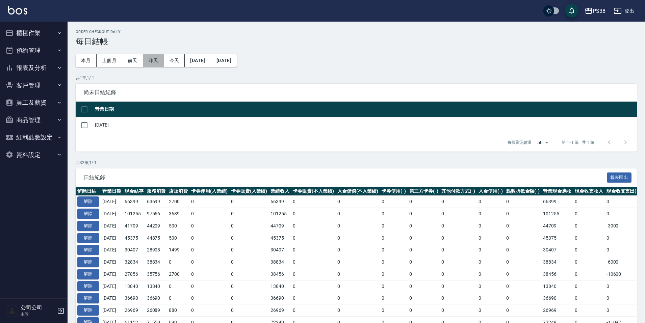
click at [155, 60] on button "昨天" at bounding box center [153, 60] width 21 height 13
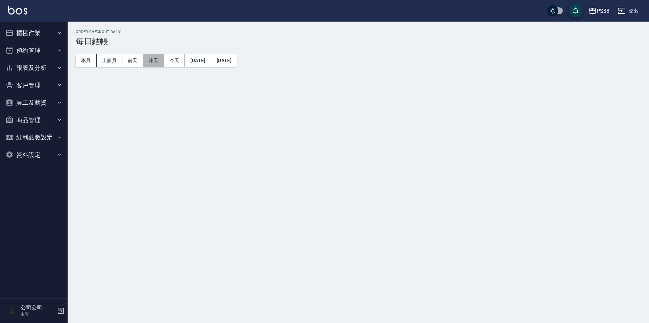
click at [155, 60] on button "昨天" at bounding box center [153, 60] width 21 height 13
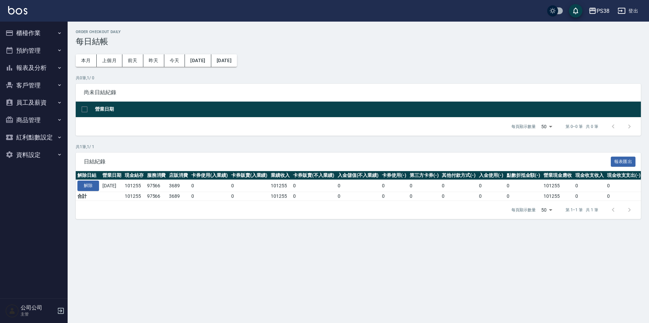
click at [42, 39] on button "櫃檯作業" at bounding box center [34, 33] width 62 height 18
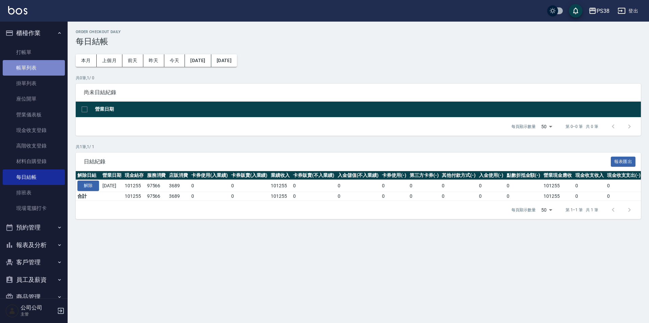
click at [34, 61] on link "帳單列表" at bounding box center [34, 68] width 62 height 16
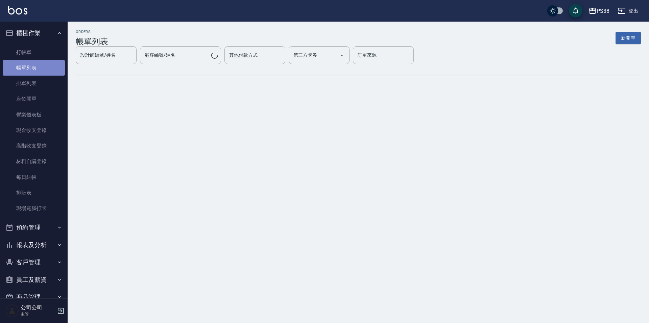
click at [34, 61] on link "帳單列表" at bounding box center [34, 68] width 62 height 16
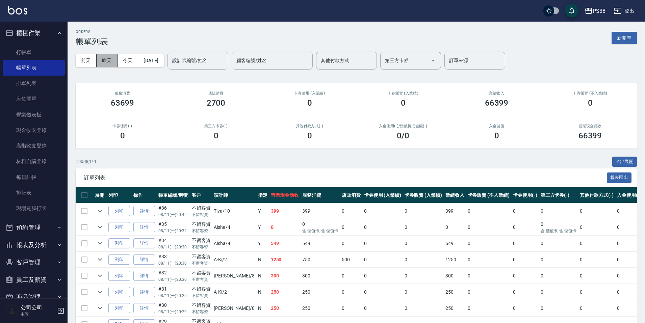
click at [111, 62] on button "昨天" at bounding box center [107, 60] width 21 height 13
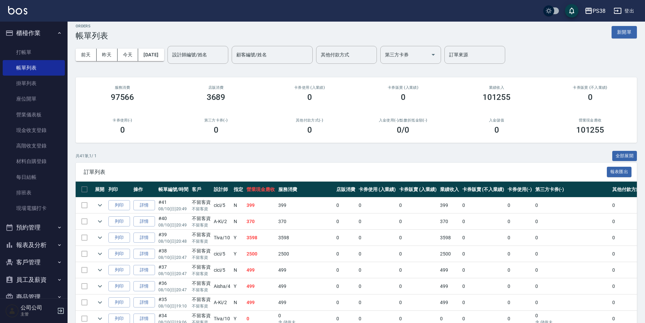
scroll to position [2, 0]
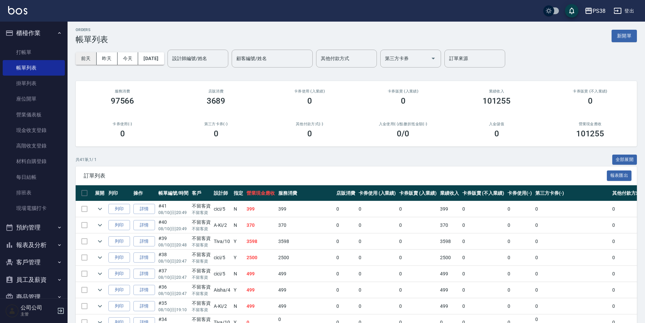
click at [88, 64] on button "前天" at bounding box center [86, 58] width 21 height 13
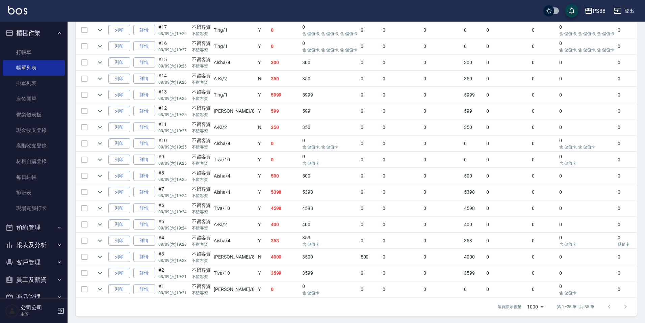
scroll to position [479, 0]
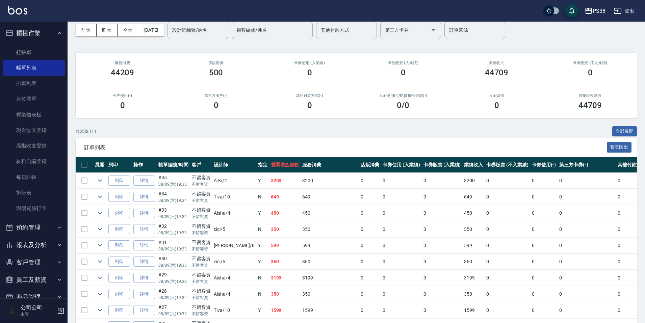
scroll to position [169, 0]
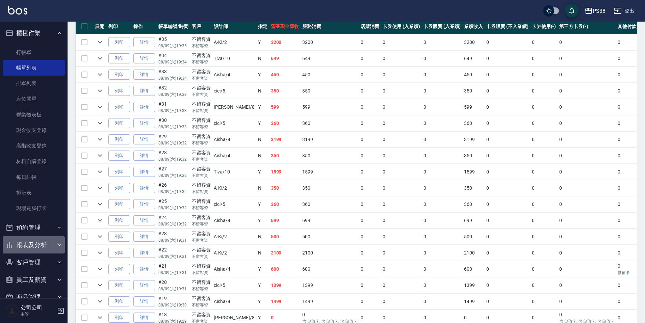
click at [42, 239] on button "報表及分析" at bounding box center [34, 246] width 62 height 18
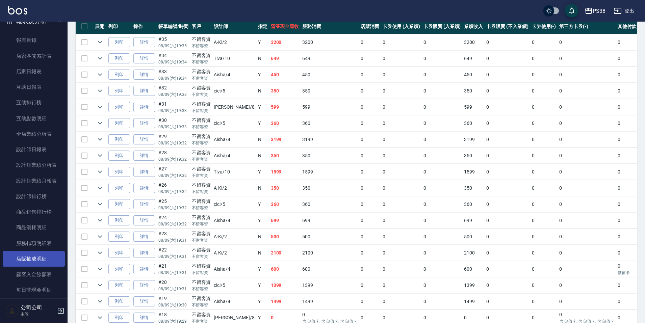
scroll to position [237, 0]
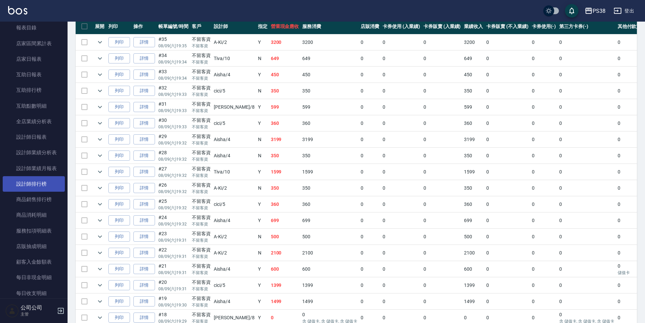
click at [32, 180] on link "設計師排行榜" at bounding box center [34, 184] width 62 height 16
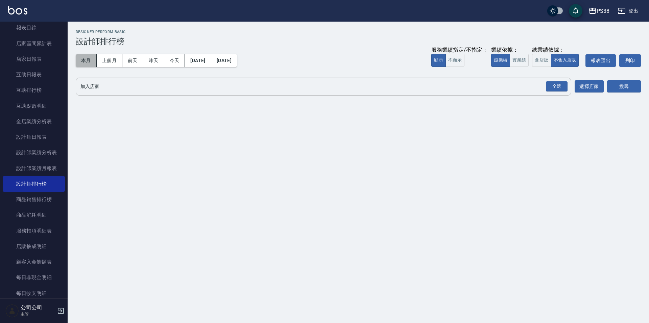
click at [88, 58] on button "本月" at bounding box center [86, 60] width 21 height 13
click at [566, 93] on div "全選" at bounding box center [556, 87] width 24 height 18
click at [520, 59] on button "實業績" at bounding box center [519, 60] width 19 height 13
click at [550, 89] on div "全選" at bounding box center [557, 86] width 22 height 10
click at [615, 82] on button "搜尋" at bounding box center [624, 87] width 34 height 13
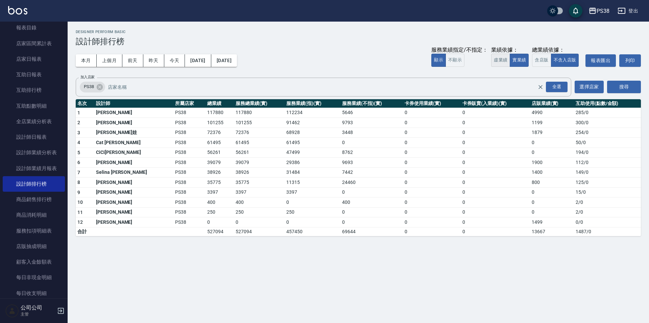
click at [504, 62] on button "虛業績" at bounding box center [500, 60] width 19 height 13
click at [525, 62] on button "實業績" at bounding box center [519, 60] width 19 height 13
click at [39, 73] on link "互助日報表" at bounding box center [34, 75] width 62 height 16
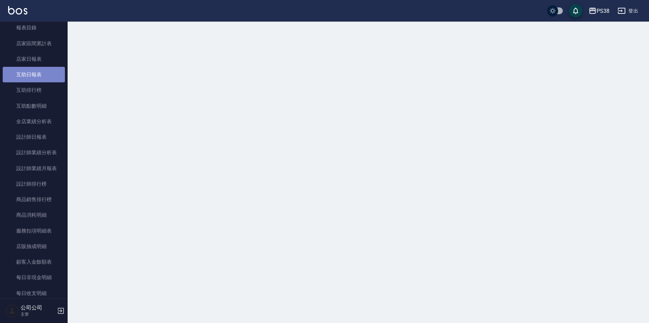
click at [39, 73] on link "互助日報表" at bounding box center [34, 75] width 62 height 16
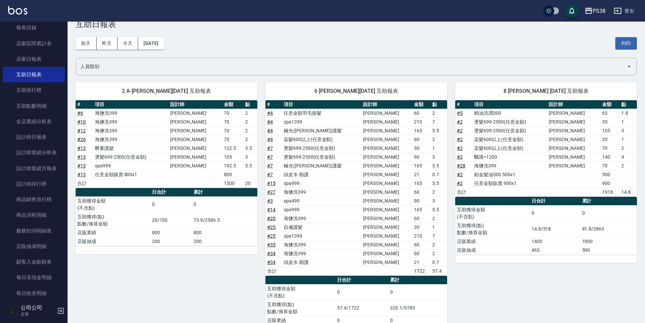
scroll to position [16, 0]
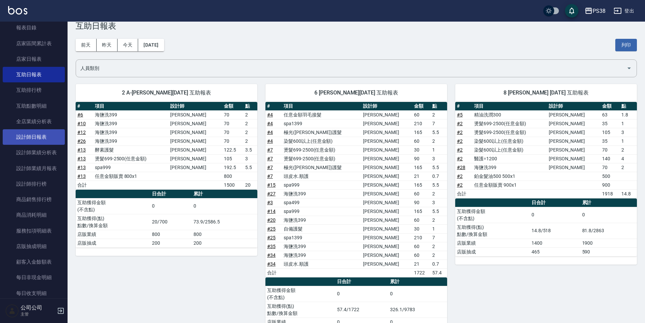
click at [41, 138] on link "設計師日報表" at bounding box center [34, 137] width 62 height 16
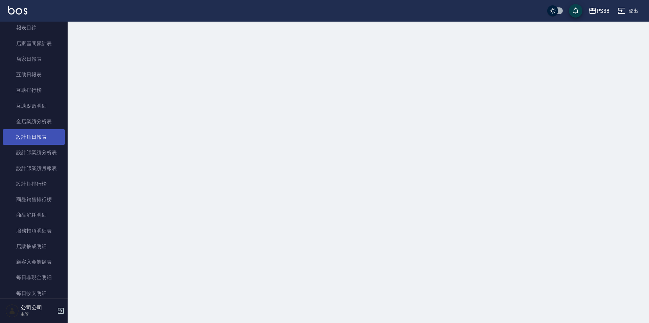
click at [41, 138] on link "設計師日報表" at bounding box center [34, 137] width 62 height 16
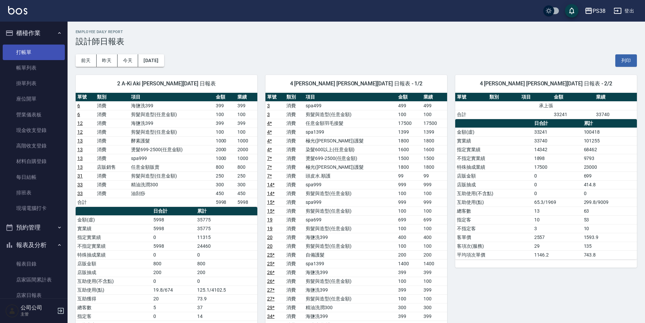
click at [28, 48] on link "打帳單" at bounding box center [34, 53] width 62 height 16
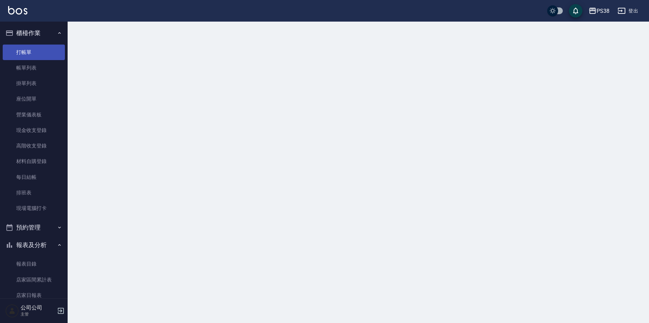
click at [28, 48] on link "打帳單" at bounding box center [34, 53] width 62 height 16
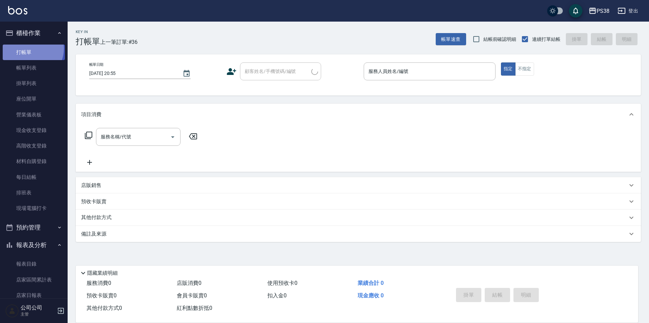
click at [28, 48] on link "打帳單" at bounding box center [34, 53] width 62 height 16
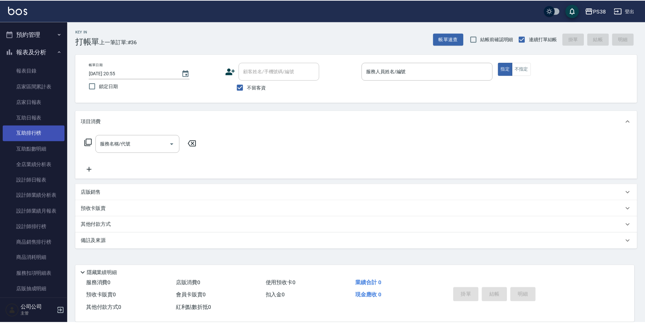
scroll to position [203, 0]
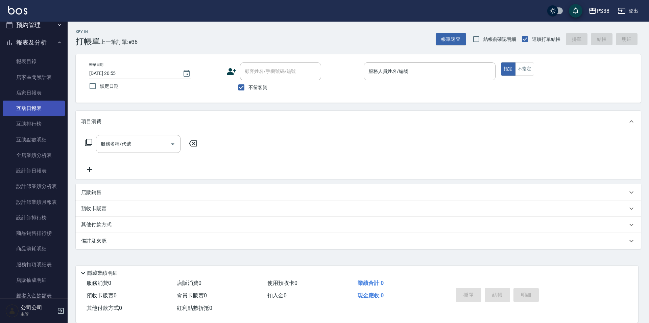
click at [39, 109] on link "互助日報表" at bounding box center [34, 109] width 62 height 16
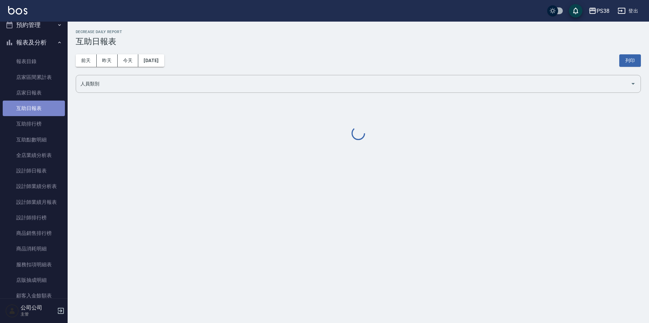
click at [39, 109] on link "互助日報表" at bounding box center [34, 109] width 62 height 16
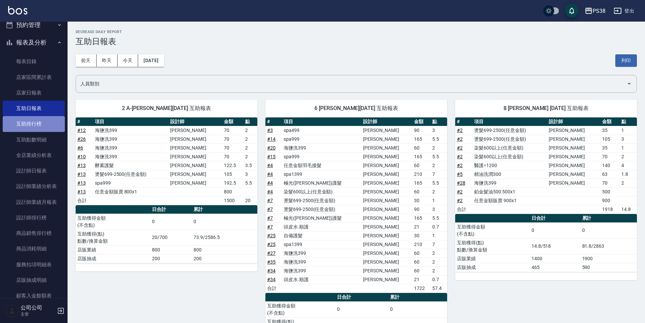
click at [42, 126] on link "互助排行榜" at bounding box center [34, 124] width 62 height 16
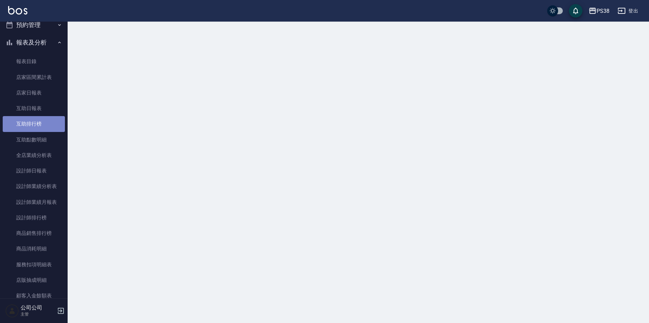
click at [42, 126] on link "互助排行榜" at bounding box center [34, 124] width 62 height 16
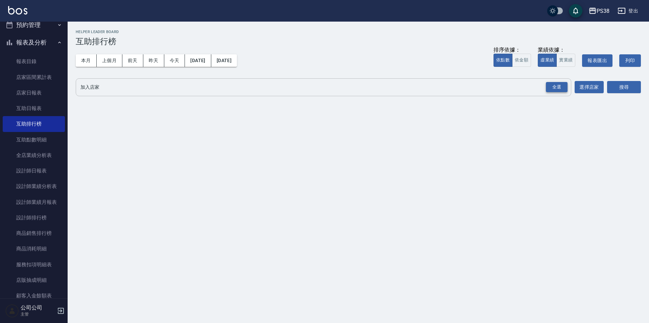
click at [556, 85] on div "全選" at bounding box center [557, 87] width 22 height 10
click at [561, 59] on button "實業績" at bounding box center [565, 60] width 19 height 13
click at [620, 89] on button "搜尋" at bounding box center [624, 87] width 34 height 13
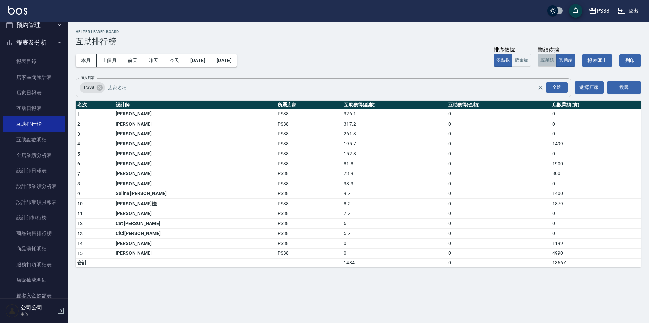
click at [545, 58] on button "虛業績" at bounding box center [547, 60] width 19 height 13
click at [566, 59] on button "實業績" at bounding box center [565, 60] width 19 height 13
click at [179, 60] on button "今天" at bounding box center [174, 60] width 21 height 13
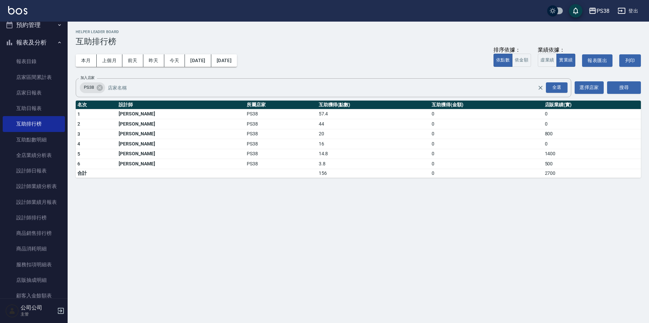
click at [13, 10] on img at bounding box center [17, 10] width 19 height 8
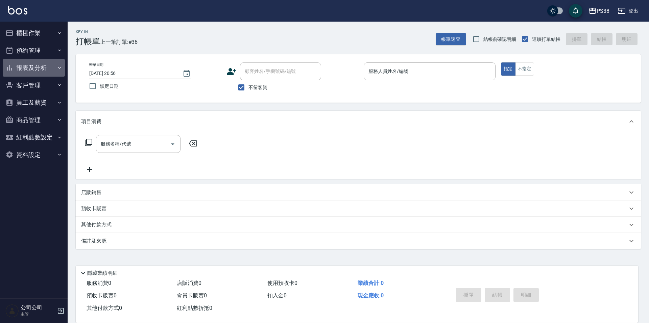
click at [47, 70] on button "報表及分析" at bounding box center [34, 68] width 62 height 18
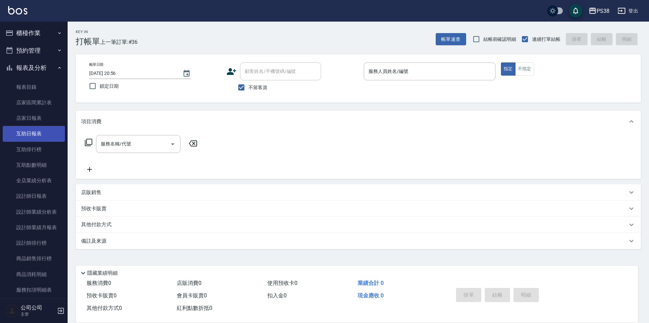
click at [47, 139] on link "互助日報表" at bounding box center [34, 134] width 62 height 16
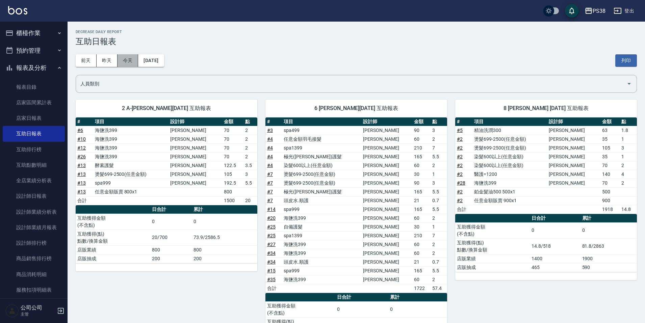
drag, startPoint x: 128, startPoint y: 58, endPoint x: 131, endPoint y: 59, distance: 3.6
click at [127, 58] on button "今天" at bounding box center [128, 60] width 21 height 13
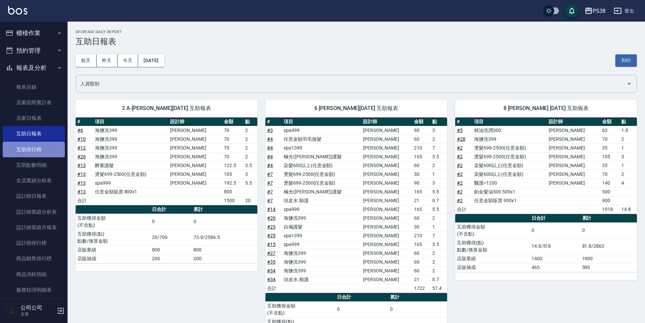
click at [41, 153] on link "互助排行榜" at bounding box center [34, 150] width 62 height 16
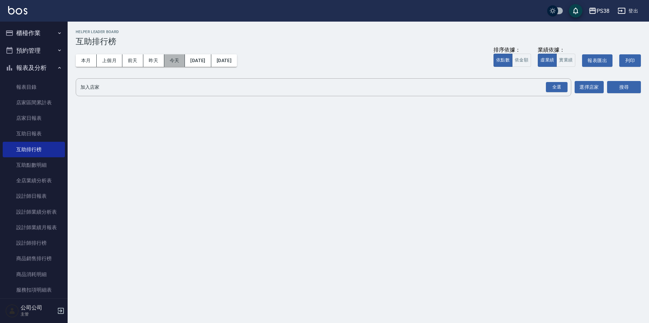
click at [175, 61] on button "今天" at bounding box center [174, 60] width 21 height 13
drag, startPoint x: 556, startPoint y: 84, endPoint x: 574, endPoint y: 85, distance: 18.0
click at [558, 85] on div "全選" at bounding box center [557, 87] width 22 height 10
drag, startPoint x: 624, startPoint y: 89, endPoint x: 619, endPoint y: 88, distance: 5.9
click at [624, 89] on button "搜尋" at bounding box center [624, 87] width 34 height 13
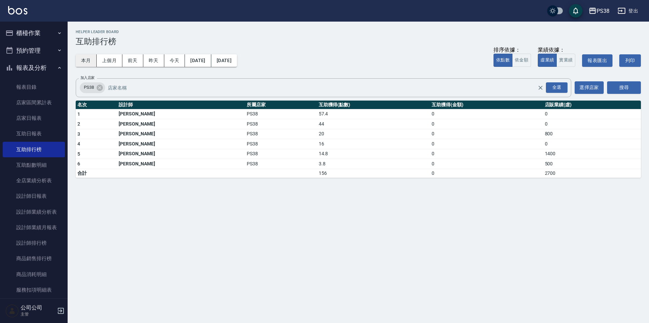
click at [93, 58] on button "本月" at bounding box center [86, 60] width 21 height 13
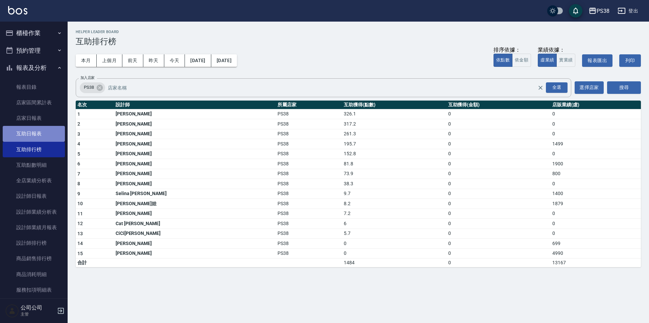
click at [41, 133] on link "互助日報表" at bounding box center [34, 134] width 62 height 16
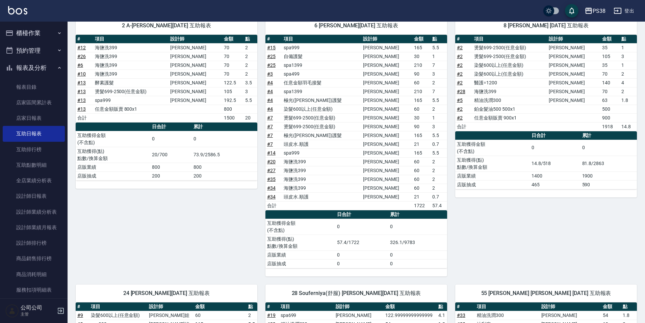
scroll to position [286, 0]
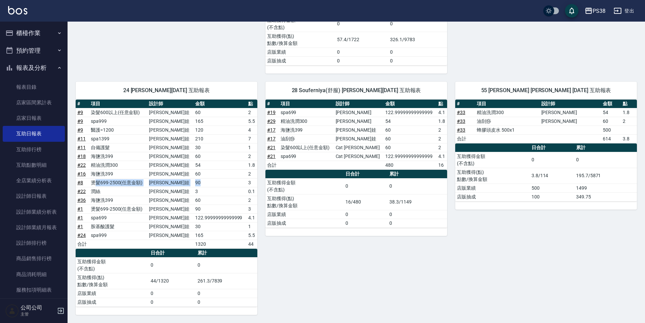
drag, startPoint x: 98, startPoint y: 187, endPoint x: 202, endPoint y: 187, distance: 104.1
click at [202, 187] on tr "# 8 燙髮699-2500(任意金額) Tiva 緹娃 90 3" at bounding box center [167, 182] width 182 height 9
click at [202, 187] on td "90" at bounding box center [220, 182] width 53 height 9
drag, startPoint x: 194, startPoint y: 186, endPoint x: 157, endPoint y: 181, distance: 36.5
click at [158, 181] on tr "# 8 燙髮699-2500(任意金額) Tiva 緹娃 90 3" at bounding box center [167, 182] width 182 height 9
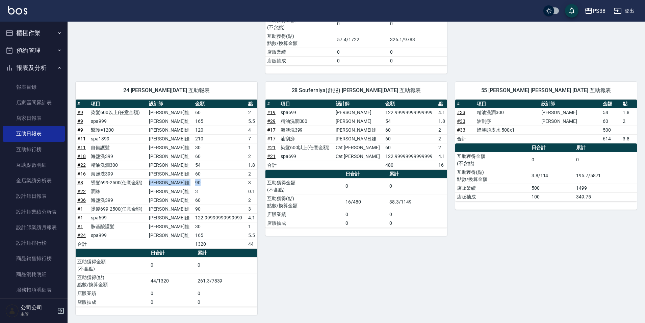
click at [157, 181] on td "Tiva 緹娃" at bounding box center [170, 182] width 46 height 9
drag, startPoint x: 126, startPoint y: 181, endPoint x: 147, endPoint y: 191, distance: 23.0
click at [147, 191] on tbody "# 9 染髮600以上(任意金額) Tiva 緹娃 60 2 # 9 spa999 Tiva 緹娃 165 5.5 # 9 醫護=1200 Tiva 緹娃 1…" at bounding box center [167, 178] width 182 height 141
click at [147, 191] on td "潤絲" at bounding box center [118, 191] width 58 height 9
drag, startPoint x: 138, startPoint y: 187, endPoint x: 97, endPoint y: 183, distance: 41.8
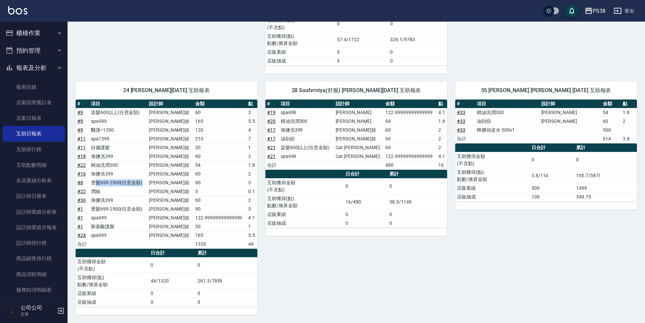
click at [96, 183] on td "燙髮699-2500(任意金額)" at bounding box center [118, 182] width 58 height 9
click at [99, 182] on td "燙髮699-2500(任意金額)" at bounding box center [118, 182] width 58 height 9
drag, startPoint x: 97, startPoint y: 184, endPoint x: 123, endPoint y: 186, distance: 26.0
click at [122, 186] on td "燙髮699-2500(任意金額)" at bounding box center [118, 182] width 58 height 9
click at [123, 186] on td "燙髮699-2500(任意金額)" at bounding box center [118, 182] width 58 height 9
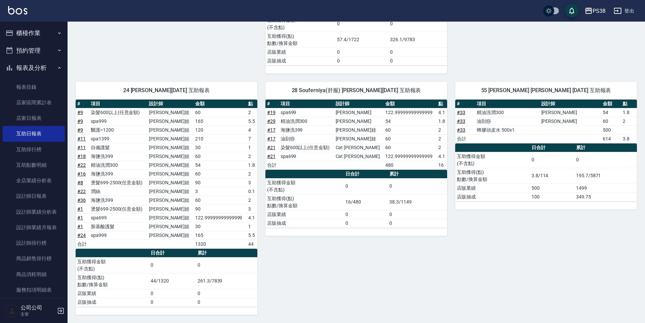
click at [125, 187] on td "燙髮699-2500(任意金額)" at bounding box center [118, 182] width 58 height 9
drag, startPoint x: 105, startPoint y: 183, endPoint x: 127, endPoint y: 190, distance: 22.8
click at [127, 190] on tbody "# 9 染髮600以上(任意金額) Tiva 緹娃 60 2 # 9 spa999 Tiva 緹娃 165 5.5 # 9 醫護=1200 Tiva 緹娃 1…" at bounding box center [167, 178] width 182 height 141
click at [131, 190] on td "潤絲" at bounding box center [118, 191] width 58 height 9
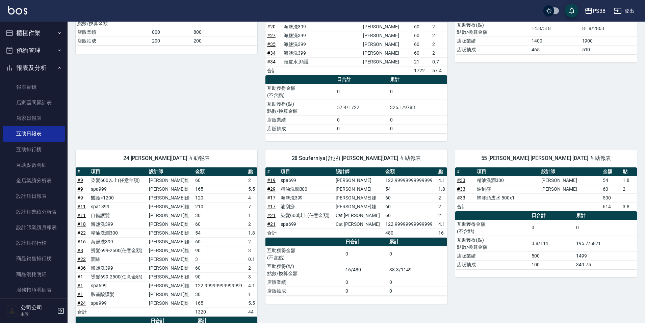
scroll to position [218, 0]
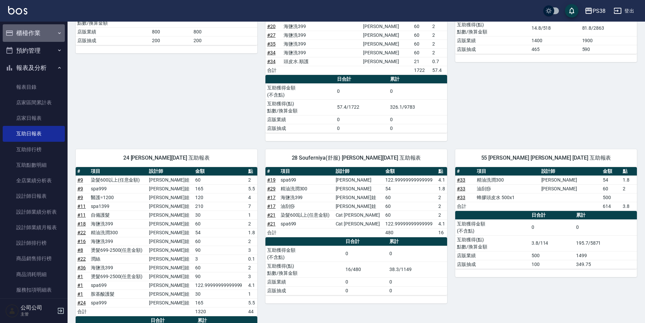
click at [51, 34] on button "櫃檯作業" at bounding box center [34, 33] width 62 height 18
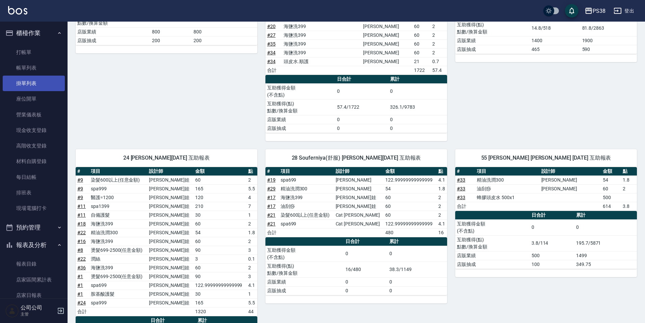
click at [33, 84] on link "掛單列表" at bounding box center [34, 84] width 62 height 16
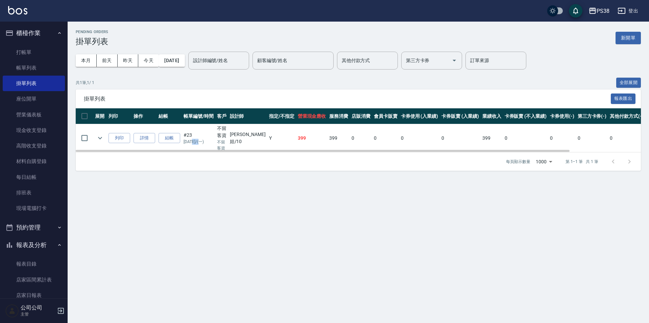
drag, startPoint x: 193, startPoint y: 140, endPoint x: 208, endPoint y: 140, distance: 14.9
click at [208, 140] on p "2025/08/11 / (一)" at bounding box center [198, 142] width 30 height 6
drag, startPoint x: 188, startPoint y: 137, endPoint x: 194, endPoint y: 137, distance: 5.7
click at [194, 137] on td "# 23 2025/08/11 / (一)" at bounding box center [198, 138] width 33 height 28
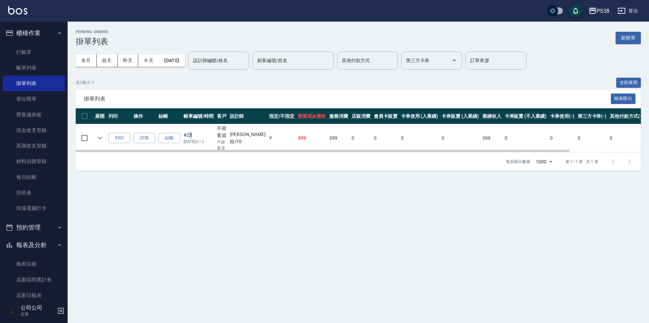
click at [194, 137] on td "# 23 2025/08/11 / (一)" at bounding box center [198, 138] width 33 height 28
click at [82, 118] on input "checkbox" at bounding box center [84, 116] width 14 height 14
checkbox input "true"
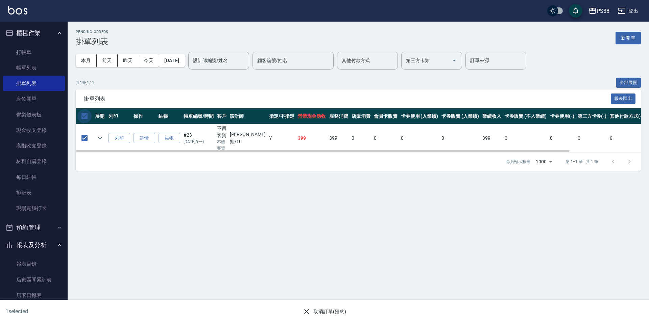
click at [87, 115] on input "checkbox" at bounding box center [84, 116] width 14 height 14
checkbox input "false"
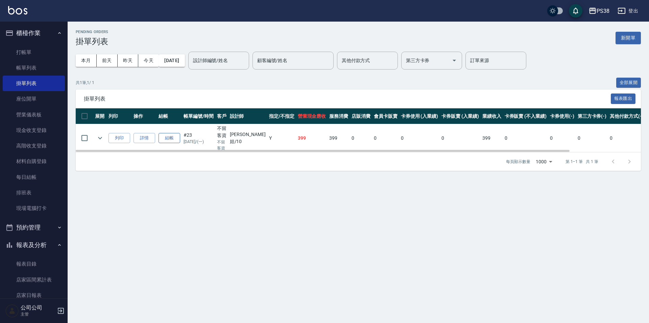
click at [178, 139] on button "結帳" at bounding box center [169, 138] width 22 height 10
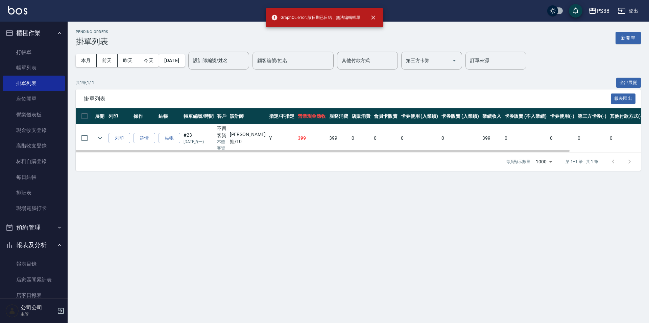
click at [88, 116] on input "checkbox" at bounding box center [84, 116] width 14 height 14
checkbox input "true"
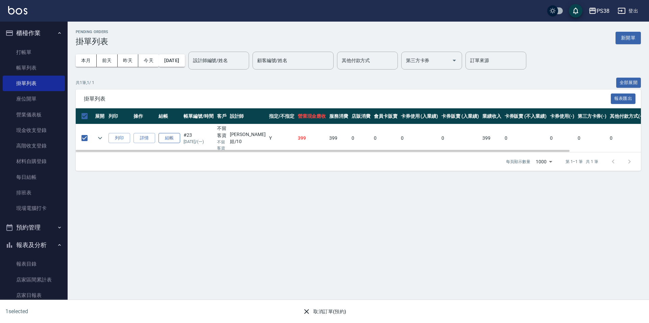
click at [173, 137] on button "結帳" at bounding box center [169, 138] width 22 height 10
click at [176, 140] on button "結帳" at bounding box center [169, 138] width 22 height 10
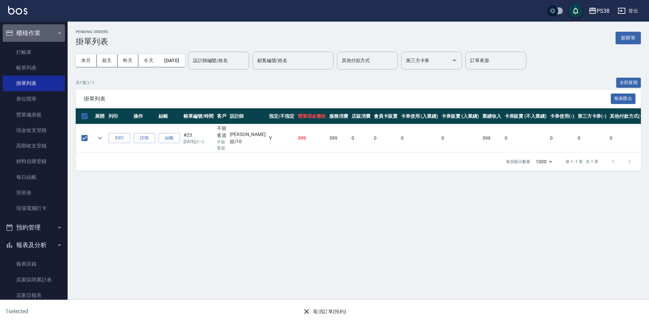
click at [35, 34] on button "櫃檯作業" at bounding box center [34, 33] width 62 height 18
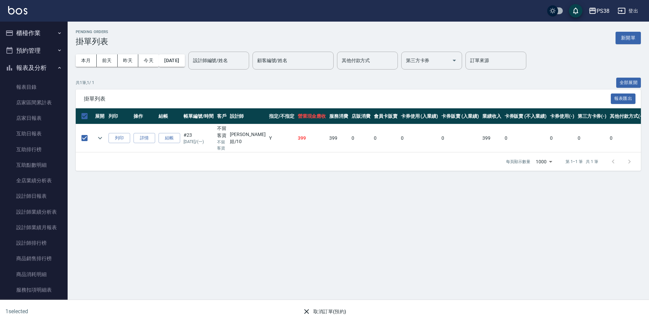
click at [48, 53] on button "預約管理" at bounding box center [34, 51] width 62 height 18
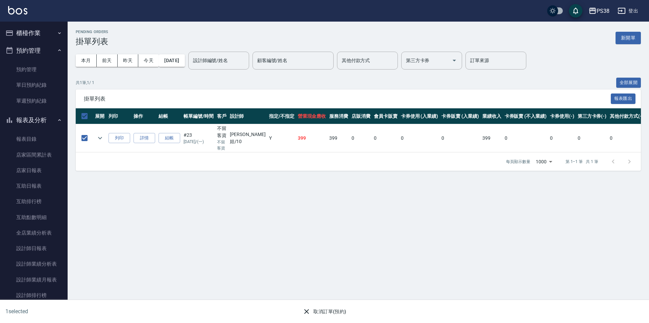
click at [48, 53] on button "預約管理" at bounding box center [34, 51] width 62 height 18
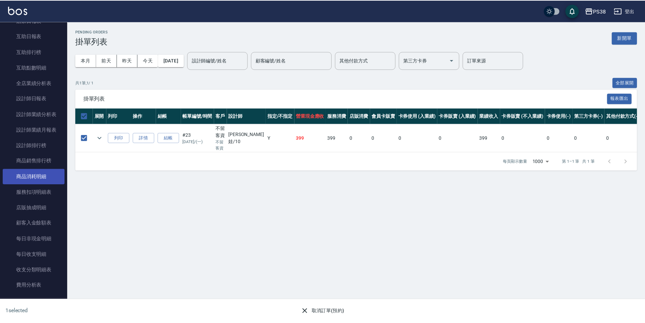
scroll to position [101, 0]
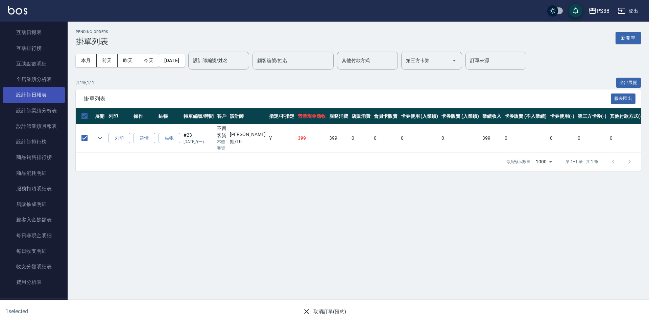
click at [35, 93] on link "設計師日報表" at bounding box center [34, 95] width 62 height 16
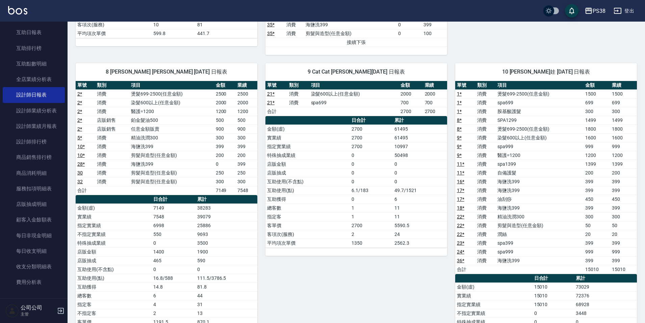
scroll to position [304, 0]
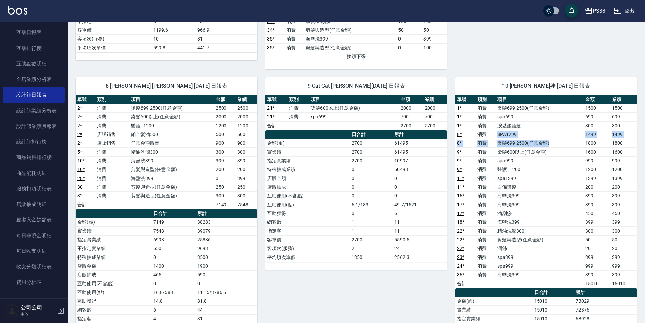
drag, startPoint x: 496, startPoint y: 133, endPoint x: 584, endPoint y: 142, distance: 88.6
click at [581, 142] on tbody "1 * 消費 燙髮699-2500(任意金額) 1500 1500 1 * 消費 spa699 699 699 1 * 消費 胺基酸護髮 300 300 8 …" at bounding box center [546, 196] width 182 height 184
click at [592, 145] on td "1800" at bounding box center [597, 143] width 27 height 9
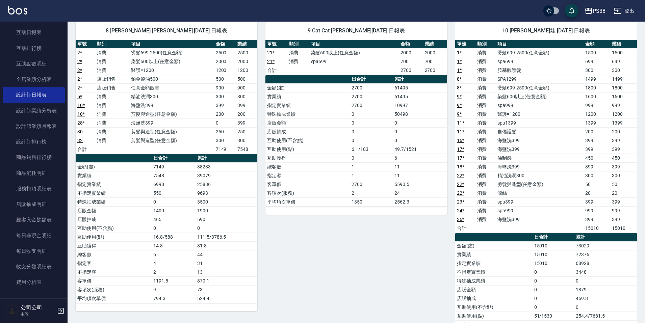
scroll to position [372, 0]
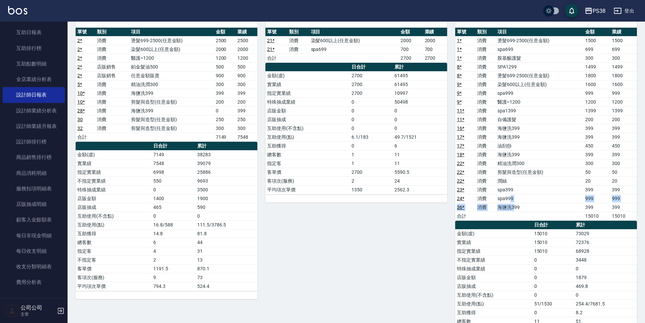
drag, startPoint x: 510, startPoint y: 201, endPoint x: 514, endPoint y: 205, distance: 6.0
click at [515, 206] on tbody "1 * 消費 燙髮699-2500(任意金額) 1500 1500 1 * 消費 spa699 699 699 1 * 消費 胺基酸護髮 300 300 8 …" at bounding box center [546, 128] width 182 height 184
click at [514, 204] on td "海鹽洗399" at bounding box center [540, 207] width 88 height 9
drag, startPoint x: 517, startPoint y: 206, endPoint x: 498, endPoint y: 207, distance: 18.9
click at [498, 207] on td "海鹽洗399" at bounding box center [540, 207] width 88 height 9
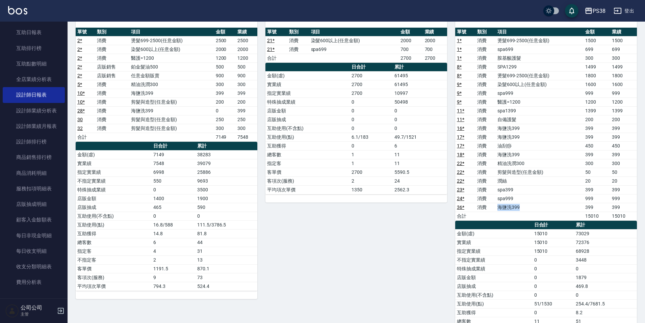
click at [498, 207] on td "海鹽洗399" at bounding box center [540, 207] width 88 height 9
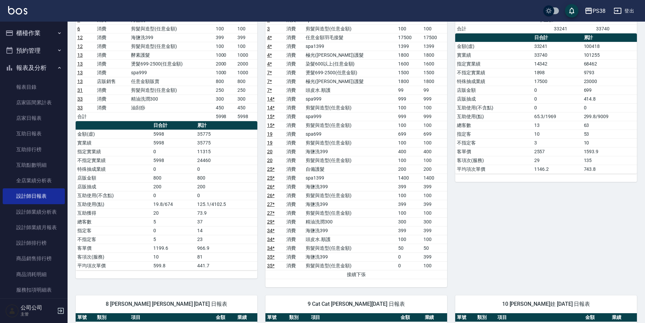
scroll to position [0, 0]
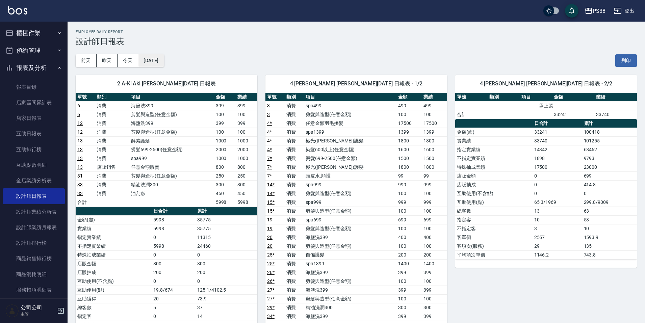
click at [161, 61] on button "[DATE]" at bounding box center [151, 60] width 26 height 13
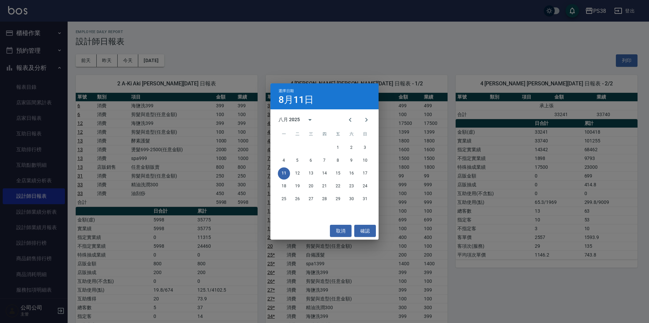
click at [202, 43] on div "選擇日期 8月11日 八月 2025 一 二 三 四 五 六 日 1 2 3 4 5 6 7 8 9 10 11 12 13 14 15 16 17 18 1…" at bounding box center [324, 161] width 649 height 323
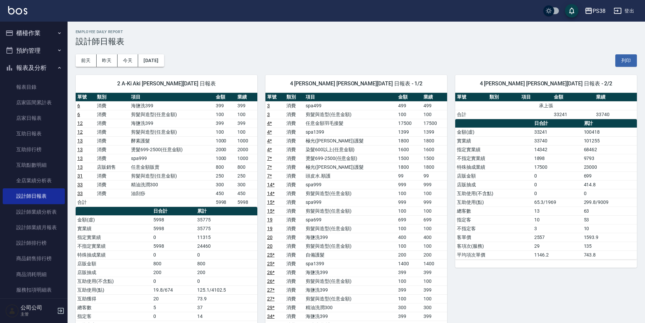
click at [42, 50] on button "預約管理" at bounding box center [34, 51] width 62 height 18
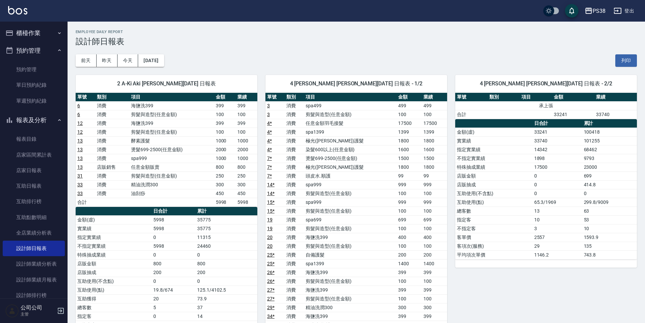
click at [52, 22] on ul "櫃檯作業 打帳單 帳單列表 掛單列表 座位開單 營業儀表板 現金收支登錄 高階收支登錄 材料自購登錄 每日結帳 排班表 現場電腦打卡 預約管理 預約管理 單日…" at bounding box center [34, 279] width 62 height 515
click at [57, 30] on icon "button" at bounding box center [59, 32] width 5 height 5
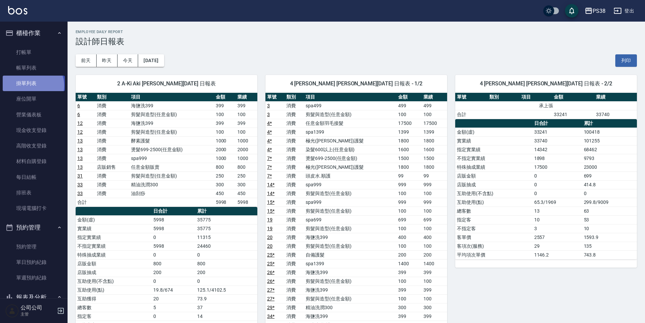
click at [32, 85] on link "掛單列表" at bounding box center [34, 84] width 62 height 16
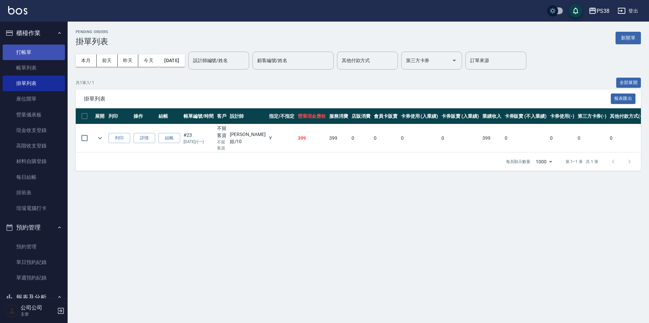
click at [33, 52] on link "打帳單" at bounding box center [34, 53] width 62 height 16
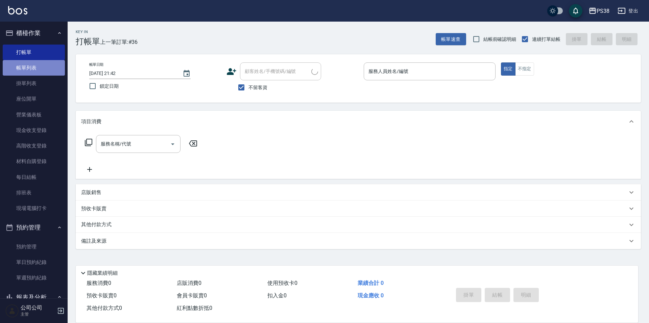
drag, startPoint x: 33, startPoint y: 61, endPoint x: 7, endPoint y: 69, distance: 27.4
click at [33, 61] on link "帳單列表" at bounding box center [34, 68] width 62 height 16
click at [36, 68] on link "帳單列表" at bounding box center [34, 68] width 62 height 16
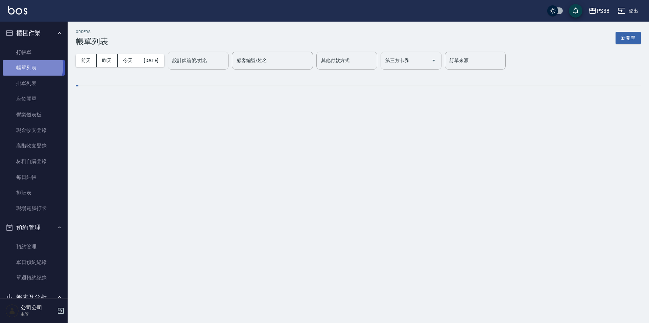
click at [32, 67] on link "帳單列表" at bounding box center [34, 68] width 62 height 16
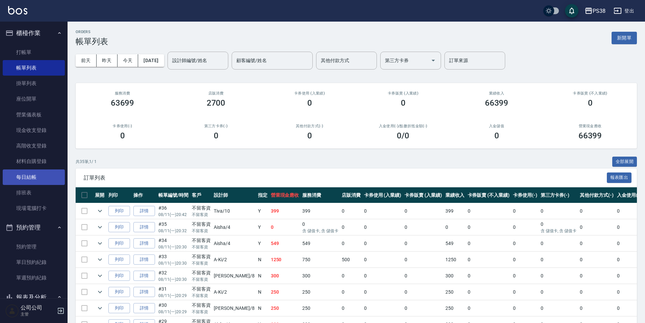
click at [35, 178] on link "每日結帳" at bounding box center [34, 178] width 62 height 16
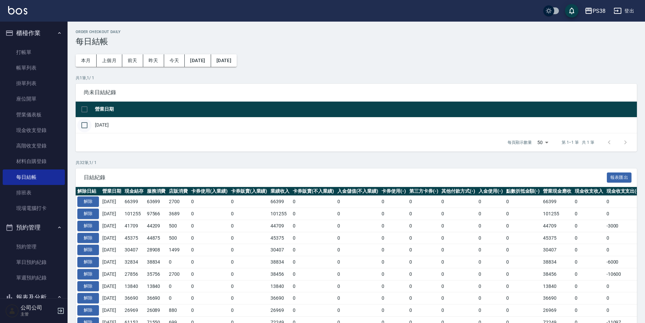
click at [83, 127] on input "checkbox" at bounding box center [84, 125] width 14 height 14
checkbox input "true"
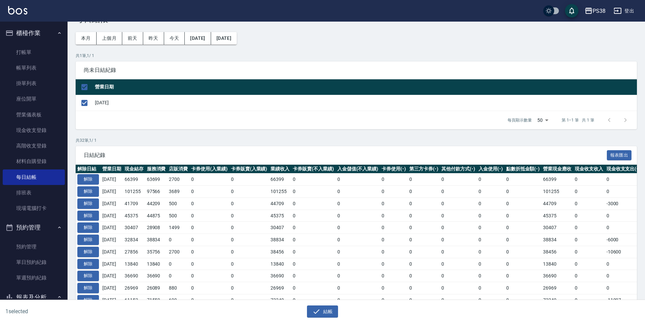
scroll to position [34, 0]
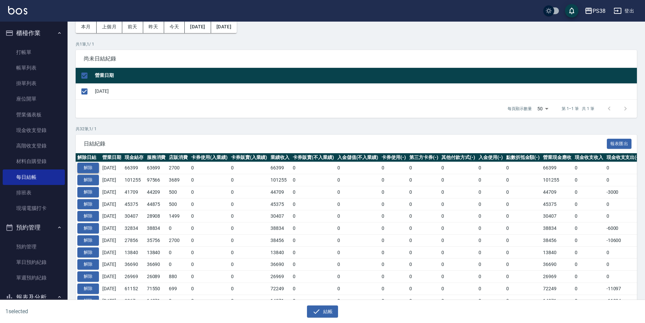
click at [91, 168] on button "解除" at bounding box center [88, 168] width 22 height 10
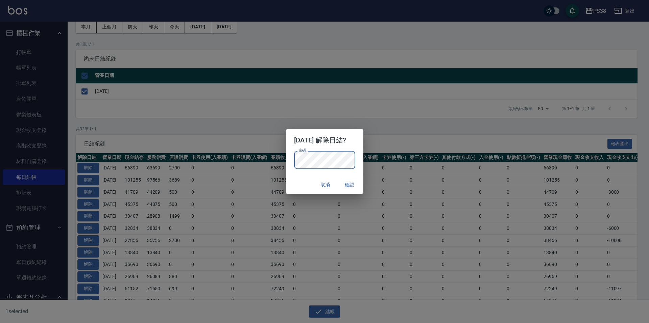
click at [353, 184] on button "確認" at bounding box center [350, 185] width 22 height 13
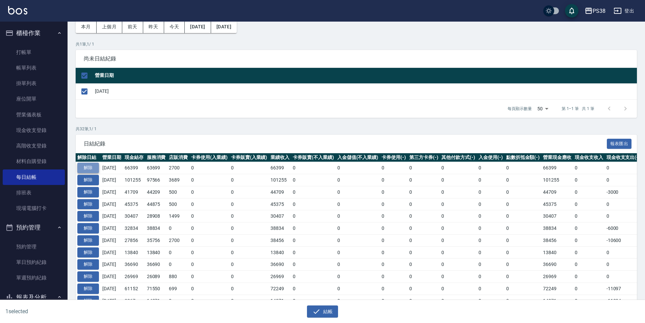
click at [91, 167] on button "解除" at bounding box center [88, 168] width 22 height 10
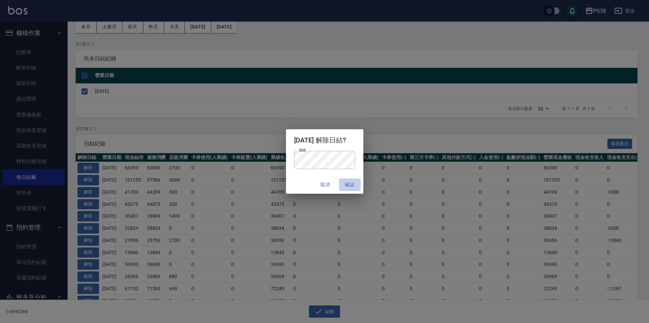
click at [356, 185] on button "確認" at bounding box center [350, 185] width 22 height 13
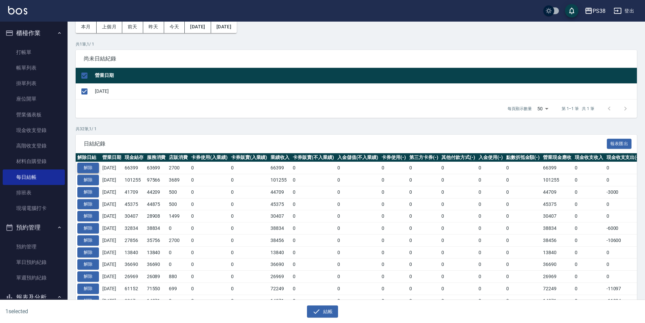
click at [92, 166] on button "解除" at bounding box center [88, 168] width 22 height 10
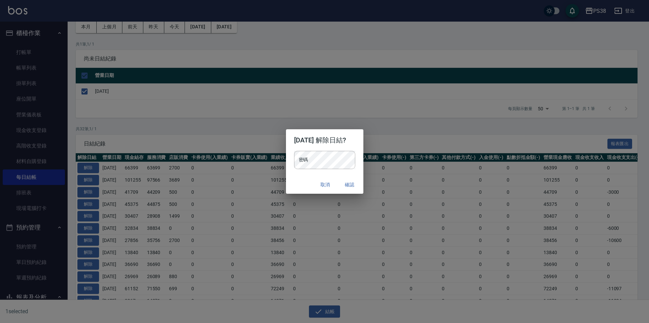
click at [297, 155] on div "密碼 密碼" at bounding box center [324, 160] width 61 height 18
click at [360, 186] on button "確認" at bounding box center [350, 185] width 22 height 13
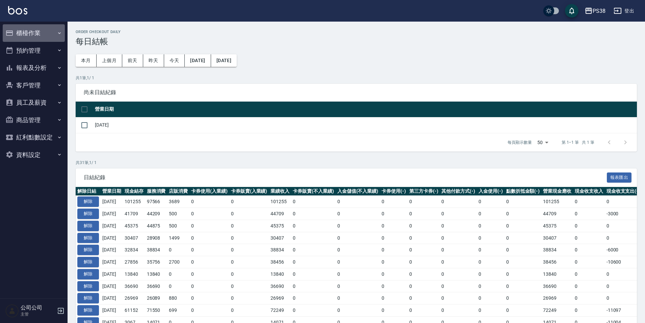
click at [44, 36] on button "櫃檯作業" at bounding box center [34, 33] width 62 height 18
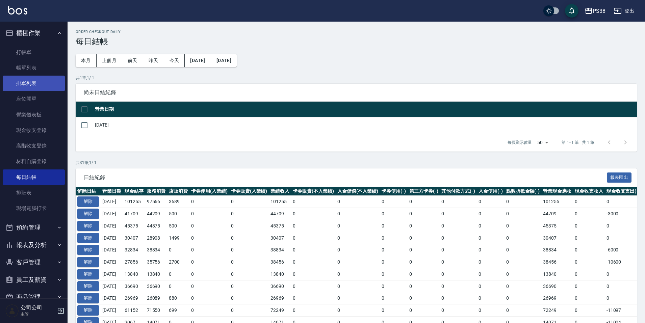
click at [39, 78] on link "掛單列表" at bounding box center [34, 84] width 62 height 16
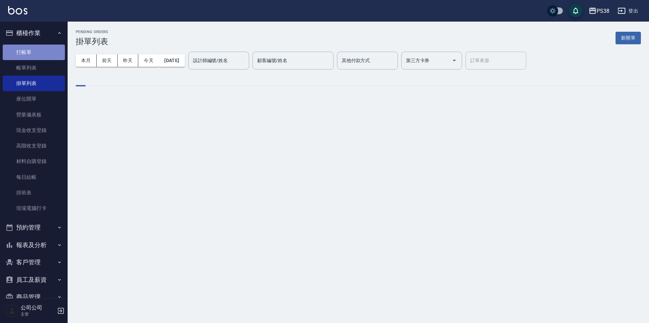
click at [39, 46] on link "打帳單" at bounding box center [34, 53] width 62 height 16
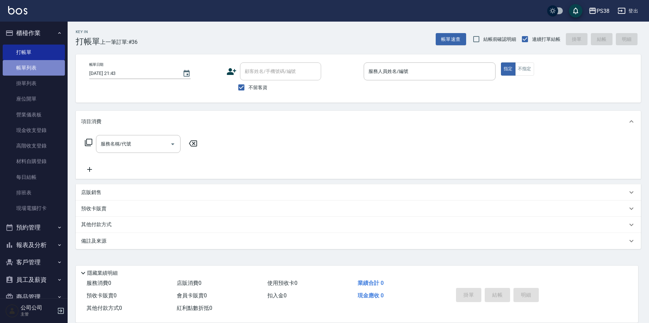
click at [49, 68] on link "帳單列表" at bounding box center [34, 68] width 62 height 16
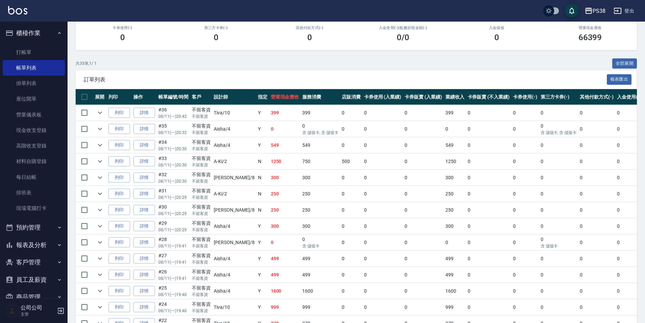
scroll to position [101, 0]
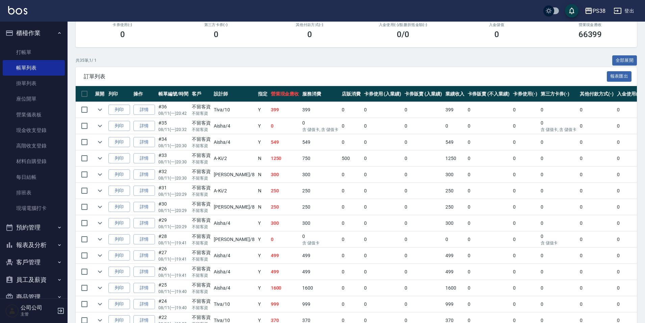
click at [269, 106] on td "399" at bounding box center [285, 110] width 32 height 16
click at [146, 108] on link "詳情" at bounding box center [144, 110] width 22 height 10
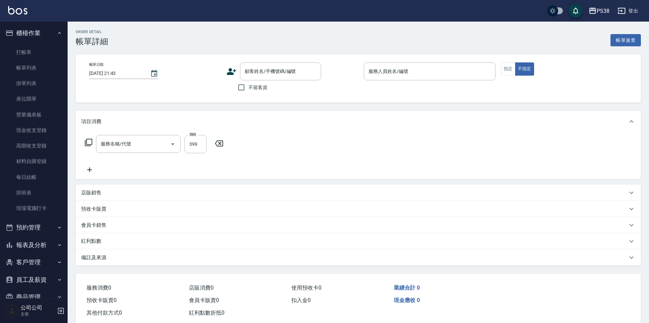
type input "[DATE] 20:42"
checkbox input "true"
type input "Tiva-10"
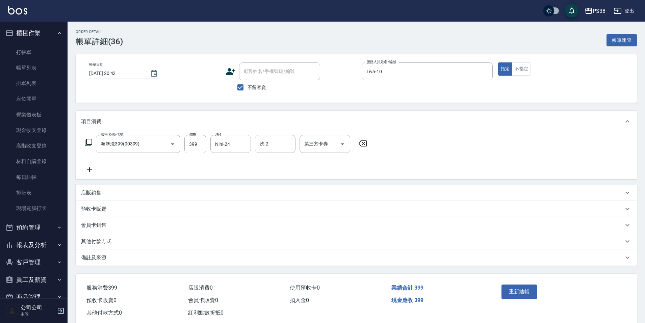
type input "海鹽洗399(00399)"
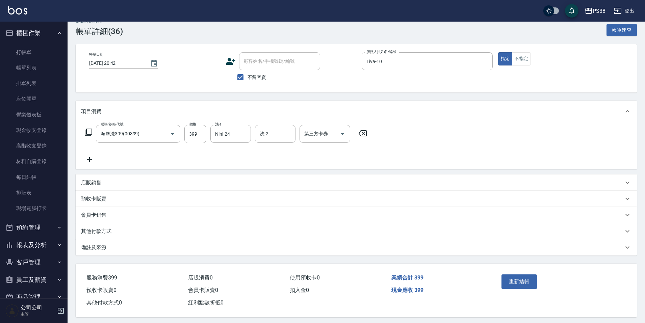
scroll to position [16, 0]
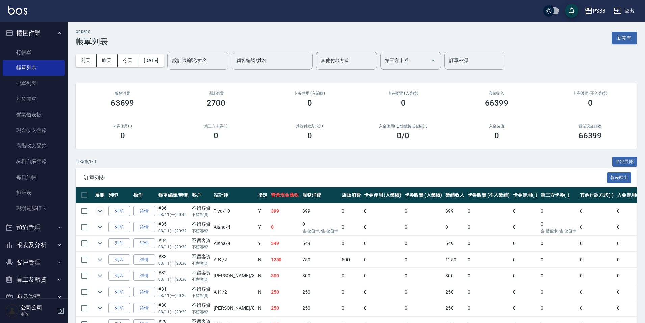
click at [101, 213] on icon "expand row" at bounding box center [100, 211] width 8 height 8
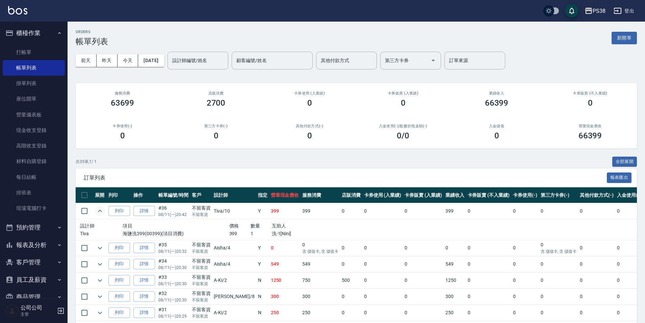
click at [100, 213] on icon "expand row" at bounding box center [100, 211] width 8 height 8
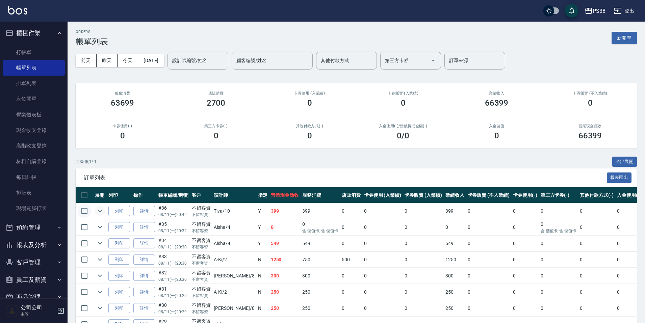
click at [88, 210] on input "checkbox" at bounding box center [84, 211] width 14 height 14
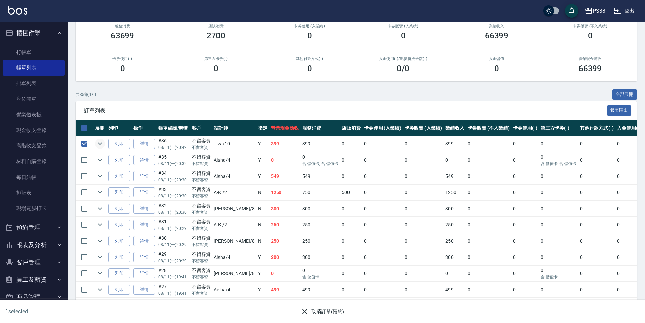
scroll to position [68, 0]
click at [89, 143] on input "checkbox" at bounding box center [84, 144] width 14 height 14
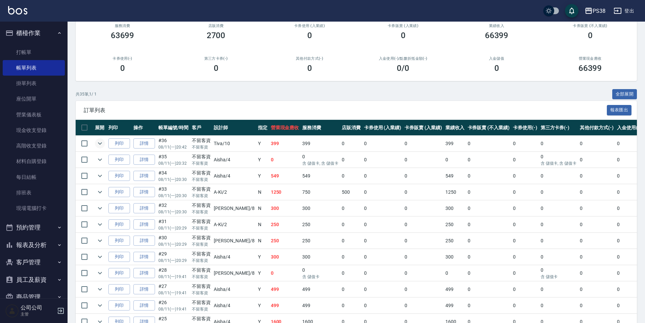
click at [102, 145] on icon "expand row" at bounding box center [100, 144] width 8 height 8
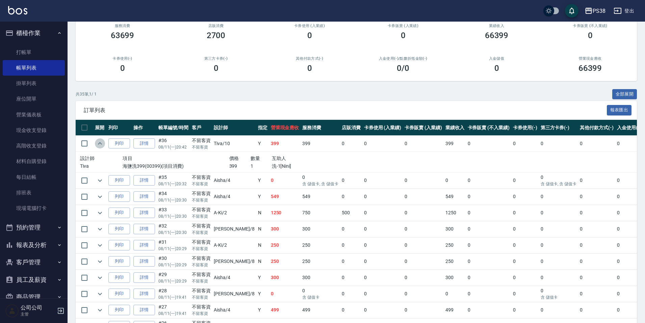
click at [102, 145] on icon "expand row" at bounding box center [100, 144] width 8 height 8
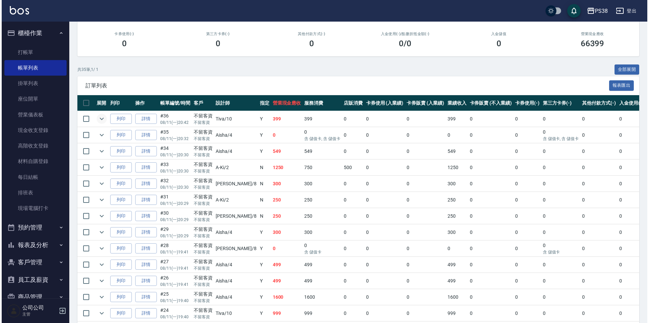
scroll to position [101, 0]
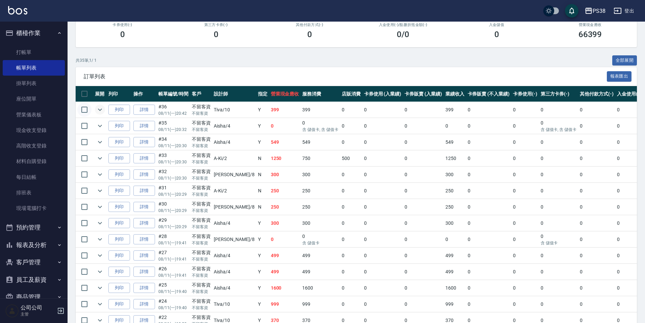
click at [82, 110] on input "checkbox" at bounding box center [84, 110] width 14 height 14
checkbox input "true"
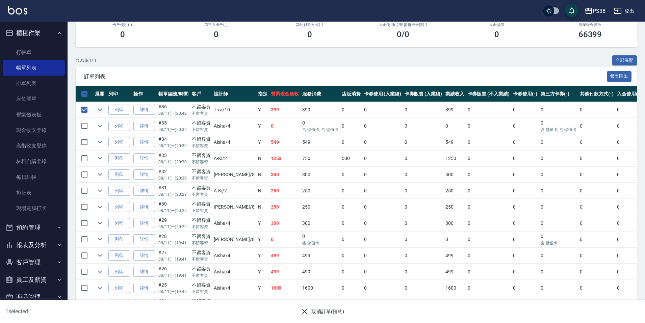
click at [336, 310] on button "取消訂單(預約)" at bounding box center [322, 312] width 49 height 13
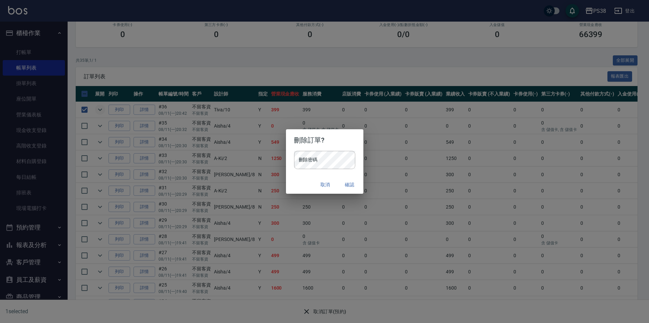
click at [326, 169] on div "刪除密碼 刪除密碼" at bounding box center [324, 163] width 77 height 25
click at [352, 185] on button "確認" at bounding box center [350, 185] width 22 height 13
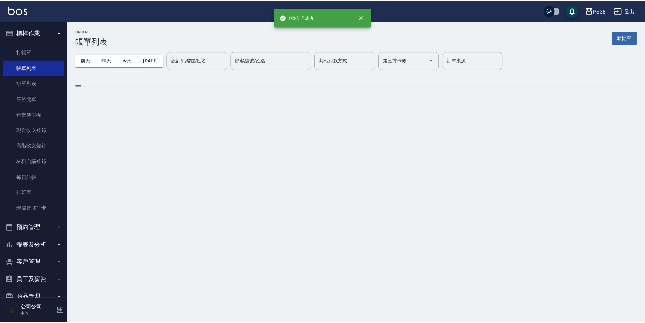
scroll to position [0, 0]
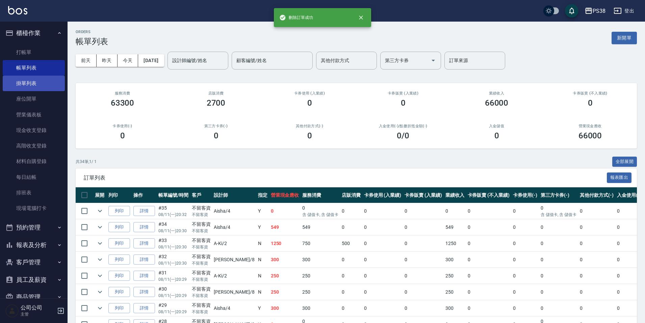
click at [40, 77] on link "掛單列表" at bounding box center [34, 84] width 62 height 16
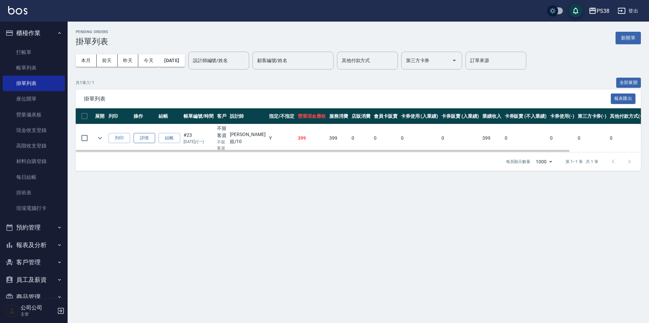
click at [148, 138] on link "詳情" at bounding box center [144, 138] width 22 height 10
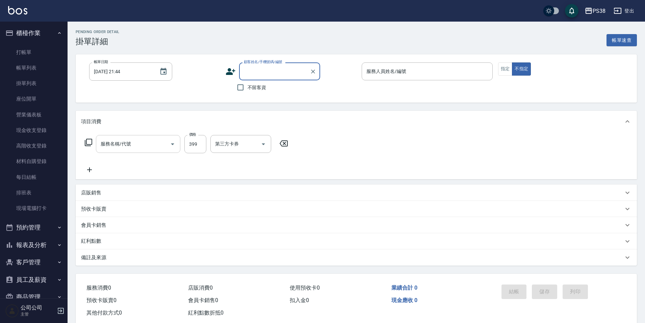
type input "2025/08/11 19:39"
checkbox input "true"
type input "Tiva-10"
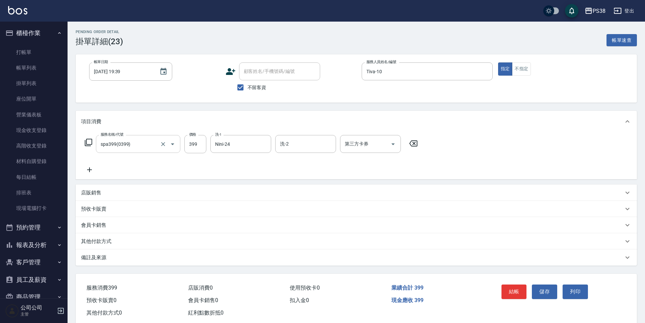
type input "spa399(0399)"
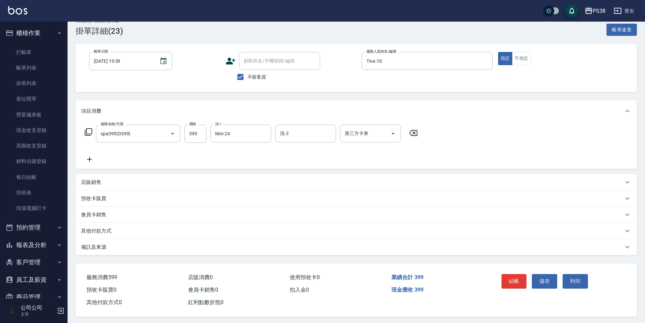
scroll to position [16, 0]
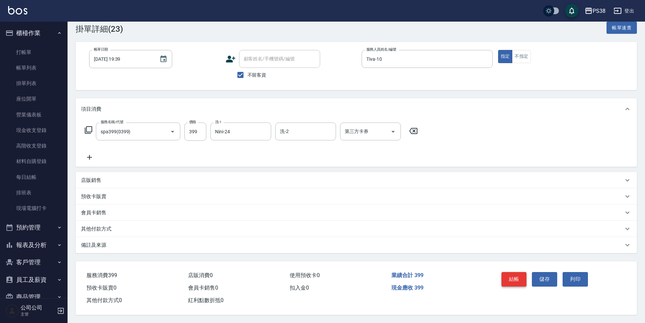
click at [516, 272] on button "結帳" at bounding box center [514, 279] width 25 height 14
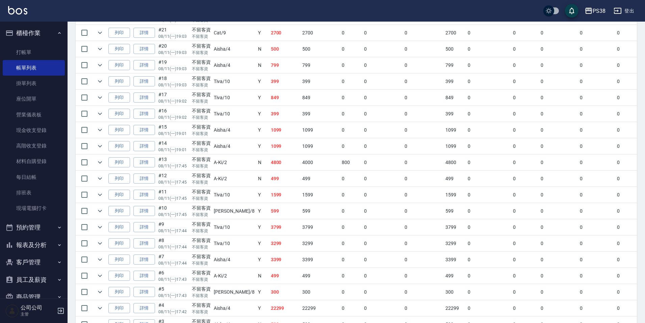
scroll to position [479, 0]
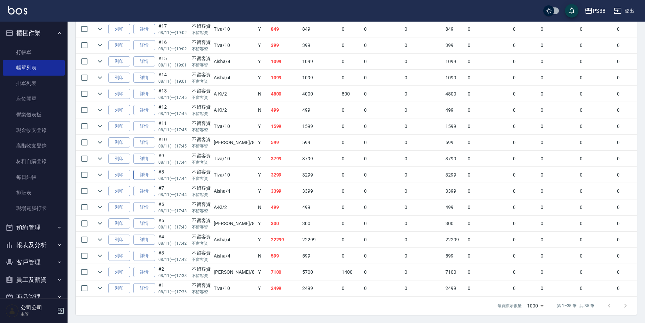
click at [147, 173] on link "詳情" at bounding box center [144, 175] width 22 height 10
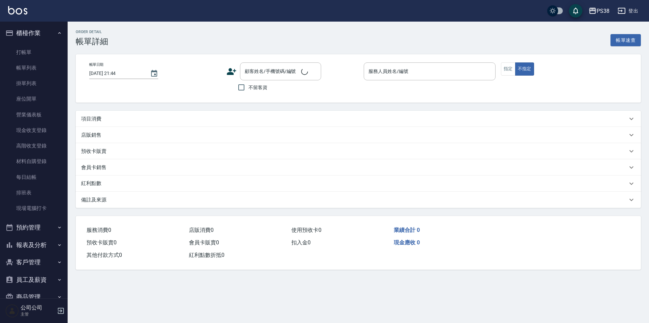
type input "2025/08/11 17:44"
checkbox input "true"
type input "Tiva-10"
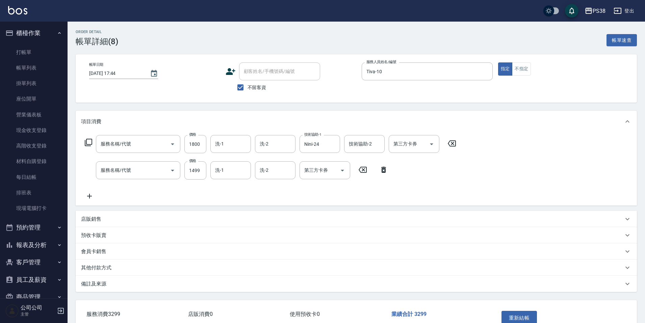
type input "燙髮699-2500(任意金額)(41000)"
type input "SPA1299(01299)"
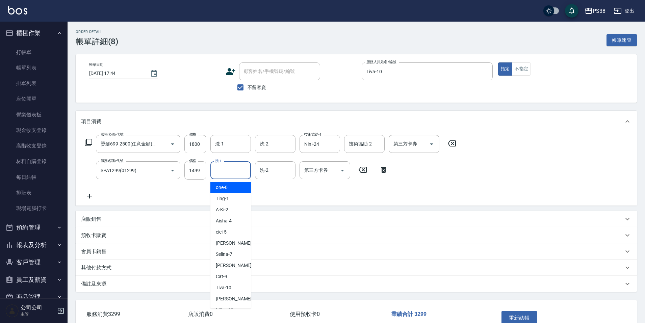
drag, startPoint x: 229, startPoint y: 171, endPoint x: 237, endPoint y: 170, distance: 7.5
click at [230, 171] on input "洗-1" at bounding box center [231, 171] width 34 height 12
type input "Nini-24"
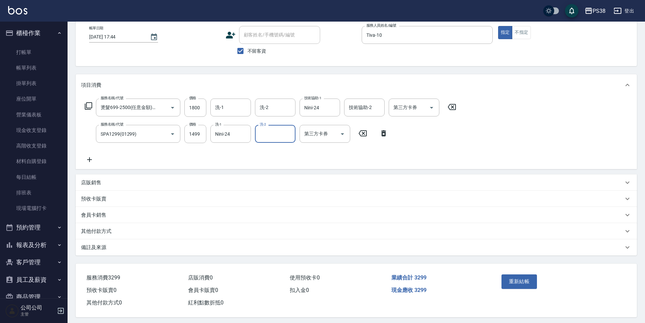
scroll to position [42, 0]
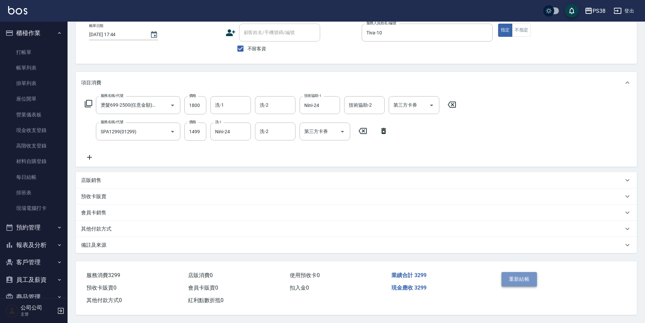
click at [521, 274] on button "重新結帳" at bounding box center [520, 279] width 36 height 14
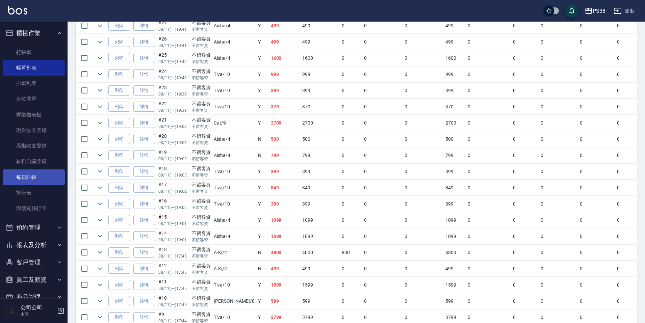
scroll to position [243, 0]
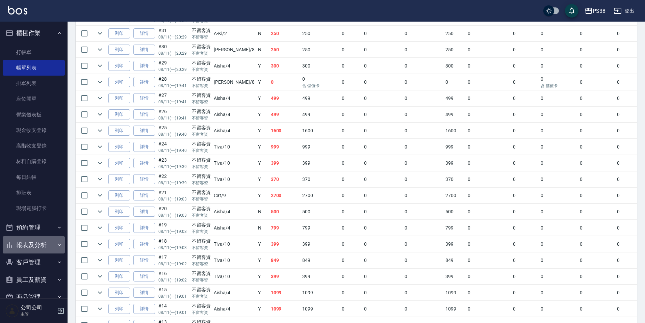
click at [40, 248] on button "報表及分析" at bounding box center [34, 246] width 62 height 18
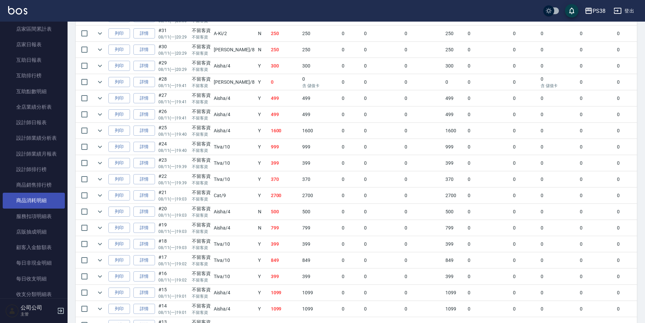
scroll to position [270, 0]
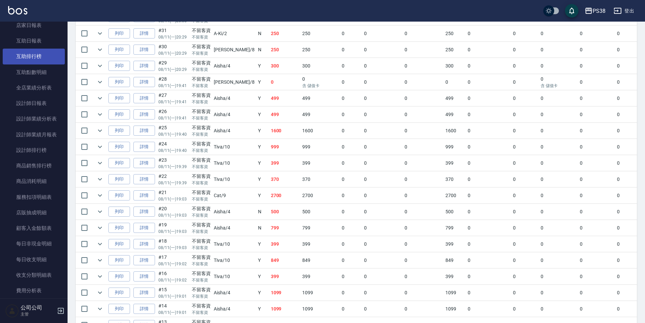
click at [38, 58] on link "互助排行榜" at bounding box center [34, 57] width 62 height 16
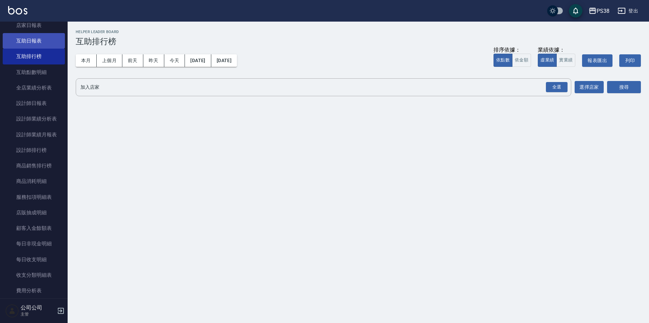
click at [46, 44] on link "互助日報表" at bounding box center [34, 41] width 62 height 16
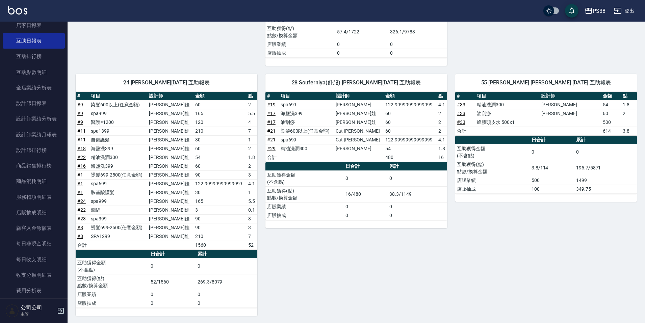
scroll to position [295, 0]
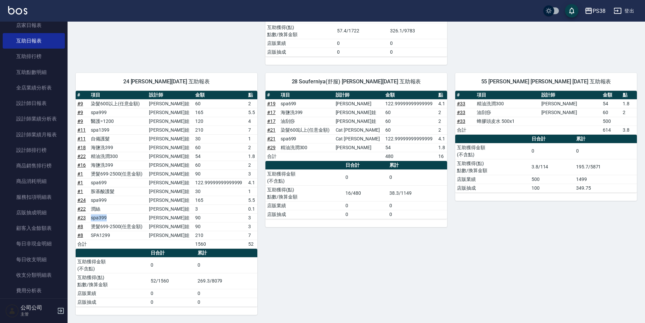
drag, startPoint x: 94, startPoint y: 220, endPoint x: 111, endPoint y: 219, distance: 16.6
click at [111, 219] on td "spa399" at bounding box center [118, 218] width 58 height 9
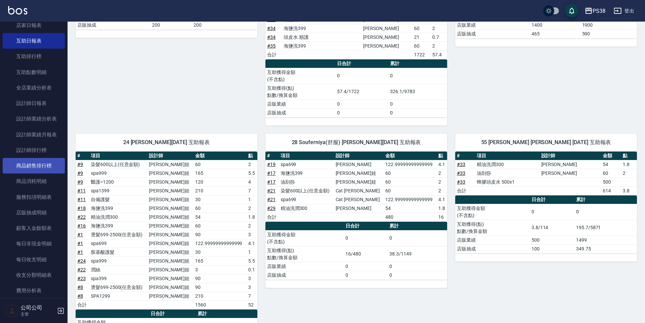
scroll to position [92, 0]
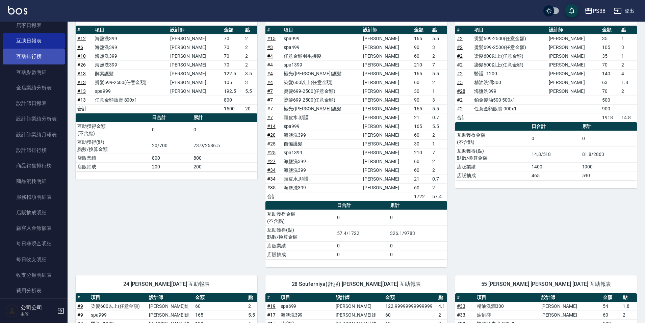
click at [46, 60] on link "互助排行榜" at bounding box center [34, 57] width 62 height 16
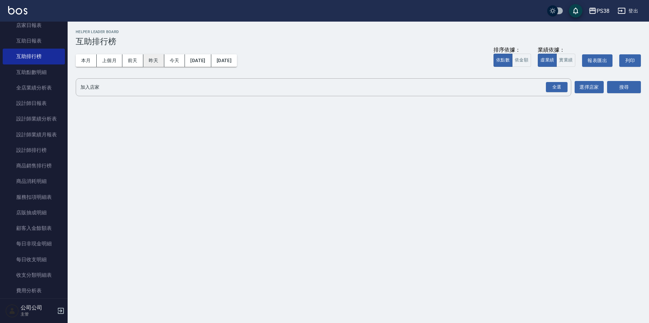
click at [157, 64] on button "昨天" at bounding box center [153, 60] width 21 height 13
click at [166, 64] on button "今天" at bounding box center [174, 60] width 21 height 13
click at [558, 87] on div "全選" at bounding box center [557, 87] width 22 height 10
click at [630, 88] on button "搜尋" at bounding box center [624, 87] width 34 height 13
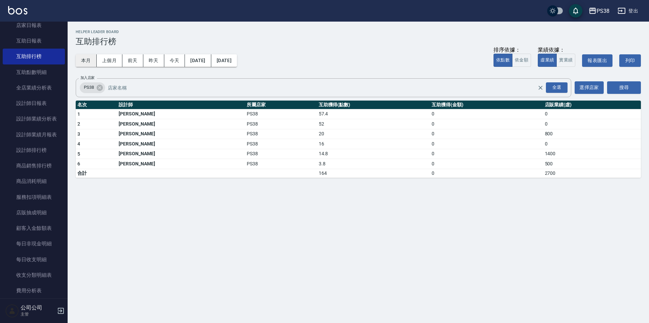
click at [96, 61] on button "本月" at bounding box center [86, 60] width 21 height 13
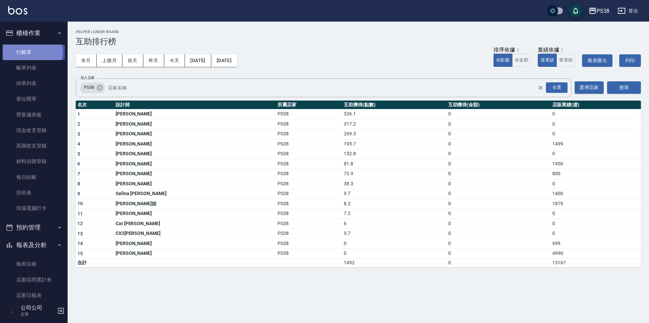
click at [32, 52] on link "打帳單" at bounding box center [34, 53] width 62 height 16
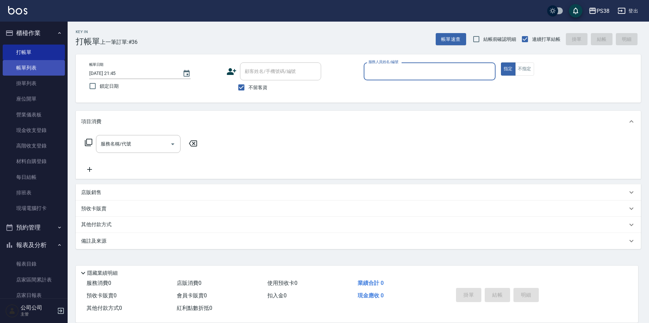
click at [39, 66] on link "帳單列表" at bounding box center [34, 68] width 62 height 16
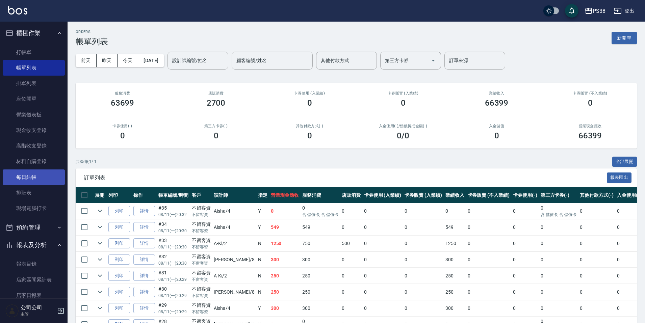
click at [38, 170] on link "每日結帳" at bounding box center [34, 178] width 62 height 16
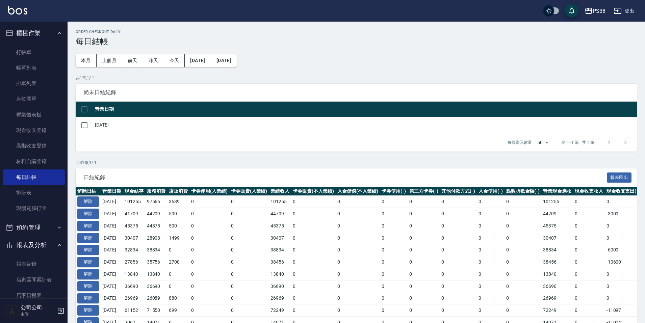
click at [82, 104] on input "checkbox" at bounding box center [84, 109] width 14 height 14
checkbox input "true"
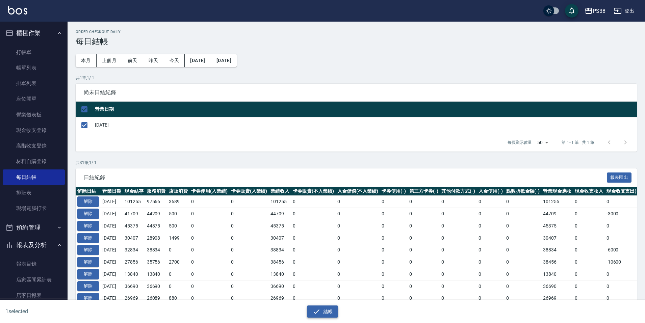
click at [312, 313] on button "結帳" at bounding box center [322, 312] width 31 height 13
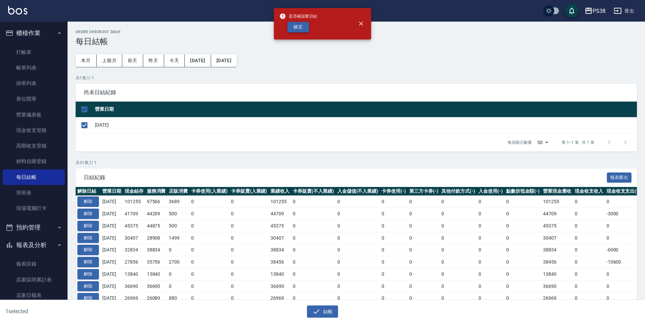
click at [304, 22] on button "確定" at bounding box center [299, 27] width 22 height 10
checkbox input "false"
